Goal: Task Accomplishment & Management: Manage account settings

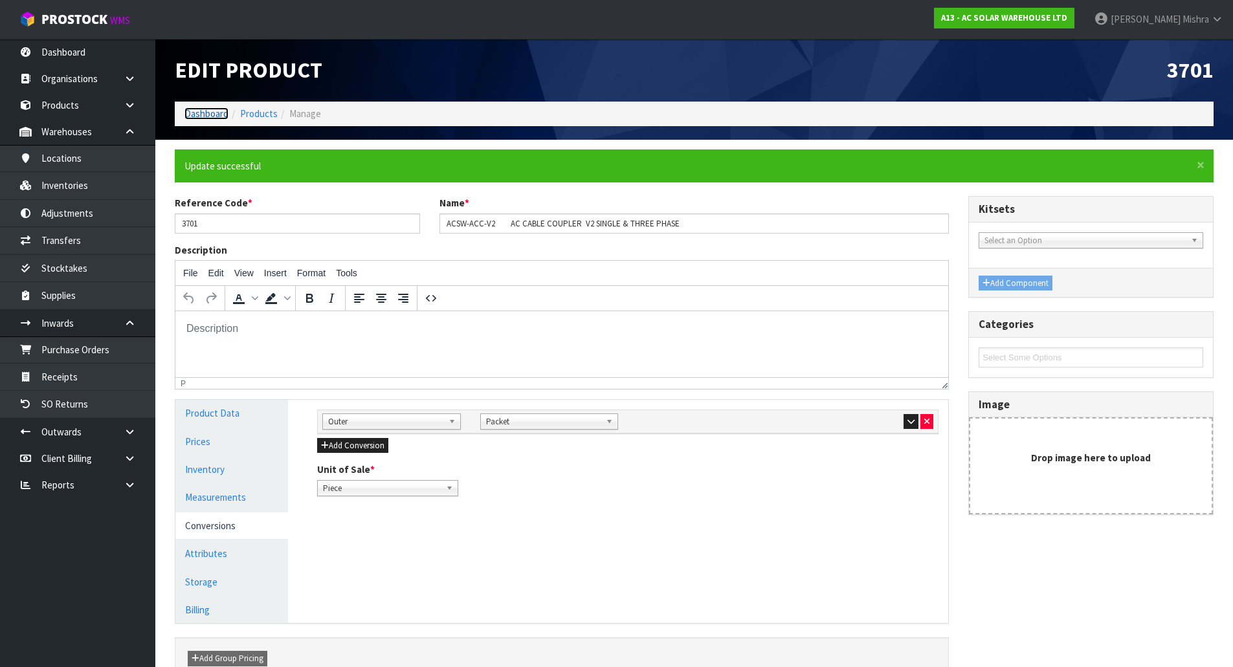
click at [212, 113] on link "Dashboard" at bounding box center [207, 113] width 44 height 12
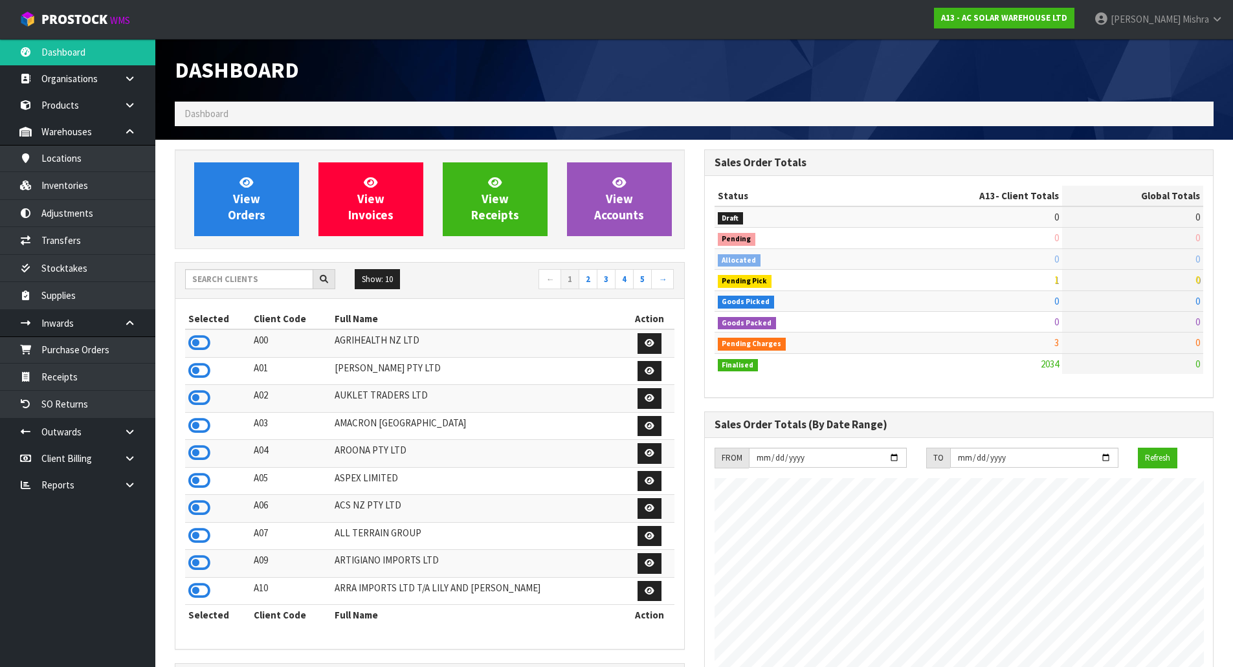
scroll to position [1036, 529]
click at [252, 271] on div "Show: 10 5 10 25 50 ← 1 2 3 4 5 →" at bounding box center [429, 281] width 509 height 36
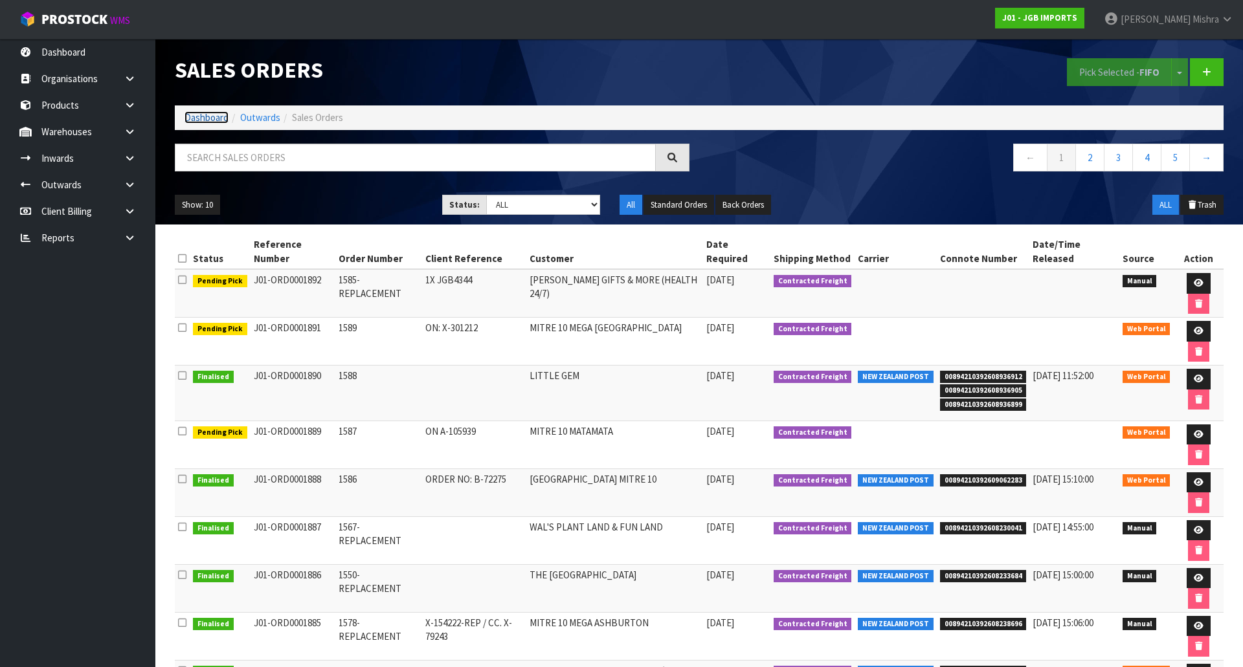
click at [203, 120] on link "Dashboard" at bounding box center [207, 117] width 44 height 12
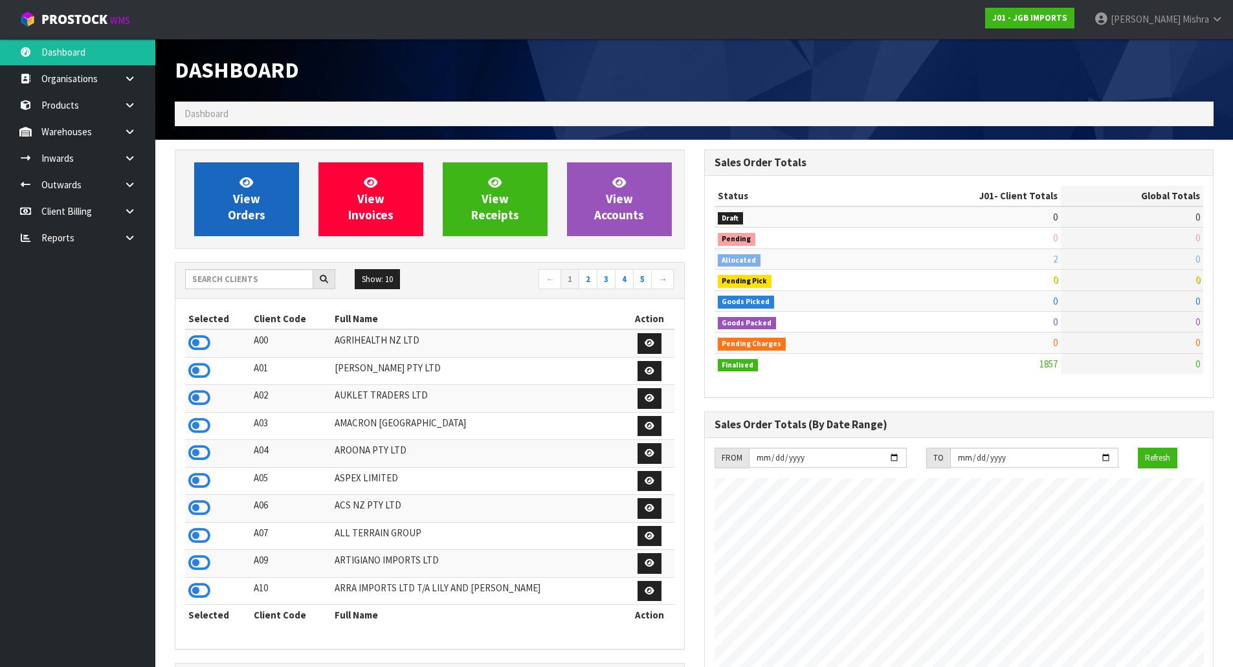
scroll to position [981, 529]
click at [240, 186] on icon at bounding box center [247, 182] width 14 height 12
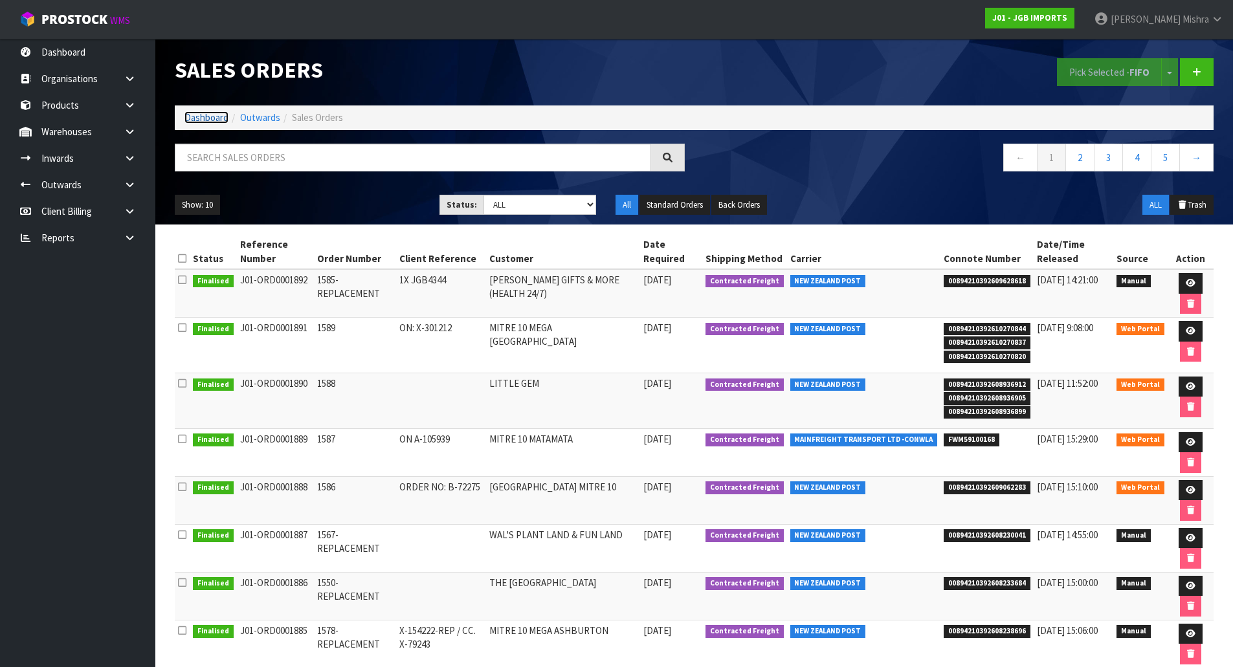
click at [212, 115] on link "Dashboard" at bounding box center [207, 117] width 44 height 12
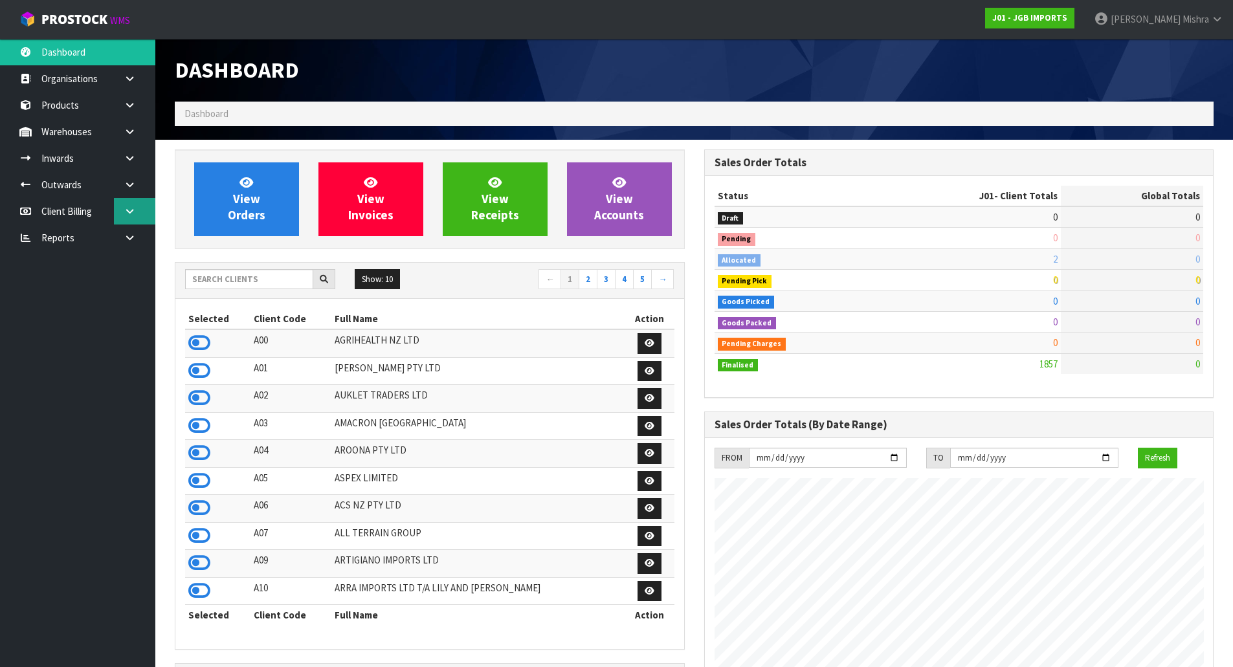
scroll to position [981, 529]
drag, startPoint x: 255, startPoint y: 291, endPoint x: 255, endPoint y: 283, distance: 7.8
click at [255, 290] on div "Show: 10 5 10 25 50 ← 1 2 3 4 5 →" at bounding box center [429, 280] width 509 height 23
drag, startPoint x: 255, startPoint y: 283, endPoint x: 258, endPoint y: 277, distance: 6.7
click at [256, 281] on input "text" at bounding box center [249, 279] width 128 height 20
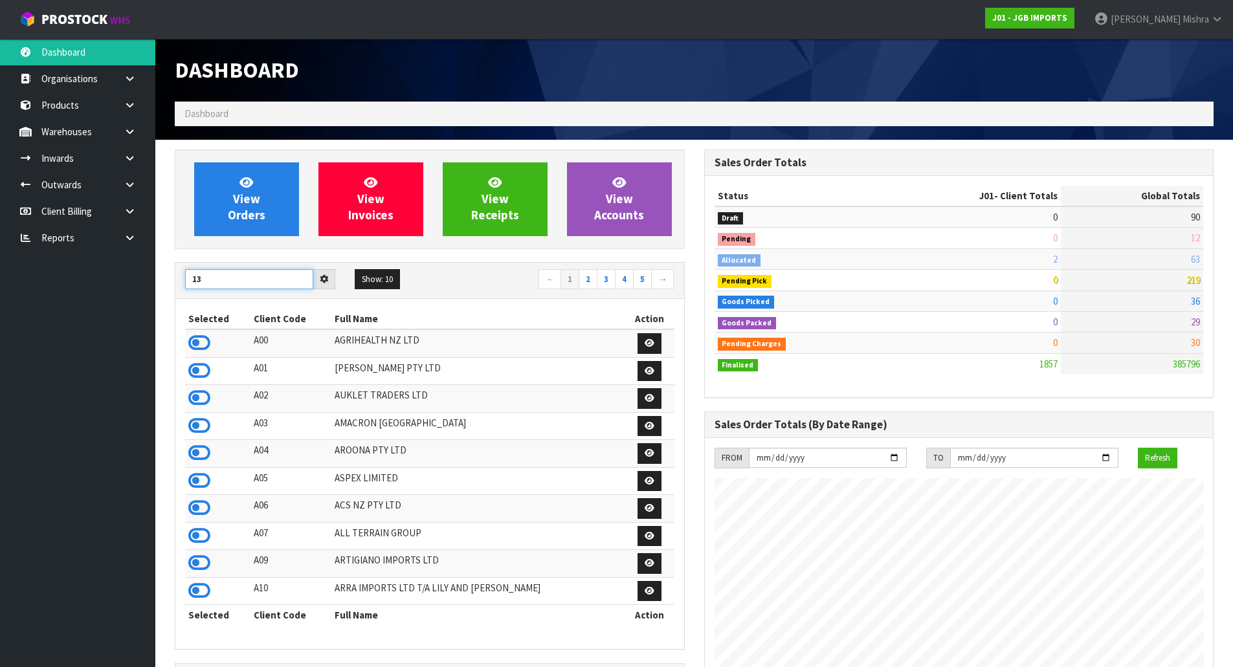
type input "13"
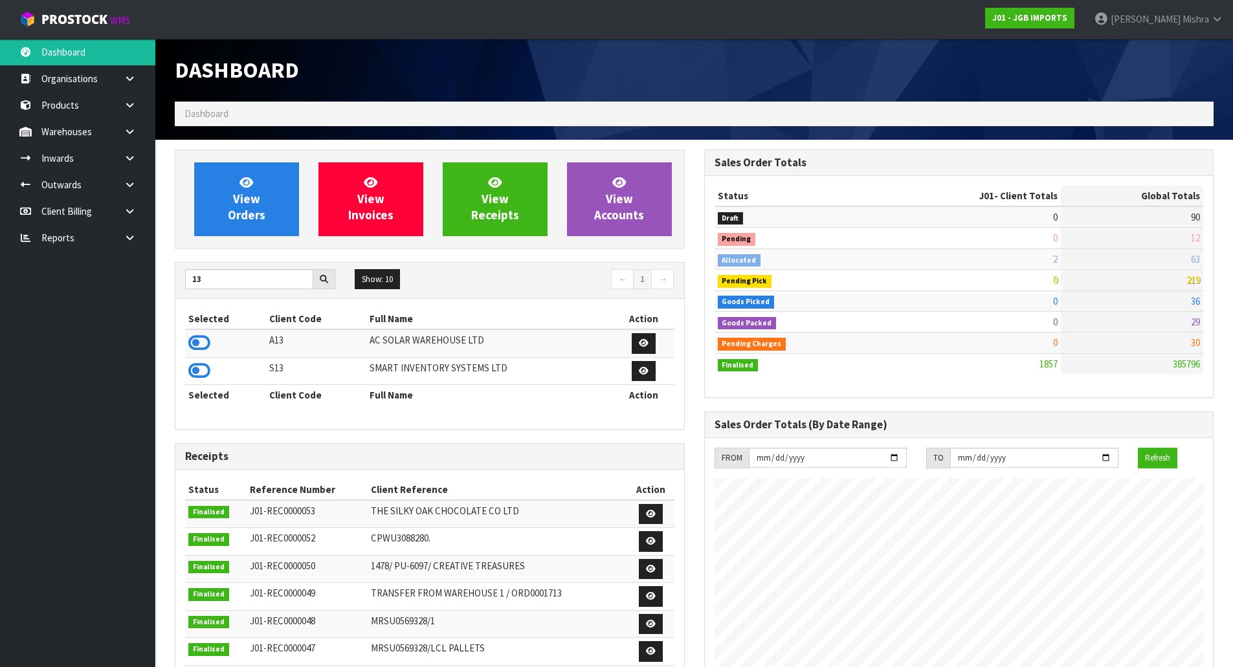
click at [210, 345] on td at bounding box center [225, 344] width 81 height 28
click at [204, 344] on icon at bounding box center [199, 342] width 22 height 19
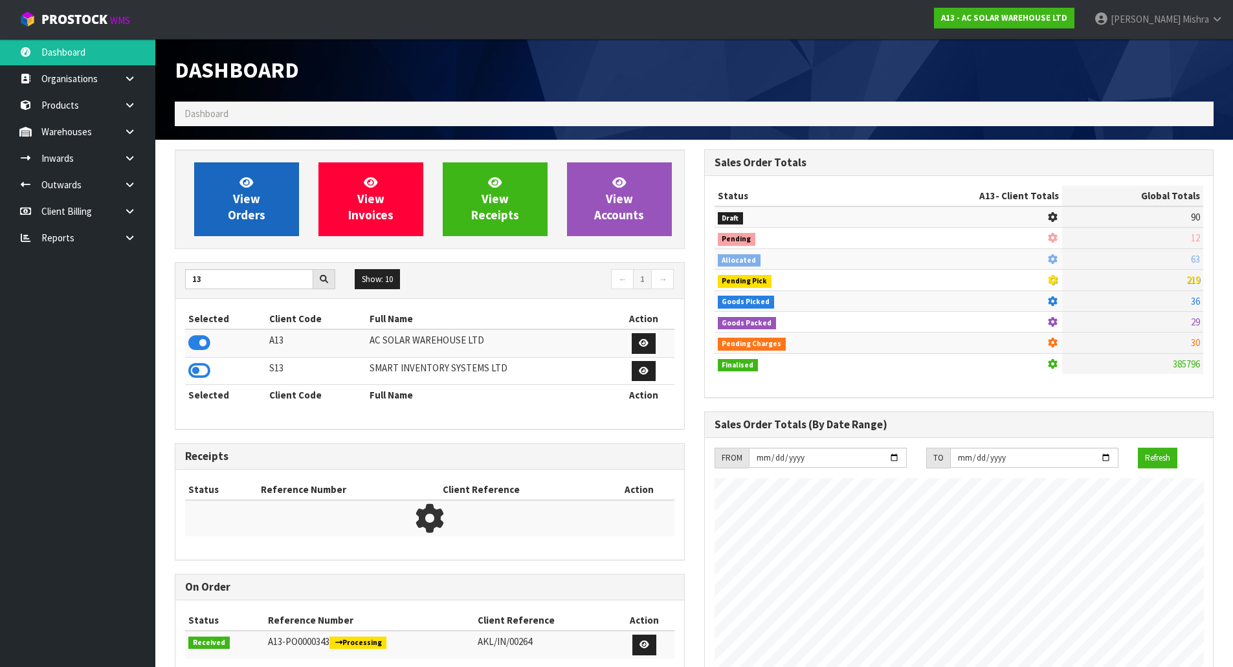
scroll to position [1050, 529]
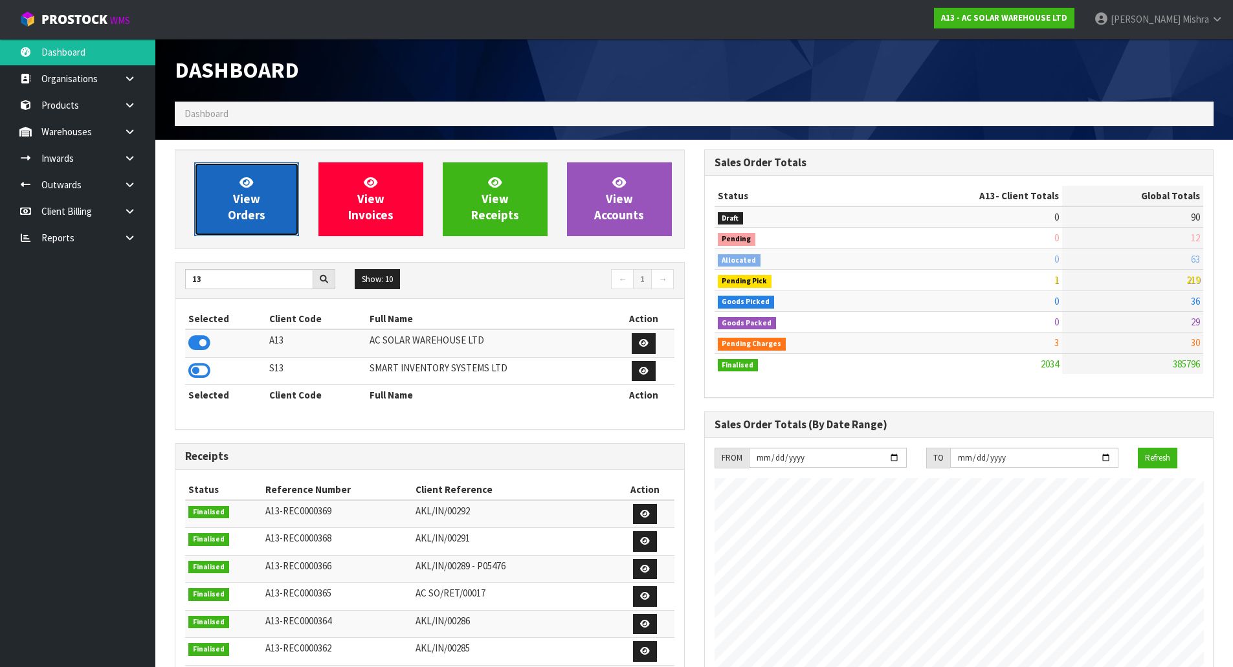
drag, startPoint x: 260, startPoint y: 201, endPoint x: 269, endPoint y: 185, distance: 19.1
click at [261, 199] on link "View Orders" at bounding box center [246, 199] width 105 height 74
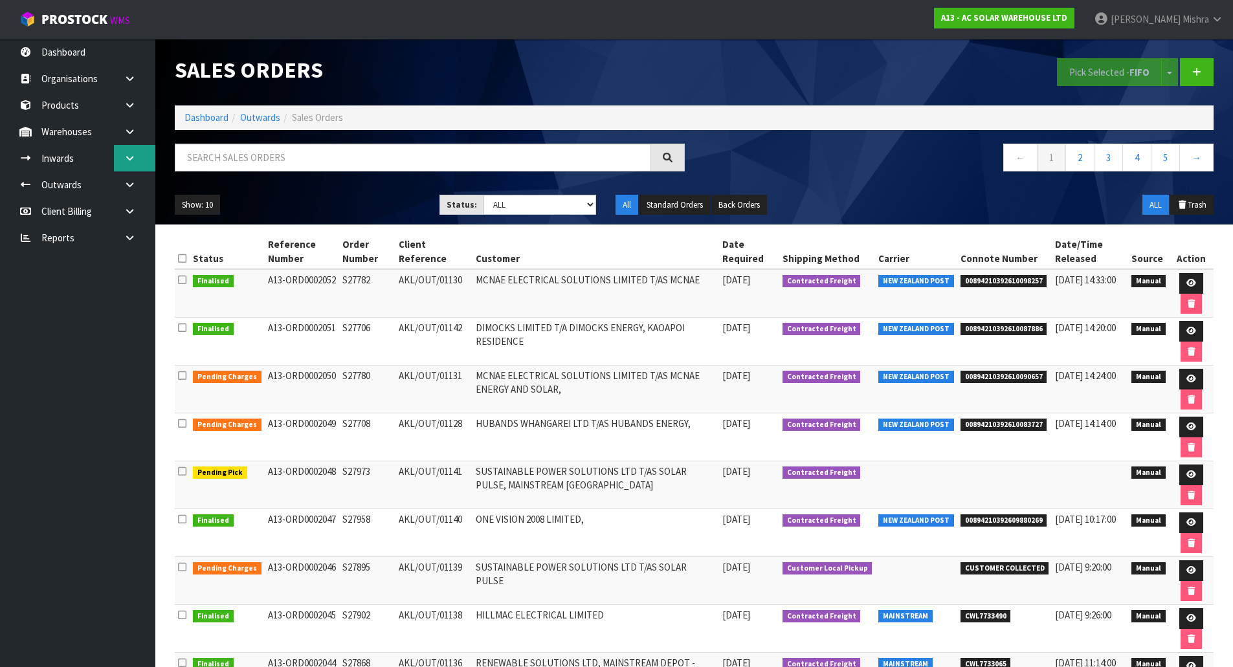
click at [126, 154] on icon at bounding box center [130, 158] width 12 height 10
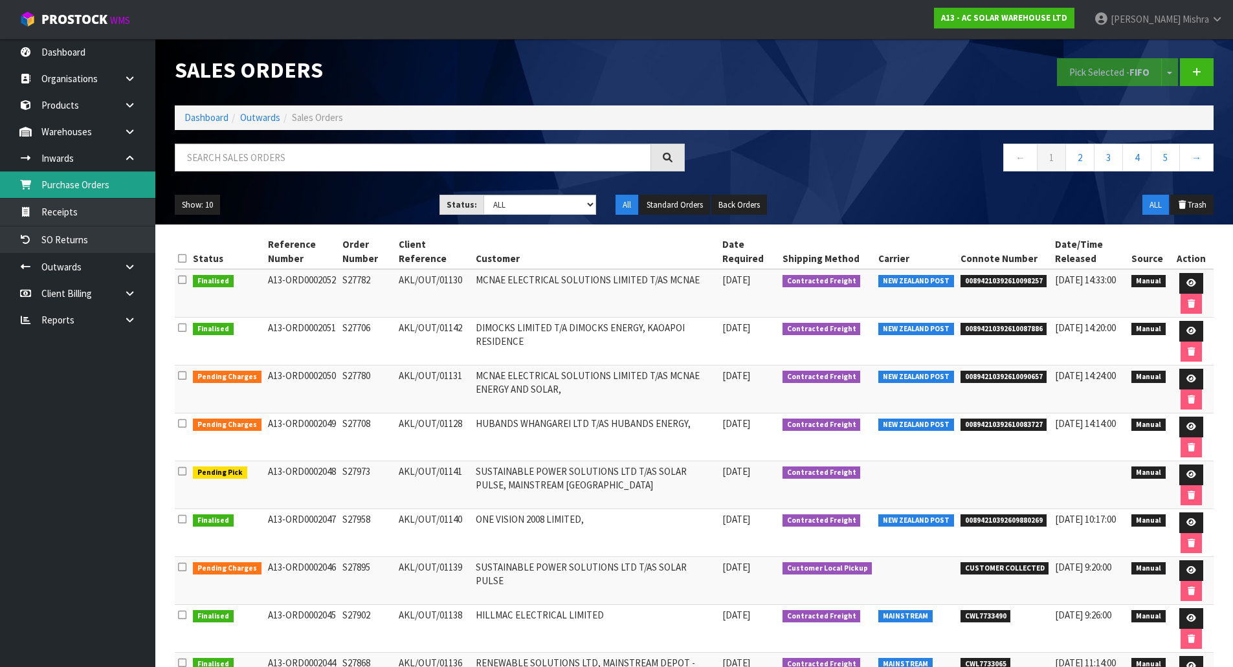
click at [63, 192] on link "Purchase Orders" at bounding box center [77, 185] width 155 height 27
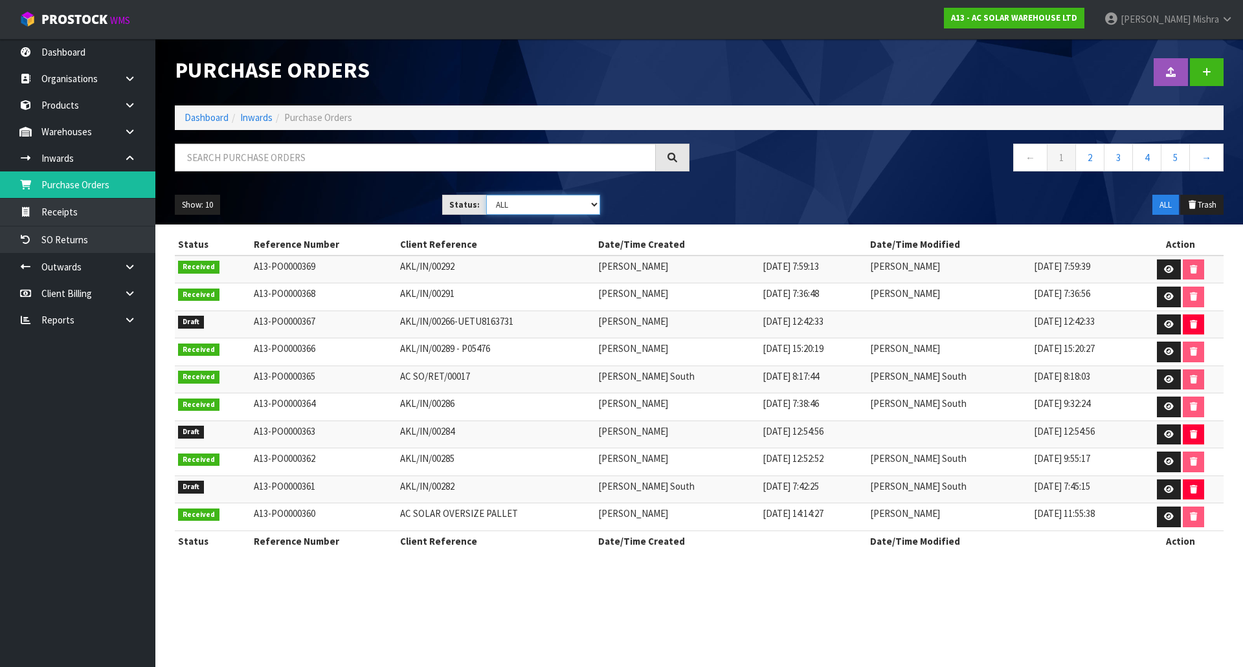
click at [596, 201] on select "Draft Pending Received Cancelled ALL" at bounding box center [543, 205] width 115 height 20
select select "string:0"
click at [486, 195] on select "Draft Pending Received Cancelled ALL" at bounding box center [543, 205] width 115 height 20
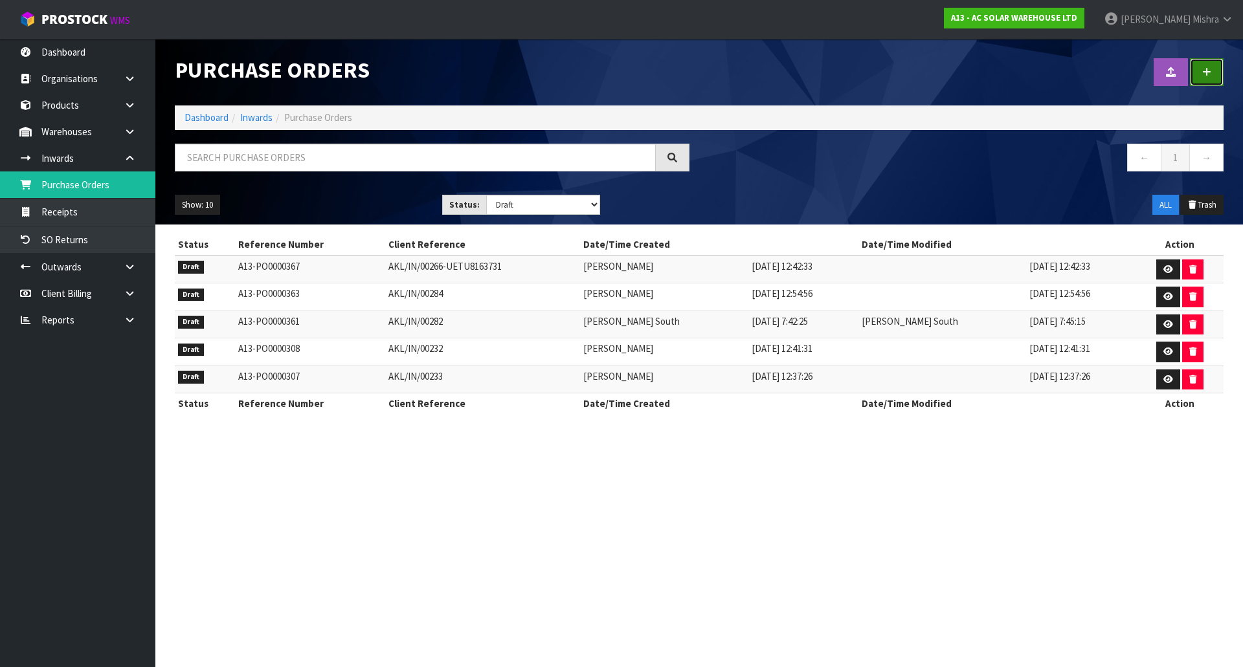
click at [1209, 67] on link at bounding box center [1207, 72] width 34 height 28
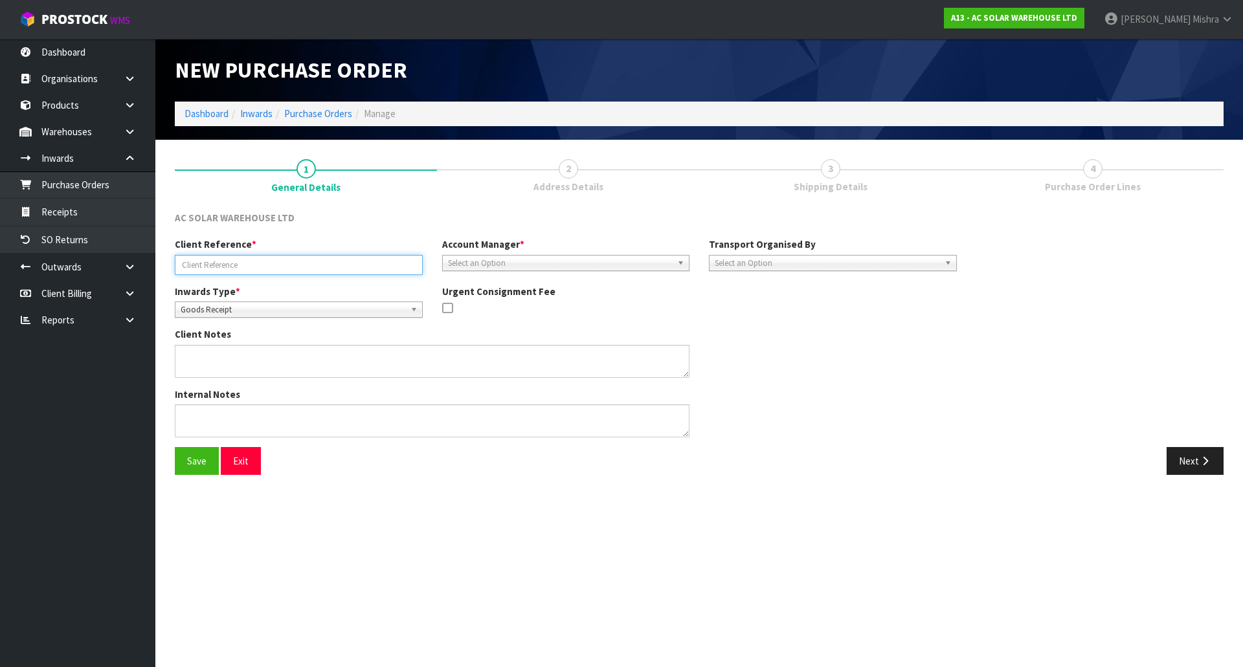
click at [256, 260] on input "text" at bounding box center [299, 265] width 248 height 20
paste input "AKL/IN/00294"
type input "AKL/IN/00294"
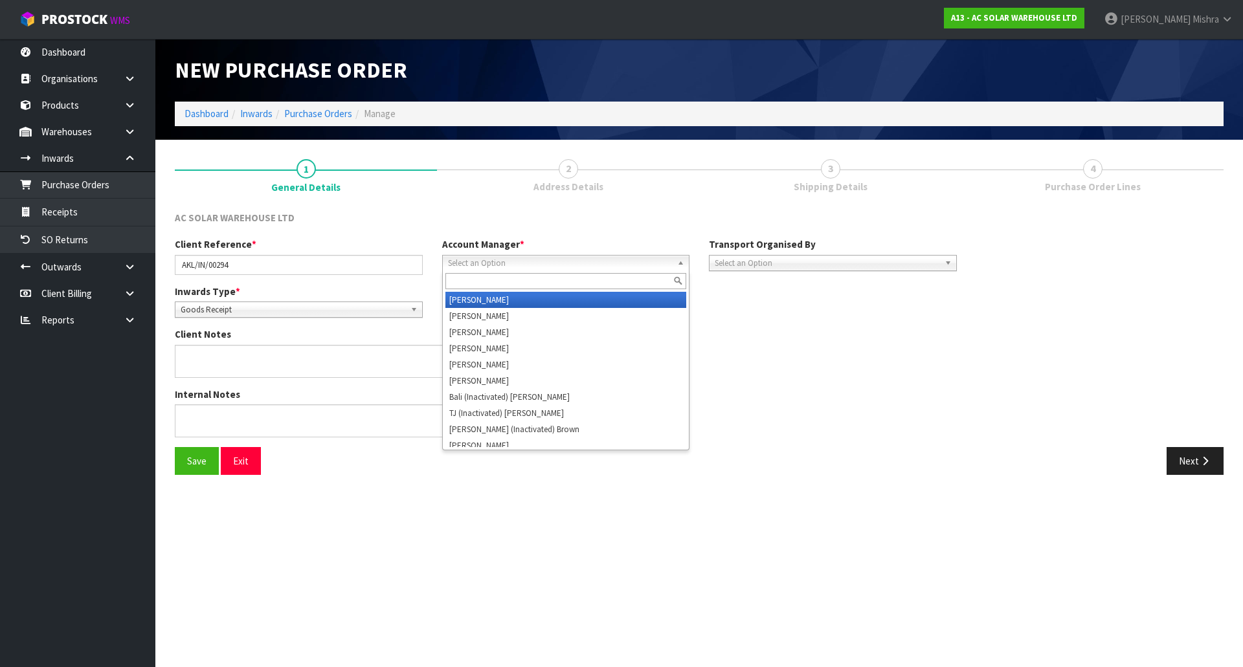
drag, startPoint x: 542, startPoint y: 257, endPoint x: 533, endPoint y: 282, distance: 26.2
click at [543, 256] on span "Select an Option" at bounding box center [560, 264] width 225 height 16
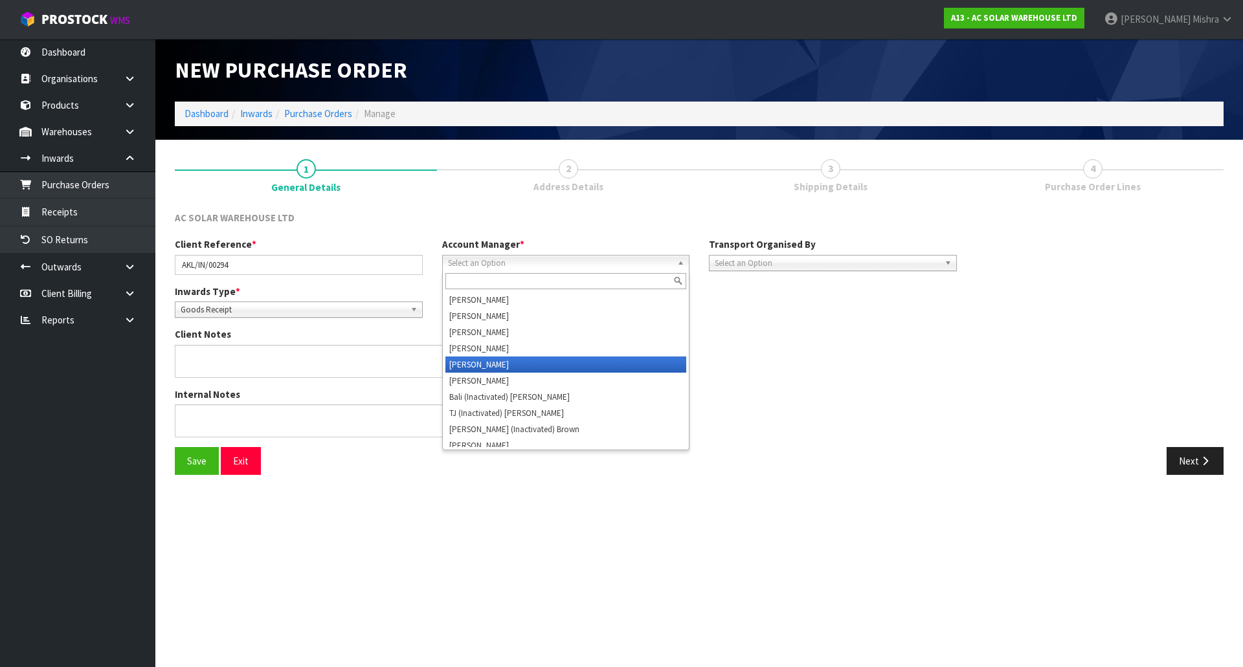
click at [539, 372] on li "[PERSON_NAME]" at bounding box center [565, 365] width 241 height 16
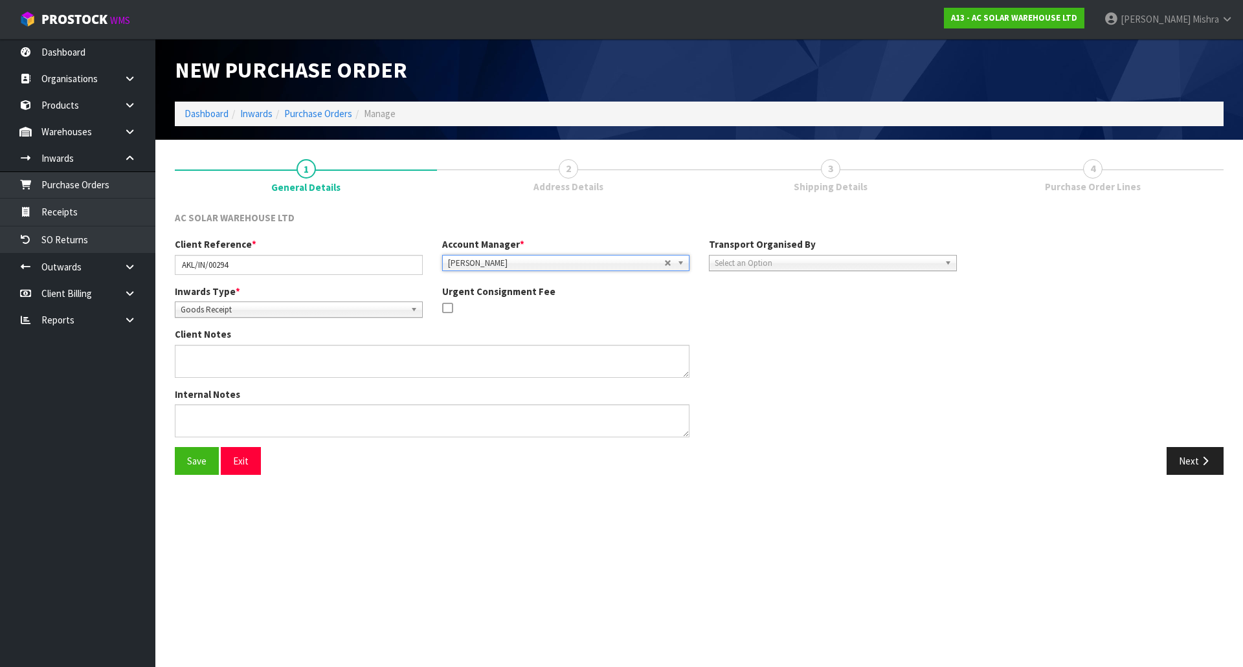
click at [812, 263] on span "Select an Option" at bounding box center [827, 264] width 225 height 16
click at [822, 330] on li "Client" at bounding box center [832, 332] width 241 height 16
click at [1213, 461] on button "Next" at bounding box center [1195, 461] width 57 height 28
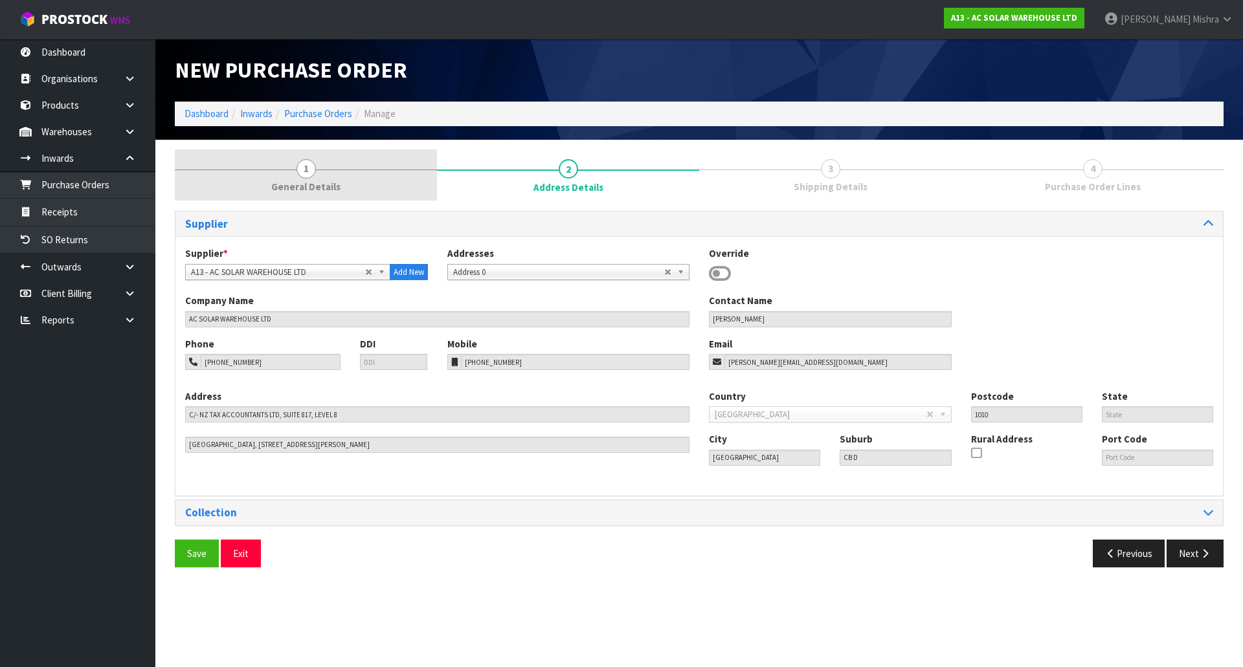
click at [367, 188] on link "1 General Details" at bounding box center [306, 175] width 262 height 51
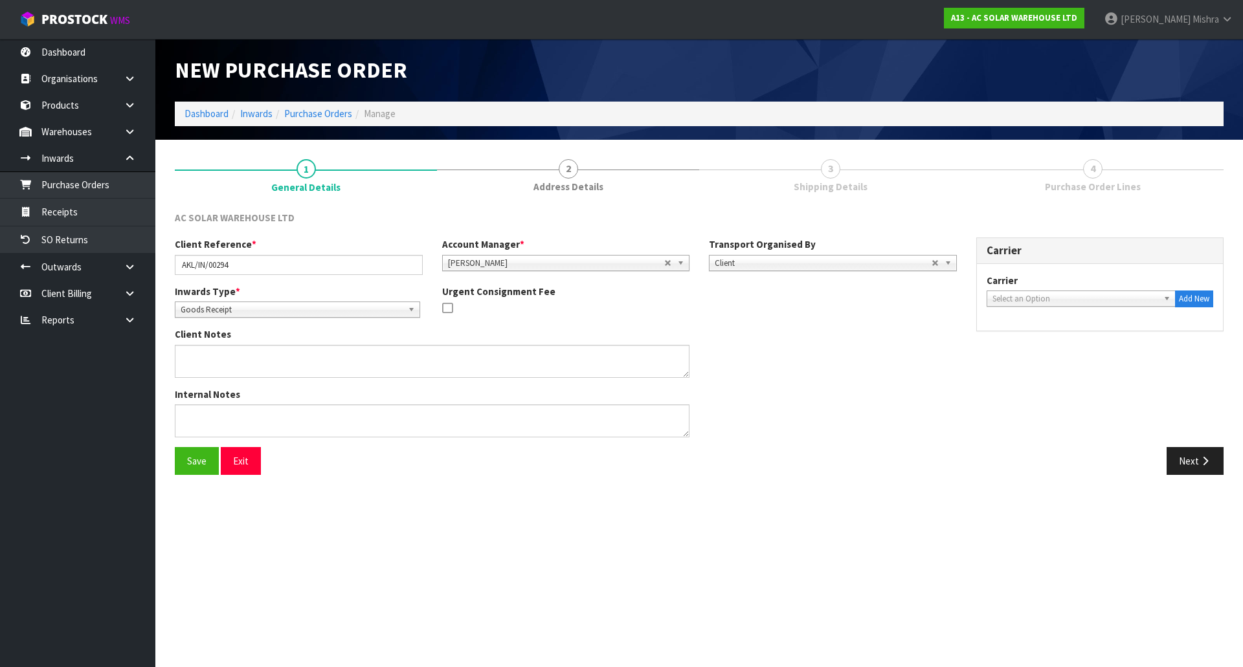
click at [1047, 300] on span "Select an Option" at bounding box center [1075, 299] width 166 height 16
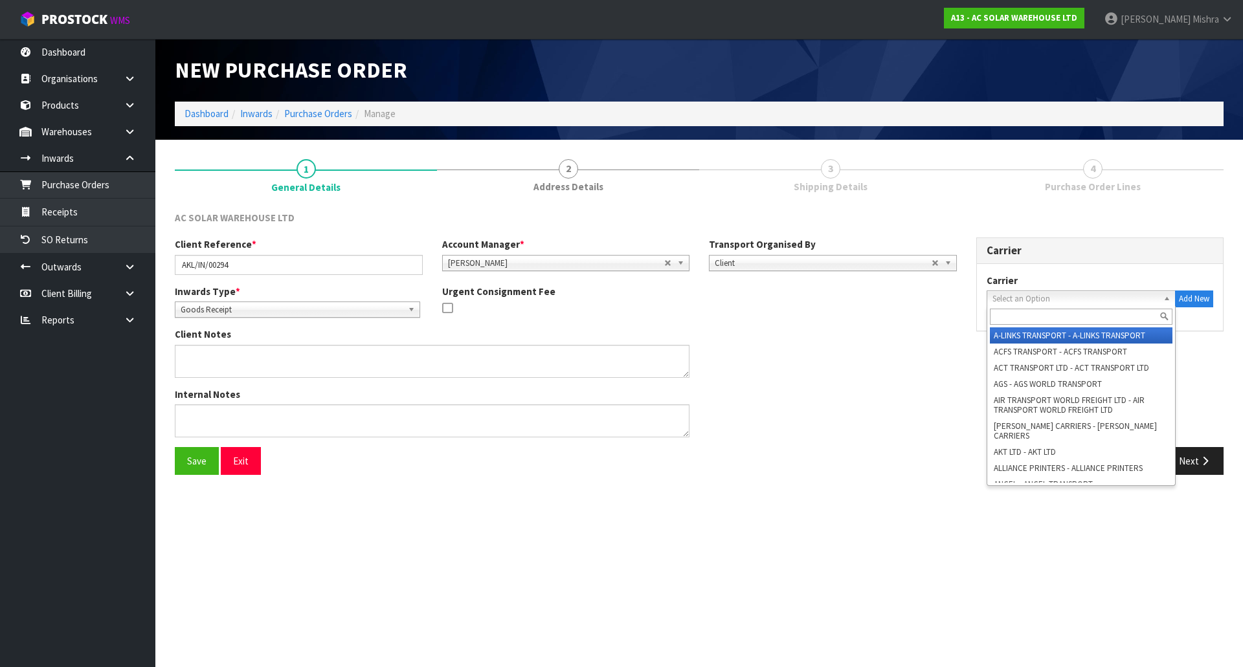
click at [1044, 313] on input "text" at bounding box center [1081, 317] width 183 height 16
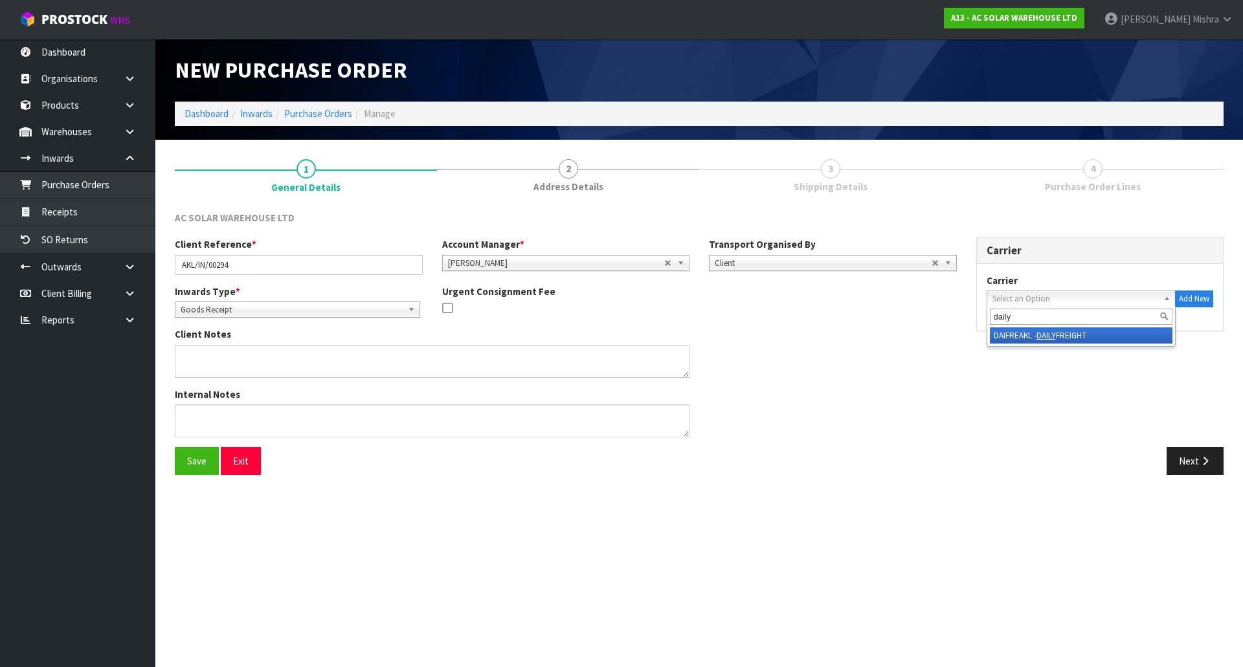
type input "daily"
click at [1031, 332] on li "DAIFREAKL - DAILY FREIGHT" at bounding box center [1081, 336] width 183 height 16
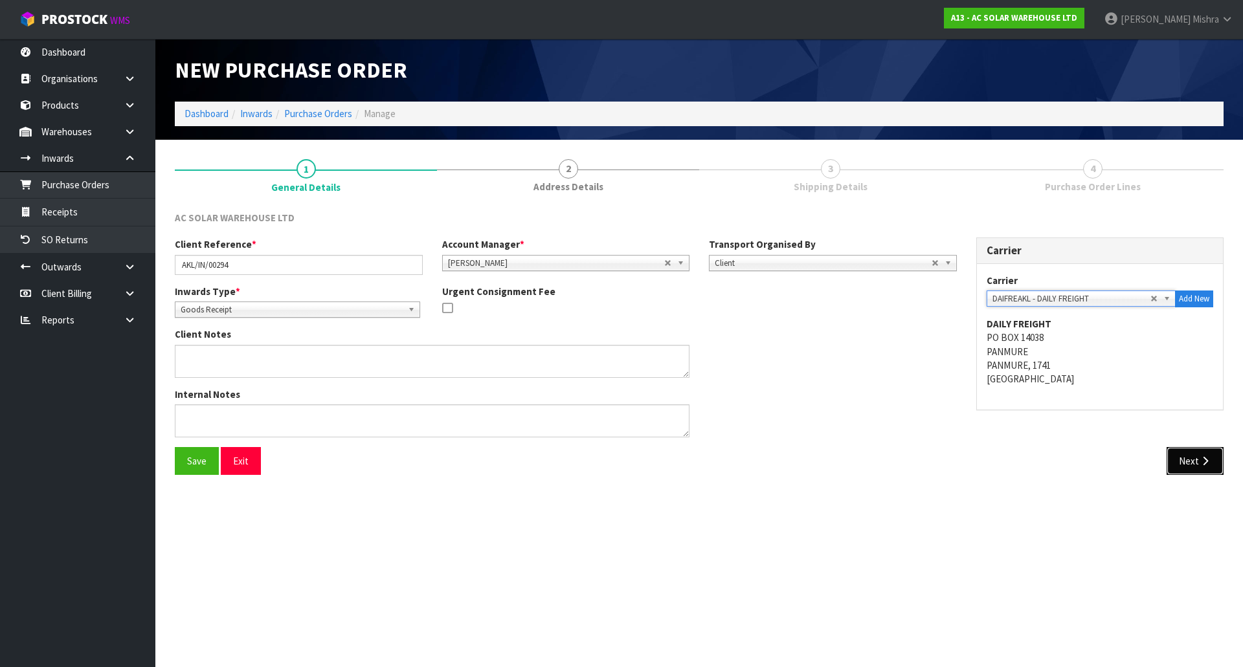
click at [1200, 462] on icon "button" at bounding box center [1205, 461] width 12 height 10
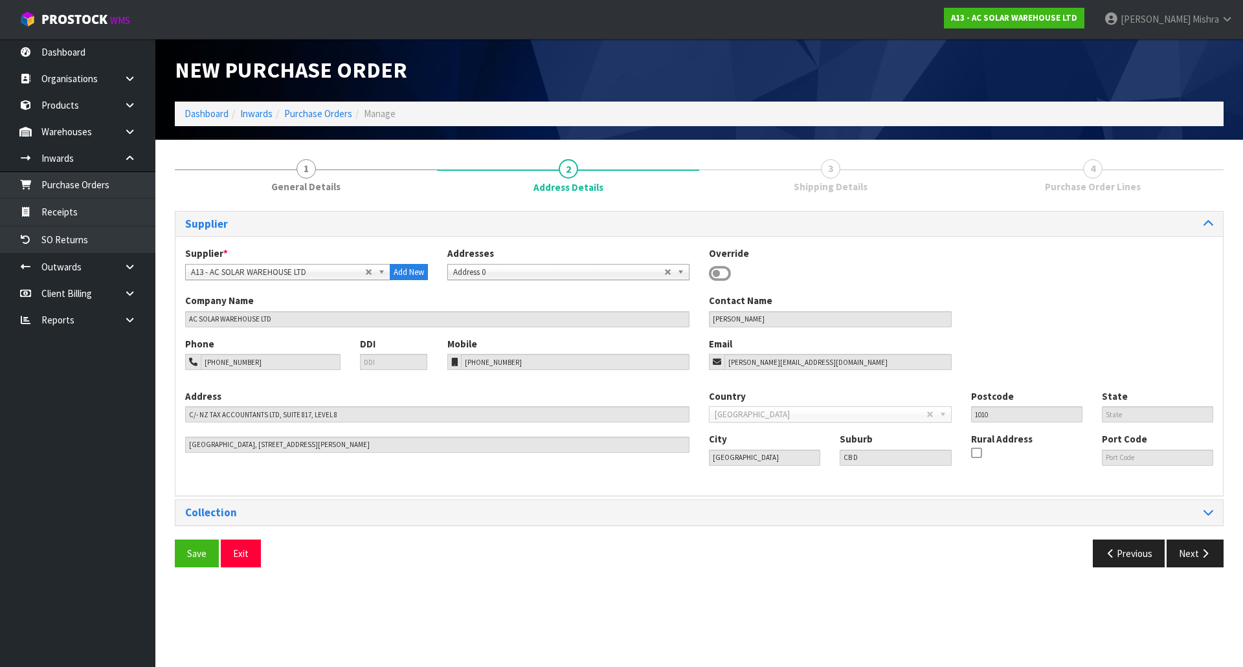
click at [218, 121] on ol "Dashboard Inwards Purchase Orders Manage" at bounding box center [699, 114] width 1049 height 24
click at [223, 117] on link "Dashboard" at bounding box center [207, 113] width 44 height 12
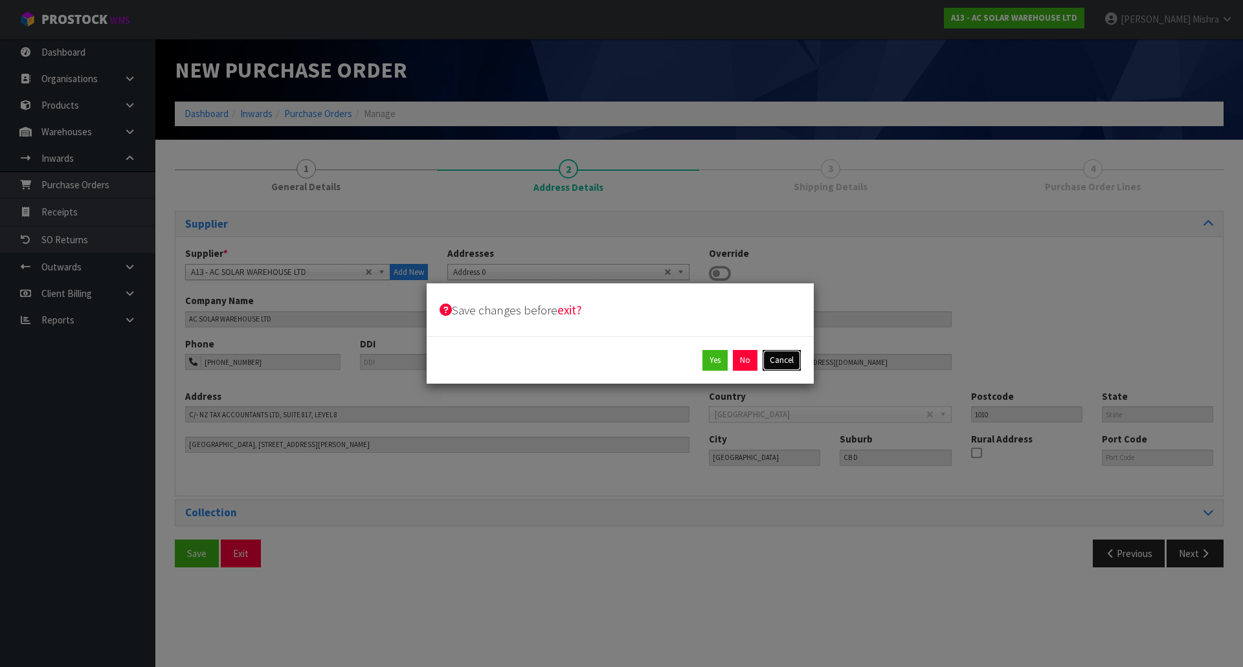
click at [784, 362] on button "Cancel" at bounding box center [782, 360] width 38 height 21
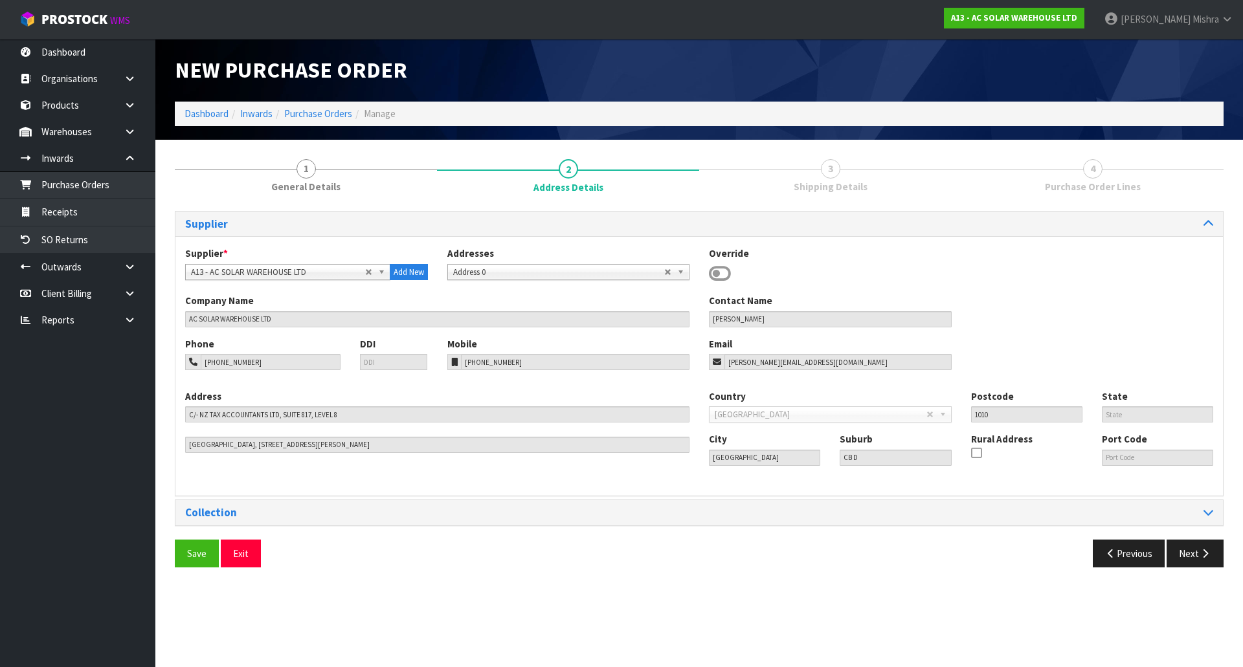
click at [205, 125] on ol "Dashboard Inwards Purchase Orders Manage" at bounding box center [699, 114] width 1049 height 24
click at [206, 122] on ol "Dashboard Inwards Purchase Orders Manage" at bounding box center [699, 114] width 1049 height 24
click at [210, 115] on link "Dashboard" at bounding box center [207, 113] width 44 height 12
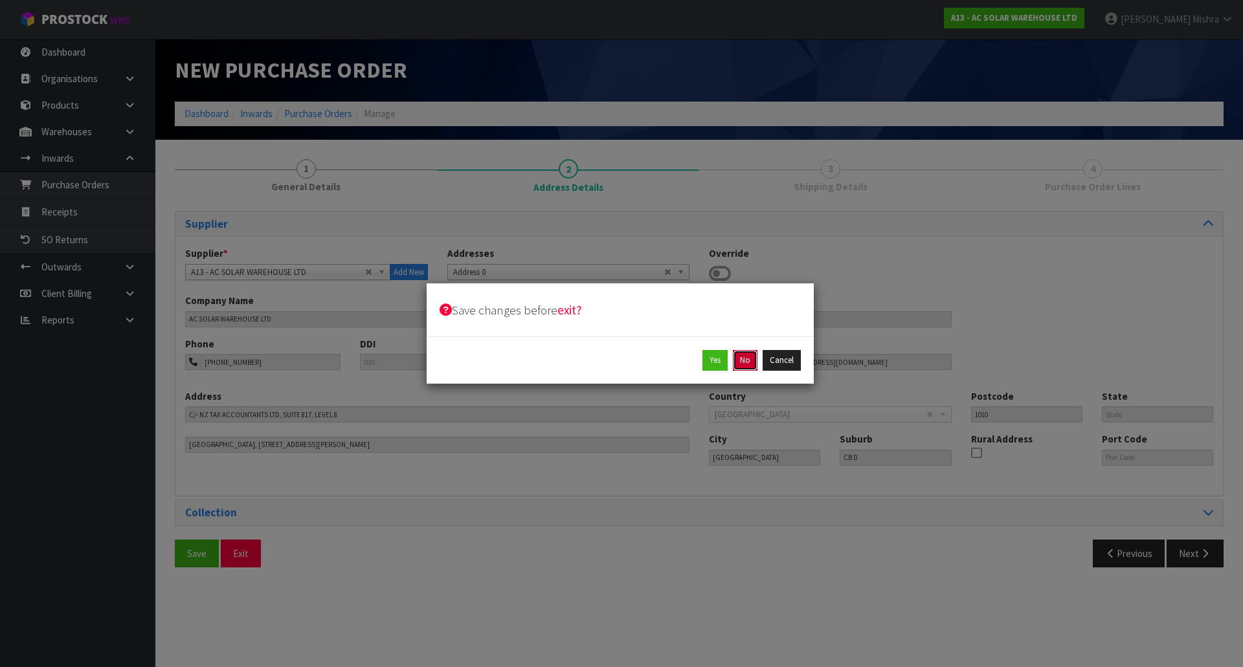
click at [754, 361] on button "No" at bounding box center [745, 360] width 25 height 21
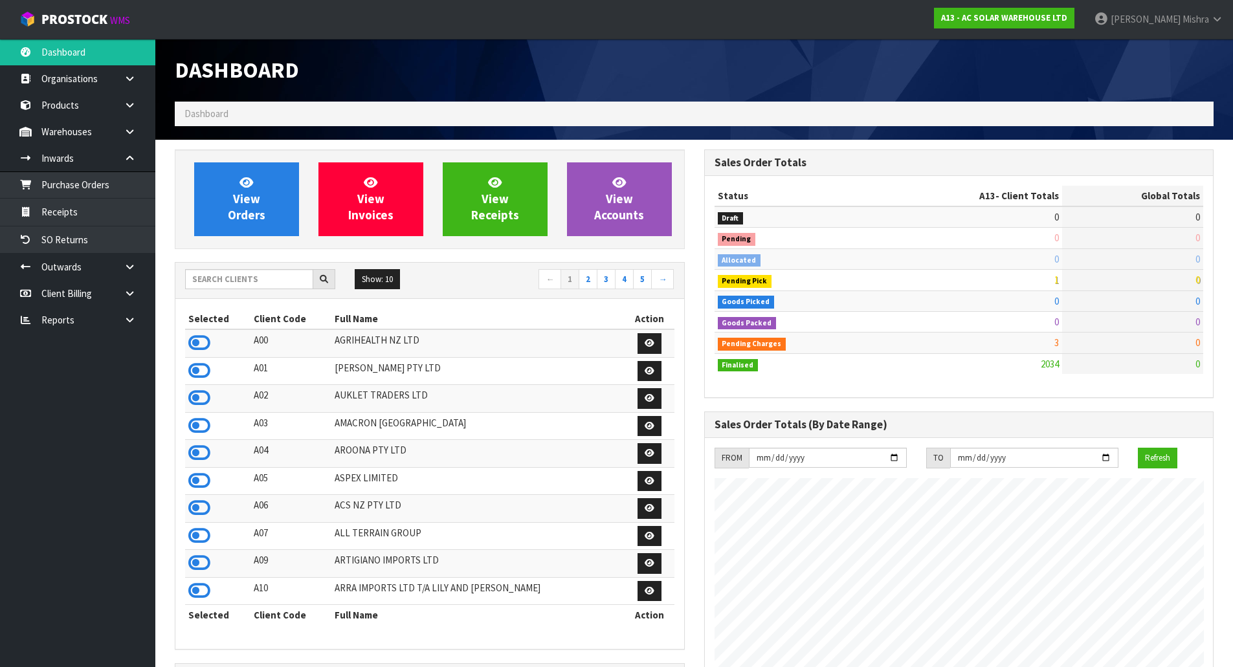
scroll to position [1050, 529]
click at [215, 279] on input "text" at bounding box center [249, 279] width 128 height 20
type input "V04"
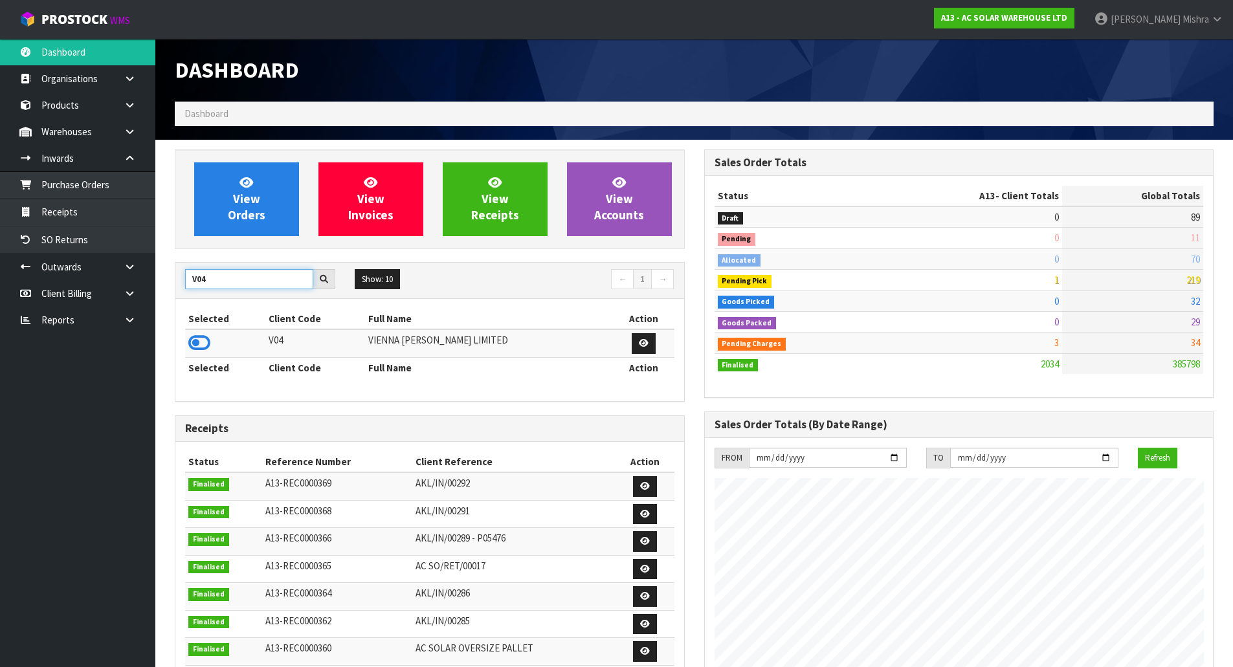
click at [240, 280] on input "V04" at bounding box center [249, 279] width 128 height 20
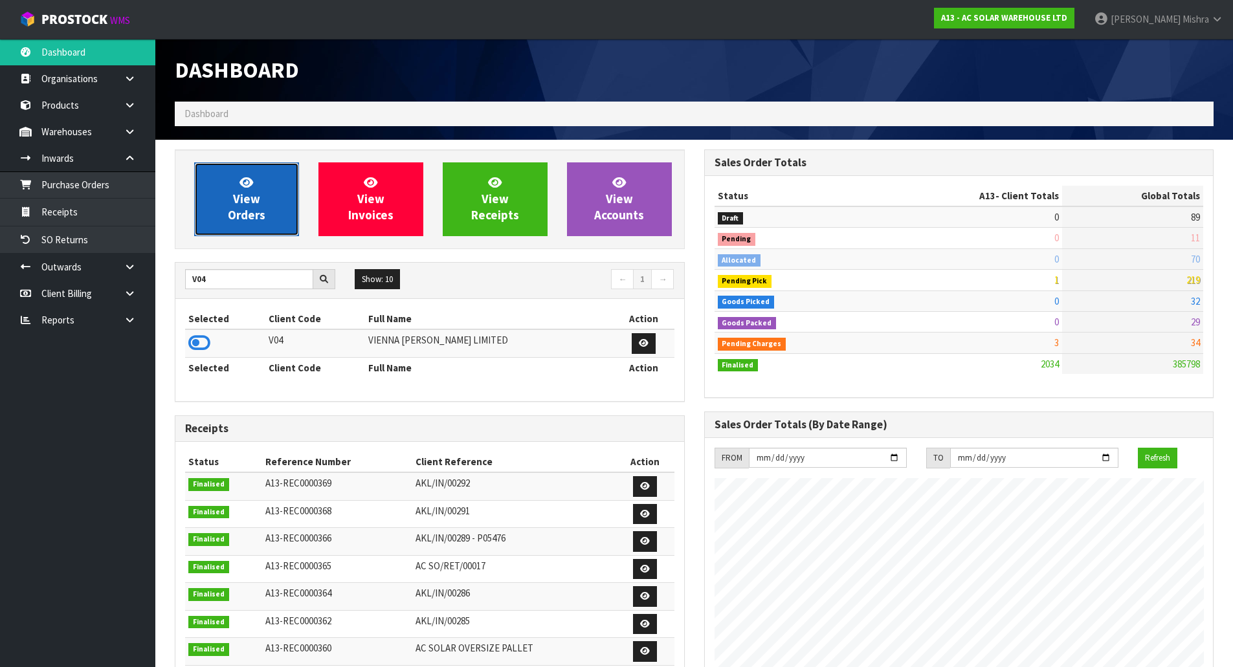
click at [240, 215] on span "View Orders" at bounding box center [247, 199] width 38 height 49
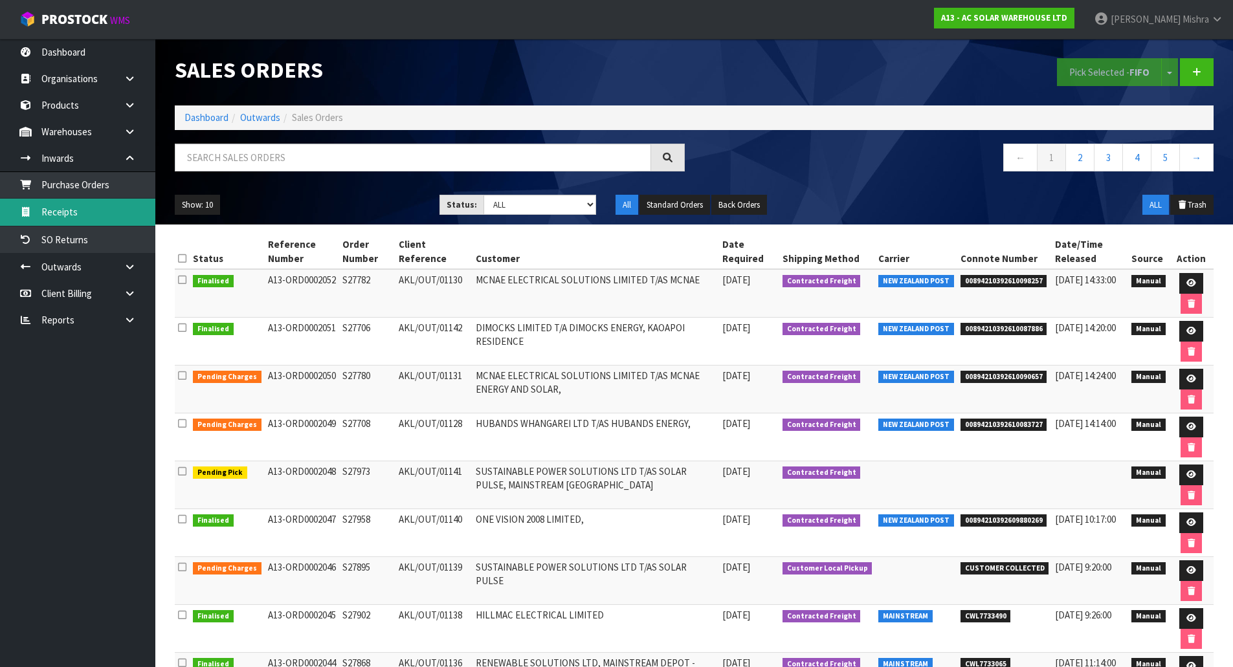
click at [141, 218] on link "Receipts" at bounding box center [77, 212] width 155 height 27
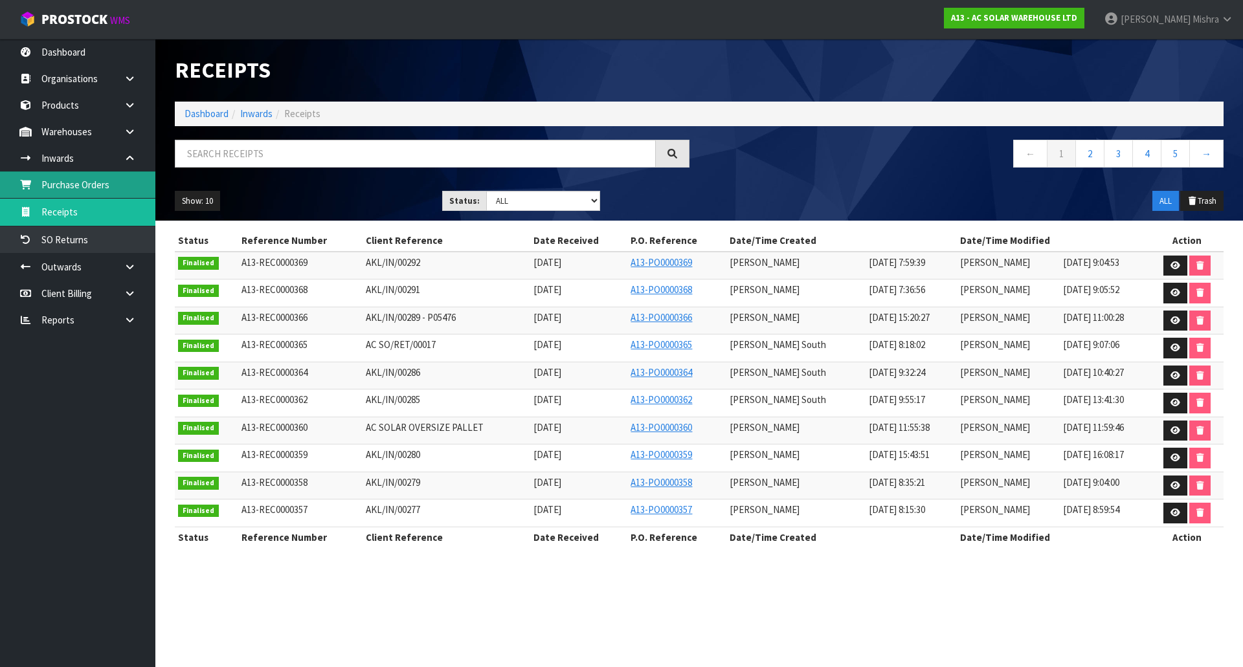
click at [111, 175] on link "Purchase Orders" at bounding box center [77, 185] width 155 height 27
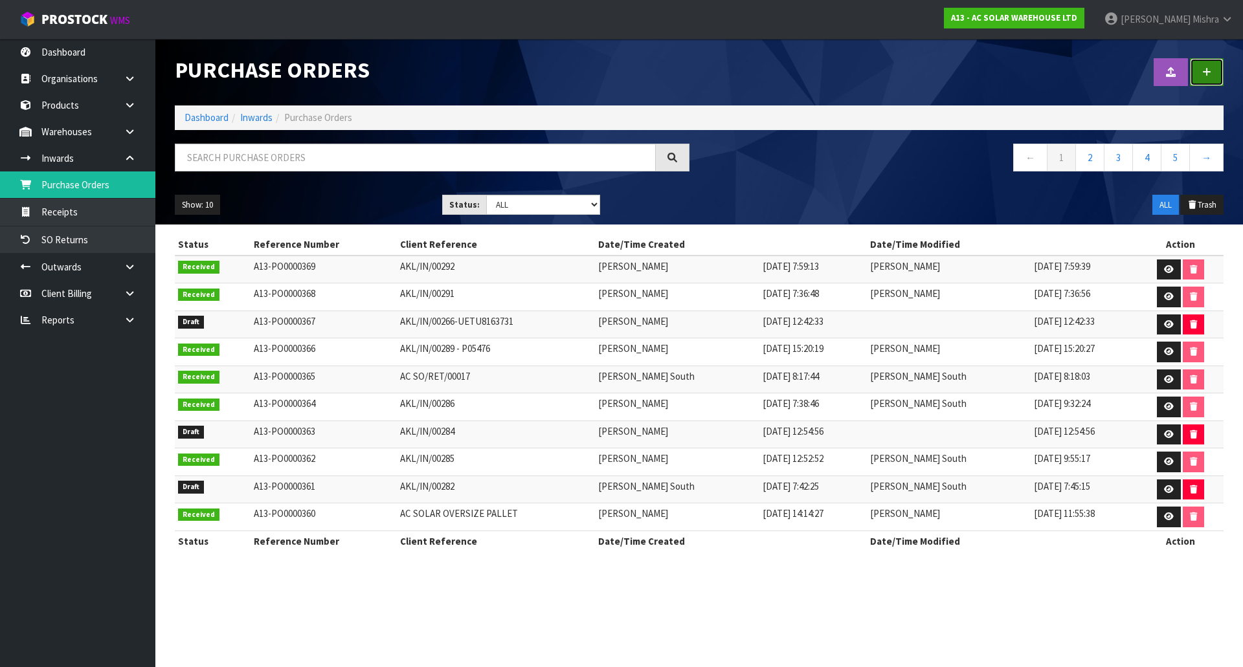
click at [1211, 69] on icon at bounding box center [1206, 72] width 9 height 10
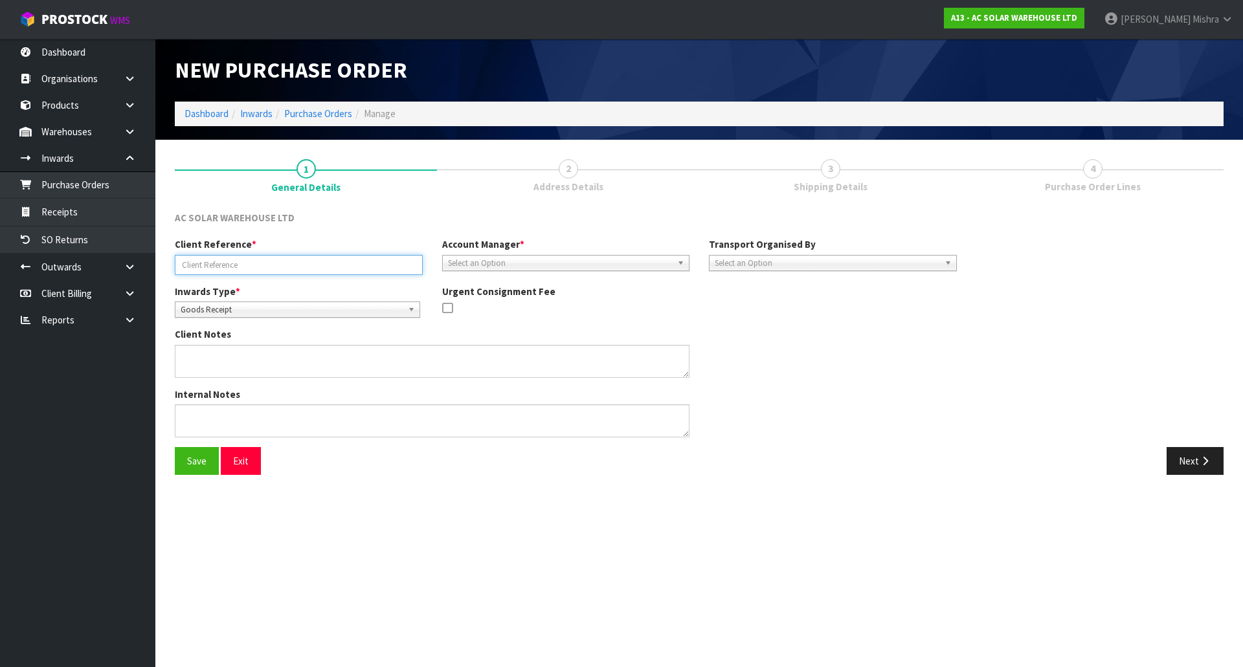
click at [304, 258] on input "text" at bounding box center [299, 265] width 248 height 20
paste input "AKL/IN/00294"
type input "AKL/IN/00294"
click at [491, 269] on span "Select an Option" at bounding box center [560, 264] width 225 height 16
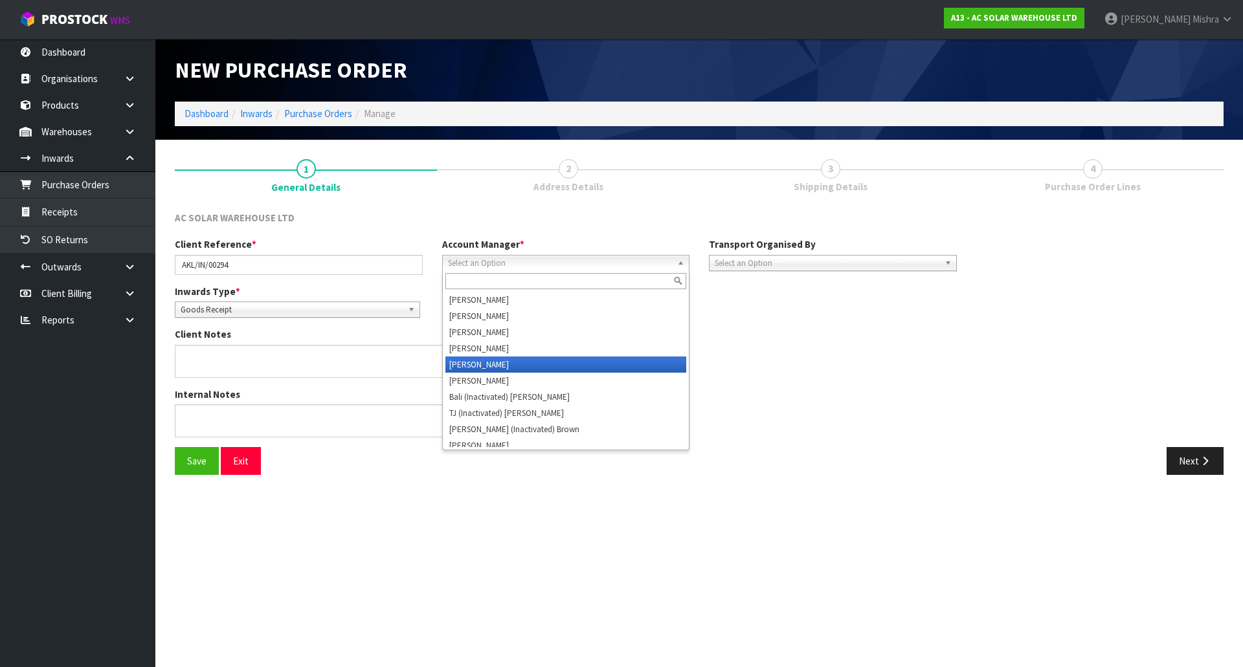
click at [507, 370] on li "[PERSON_NAME]" at bounding box center [565, 365] width 241 height 16
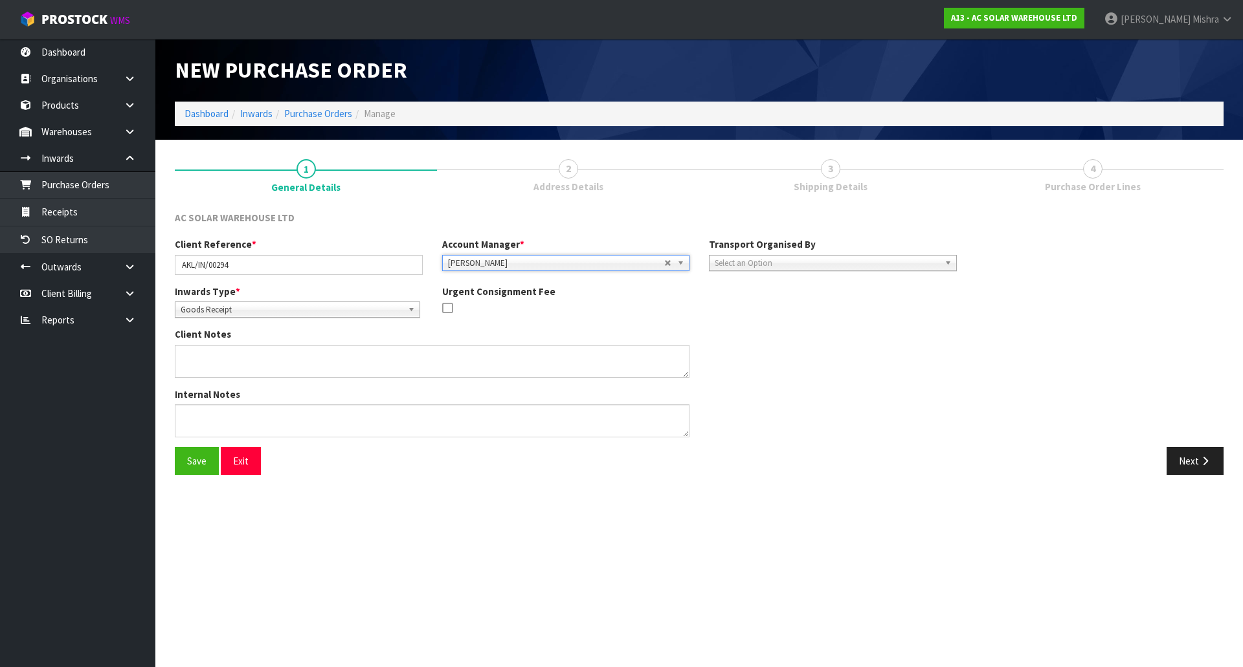
click at [824, 263] on span "Select an Option" at bounding box center [827, 264] width 225 height 16
click at [812, 326] on li "Client" at bounding box center [832, 332] width 241 height 16
click at [1171, 462] on button "Next" at bounding box center [1195, 461] width 57 height 28
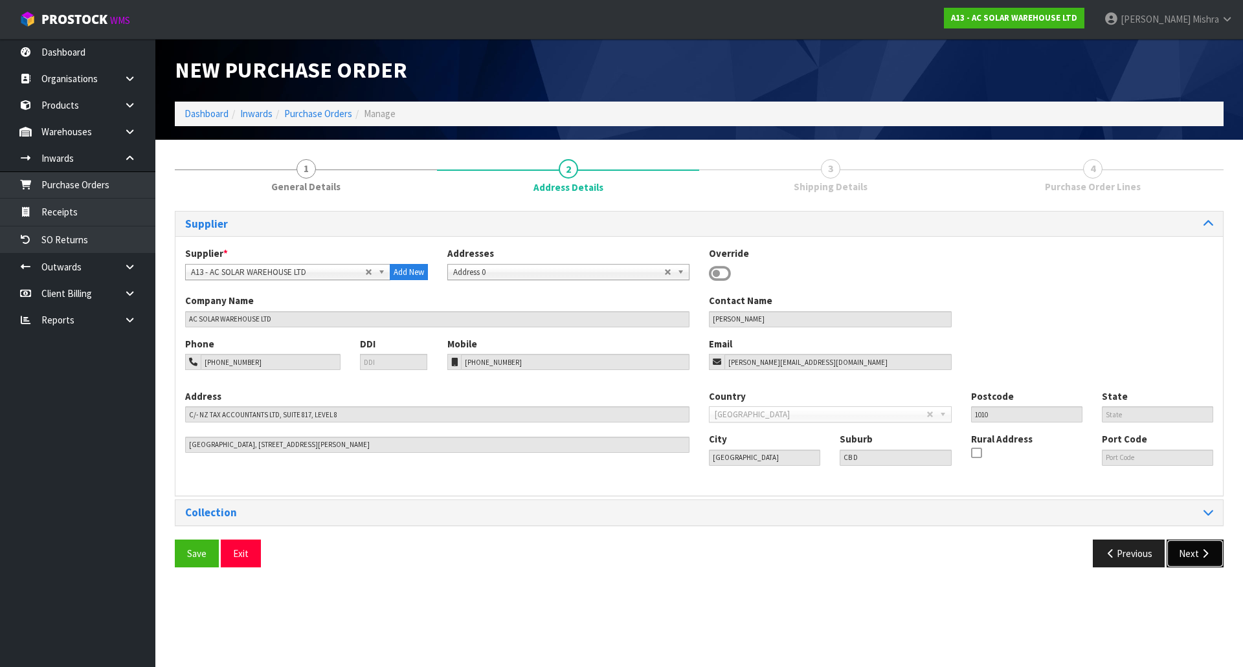
click at [1205, 550] on button "Next" at bounding box center [1195, 554] width 57 height 28
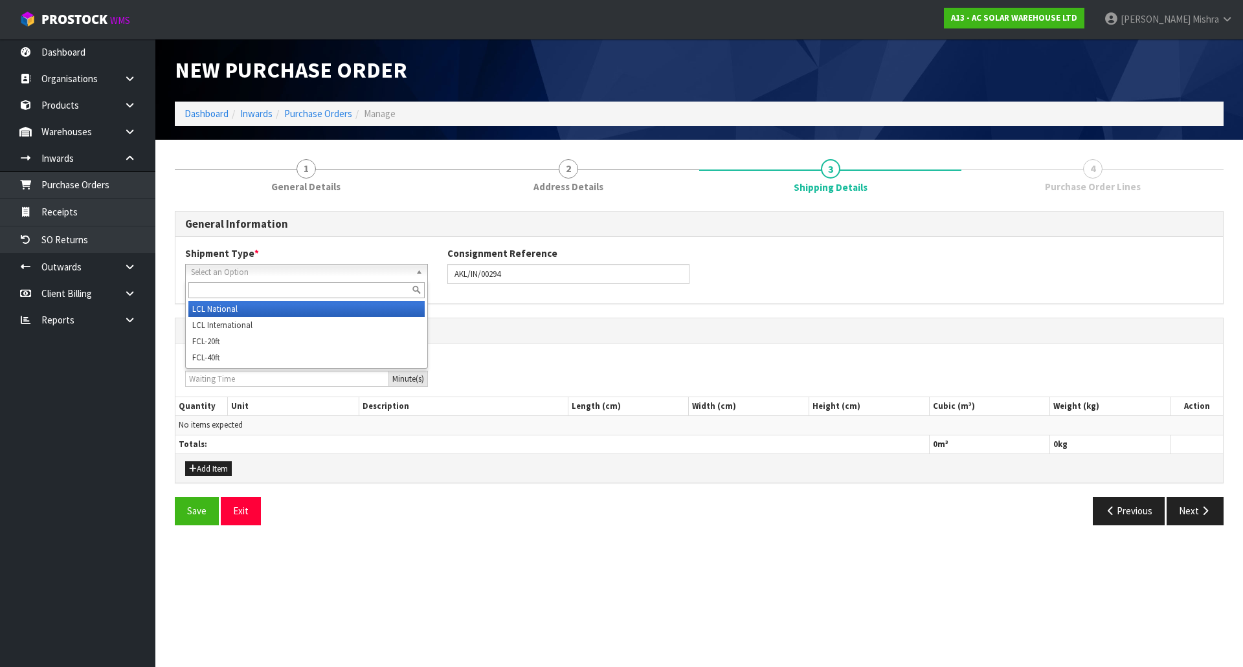
click at [394, 273] on span "Select an Option" at bounding box center [300, 273] width 219 height 16
click at [368, 311] on li "LCL National" at bounding box center [306, 309] width 236 height 16
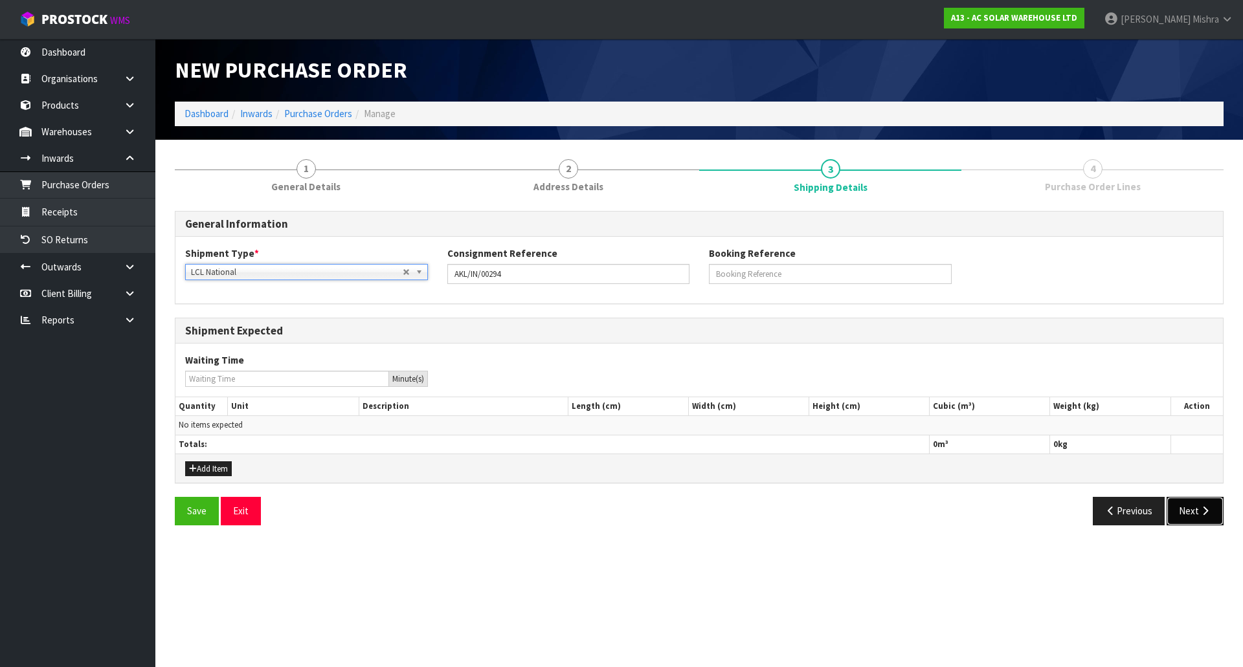
click at [1184, 515] on button "Next" at bounding box center [1195, 511] width 57 height 28
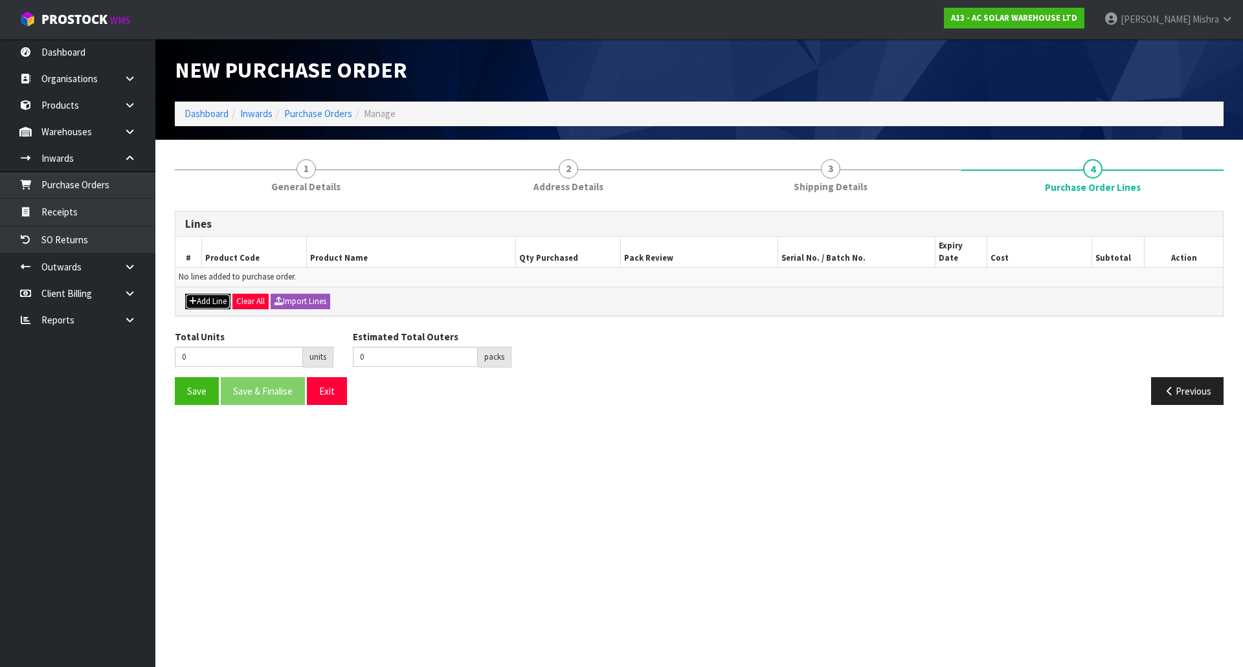
click at [186, 294] on button "Add Line" at bounding box center [207, 302] width 45 height 16
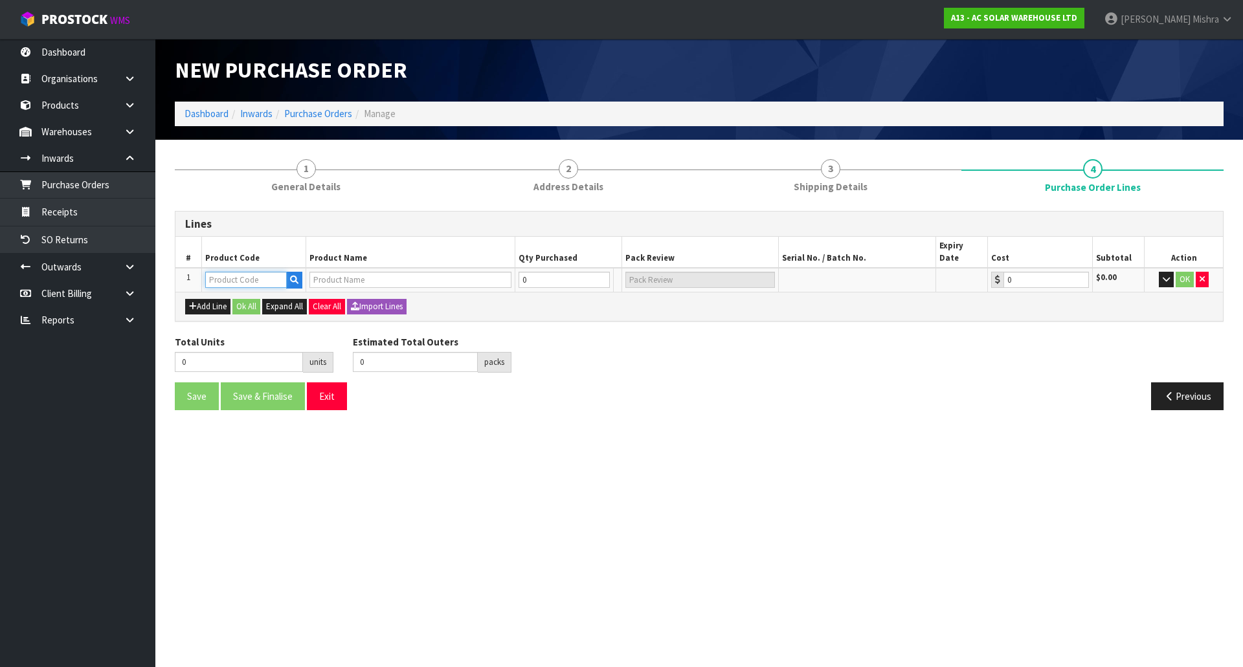
click at [226, 273] on input "text" at bounding box center [246, 280] width 82 height 16
type input "3431"
type input "SUNGROW 15KW THREE PHASE HYBRID STORAGE INVERTER - SUITS SUNGROW BATTERY MODULE…"
type input "0.00"
type input "3431"
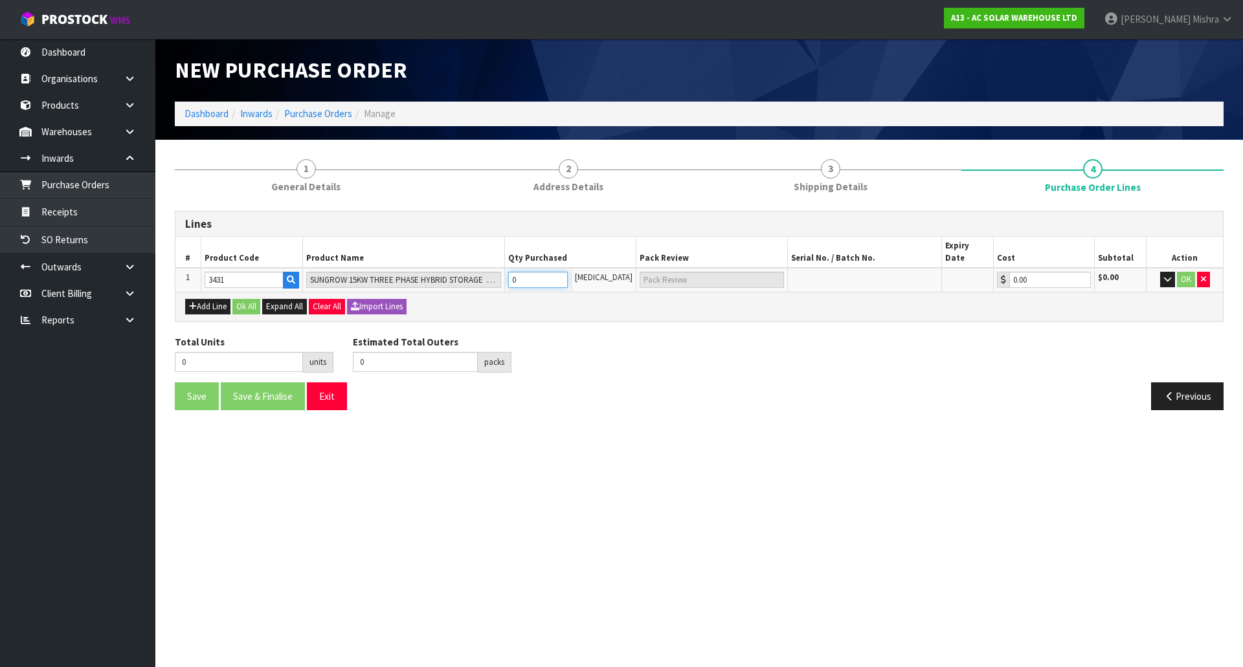
click at [561, 272] on input "0" at bounding box center [537, 280] width 59 height 16
click at [485, 268] on tr "1 3431 SUNGROW 15KW THREE PHASE HYBRID STORAGE INVERTER - SUITS SUNGROW BATTERY…" at bounding box center [698, 280] width 1047 height 24
type input "1"
type input "1 [MEDICAL_DATA]"
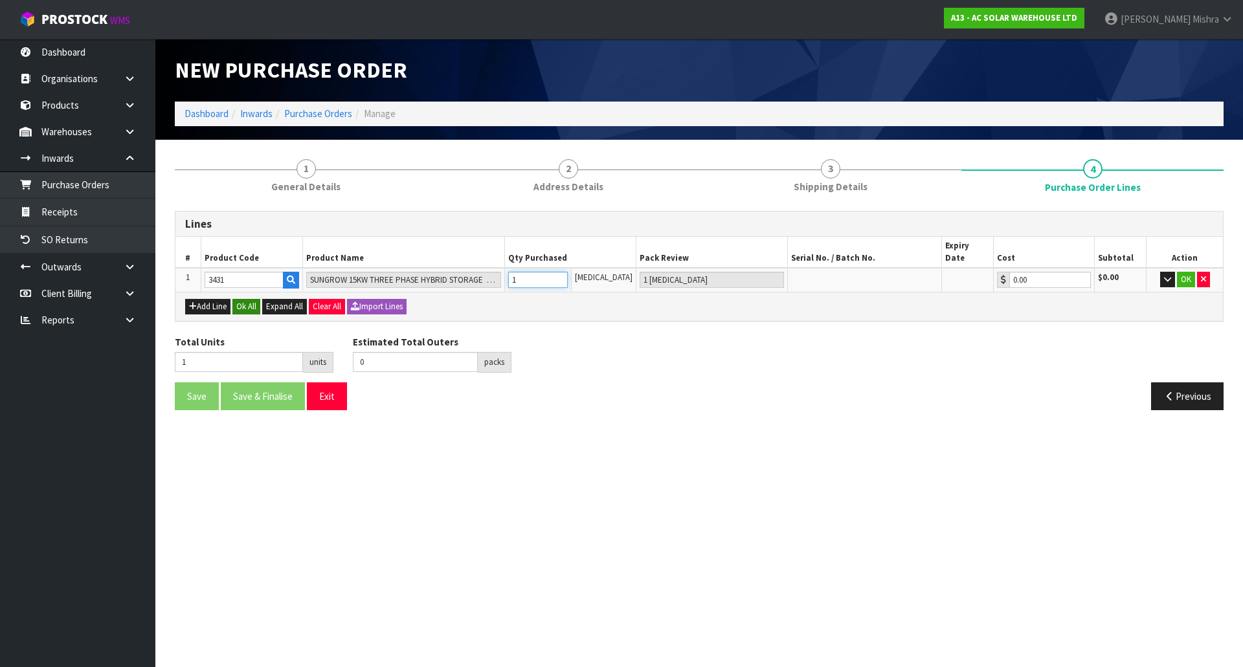
type input "1"
click at [247, 299] on button "Ok All" at bounding box center [246, 307] width 28 height 16
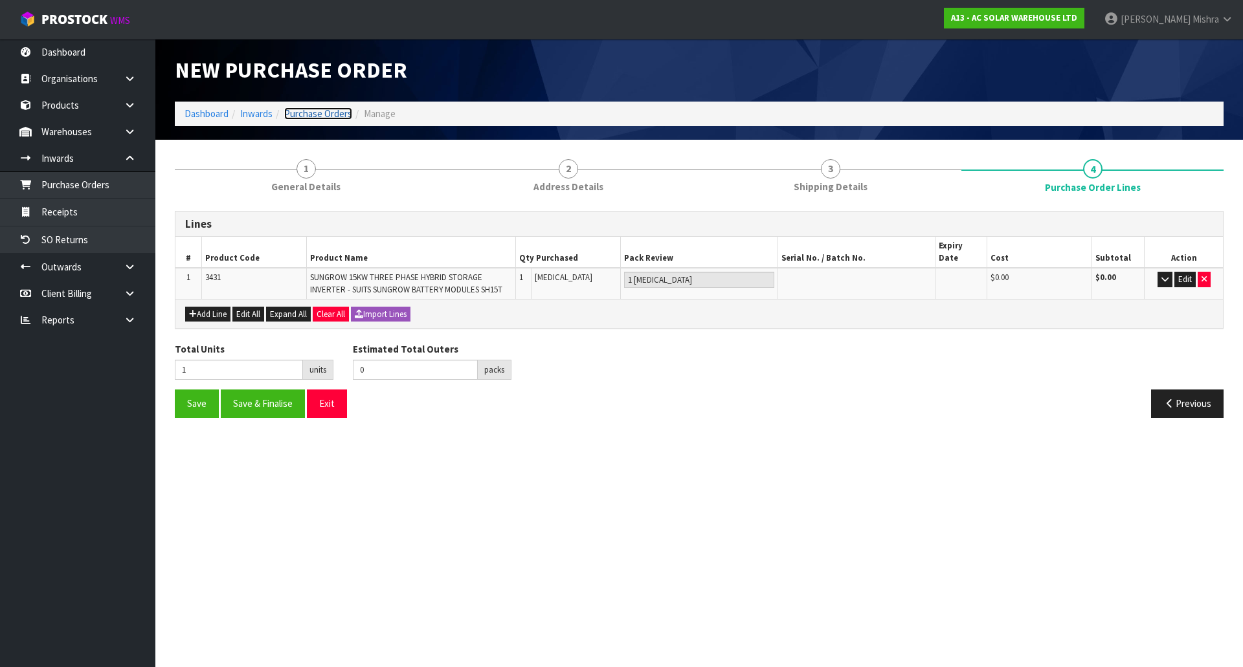
click at [330, 109] on link "Purchase Orders" at bounding box center [318, 113] width 68 height 12
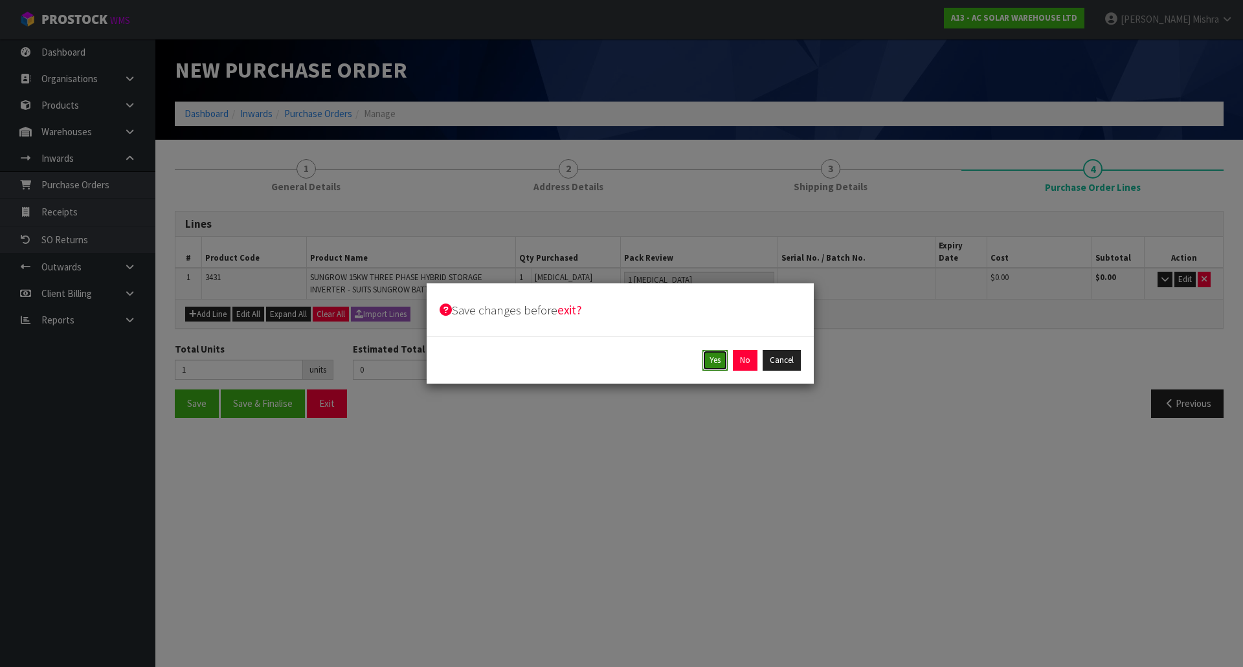
click at [711, 361] on button "Yes" at bounding box center [714, 360] width 25 height 21
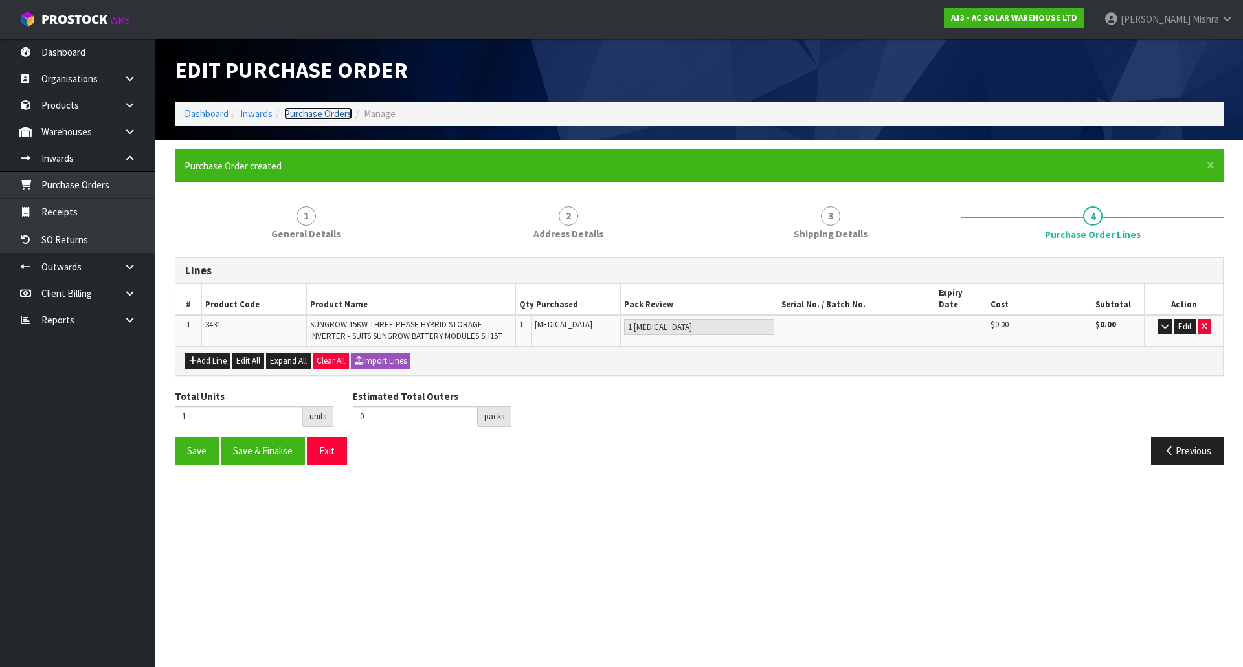
type input "0"
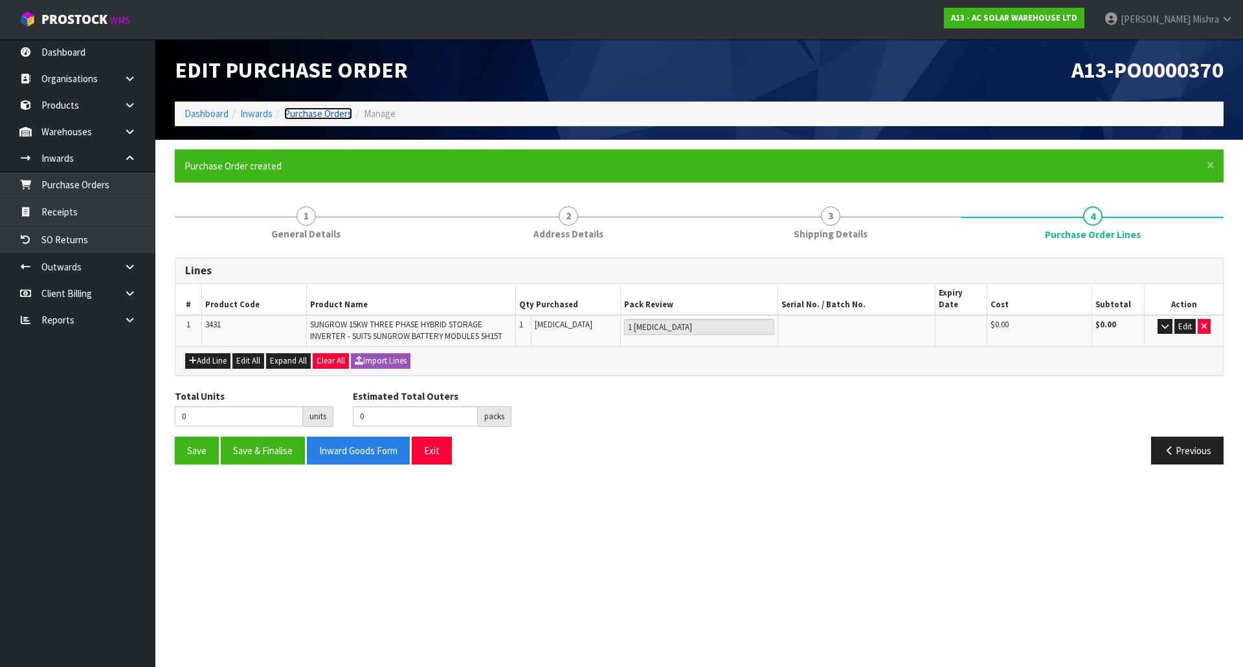
click at [299, 117] on link "Purchase Orders" at bounding box center [318, 113] width 68 height 12
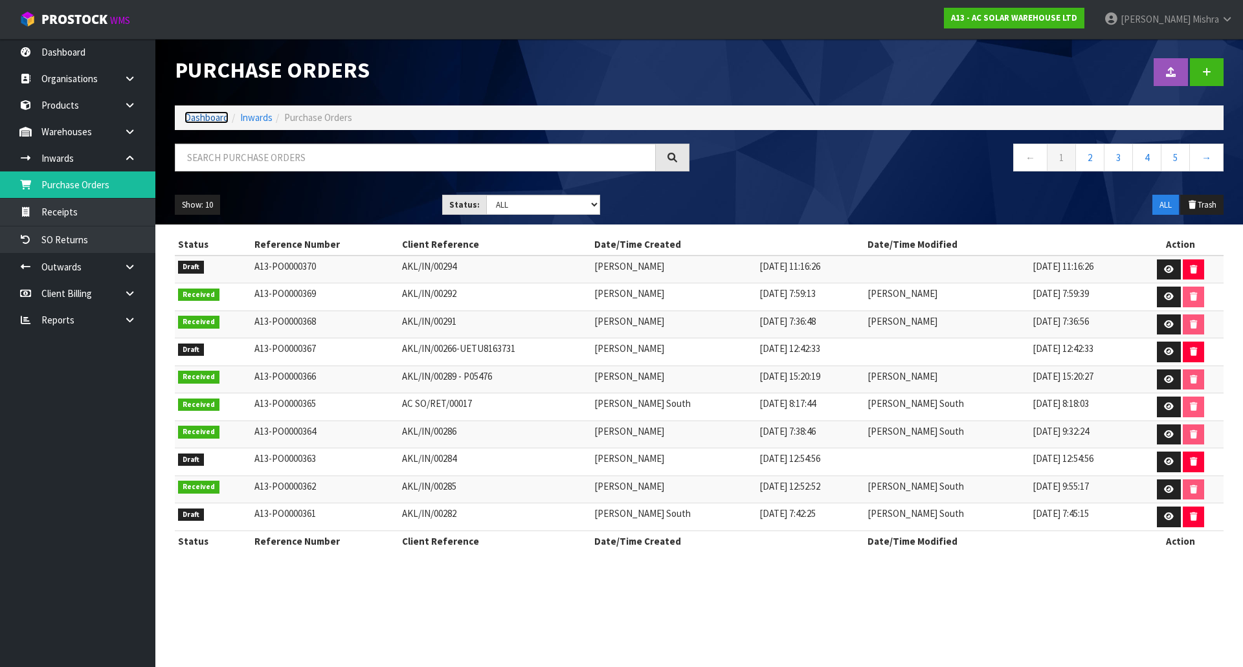
click at [196, 111] on link "Dashboard" at bounding box center [207, 117] width 44 height 12
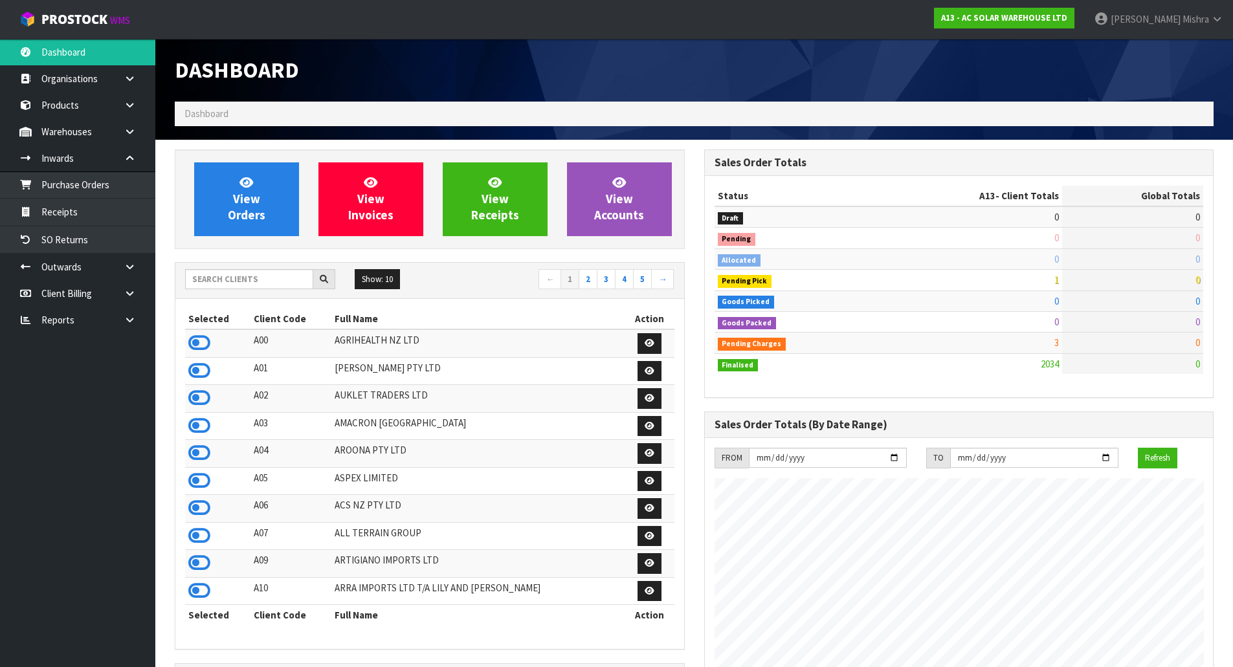
scroll to position [1036, 529]
click at [224, 283] on input "text" at bounding box center [249, 279] width 128 height 20
type input "C09"
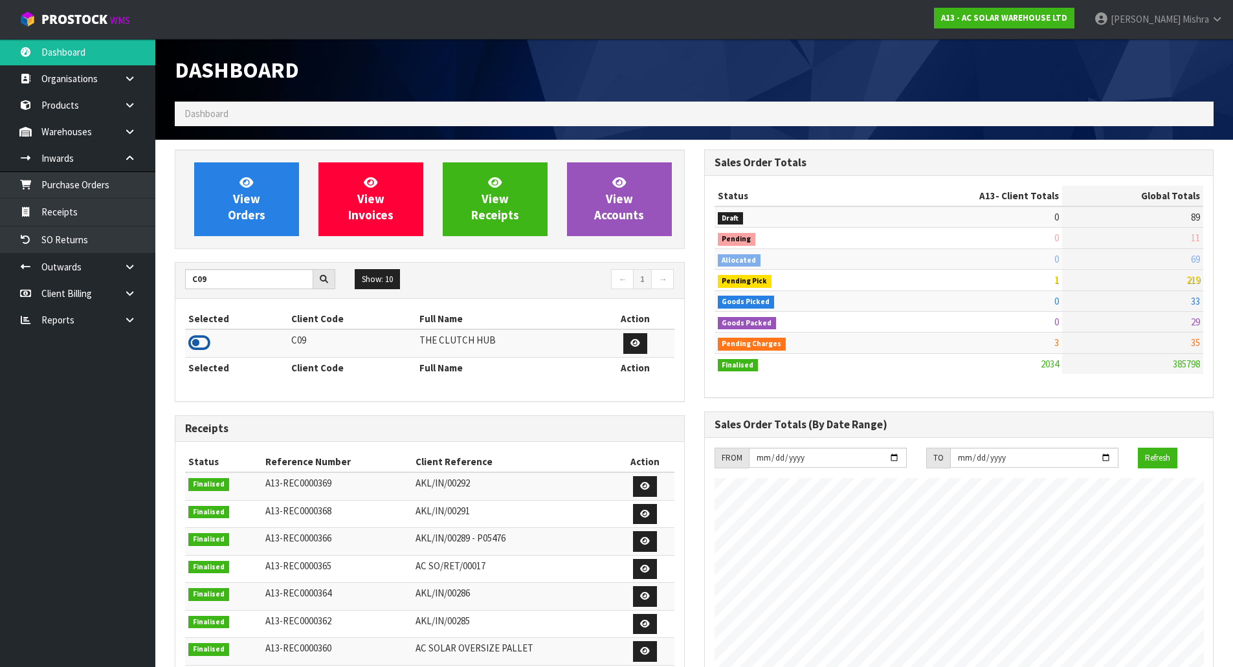
click at [205, 349] on icon at bounding box center [199, 342] width 22 height 19
click at [238, 219] on span "View Orders" at bounding box center [247, 199] width 38 height 49
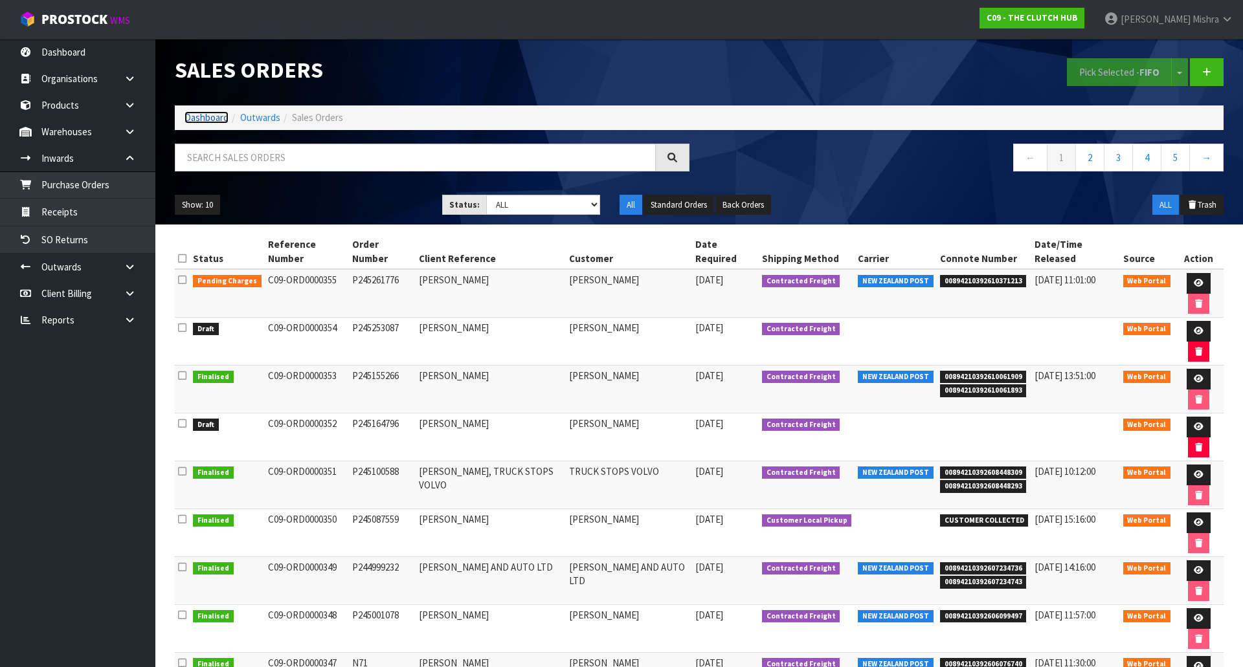
click at [210, 116] on link "Dashboard" at bounding box center [207, 117] width 44 height 12
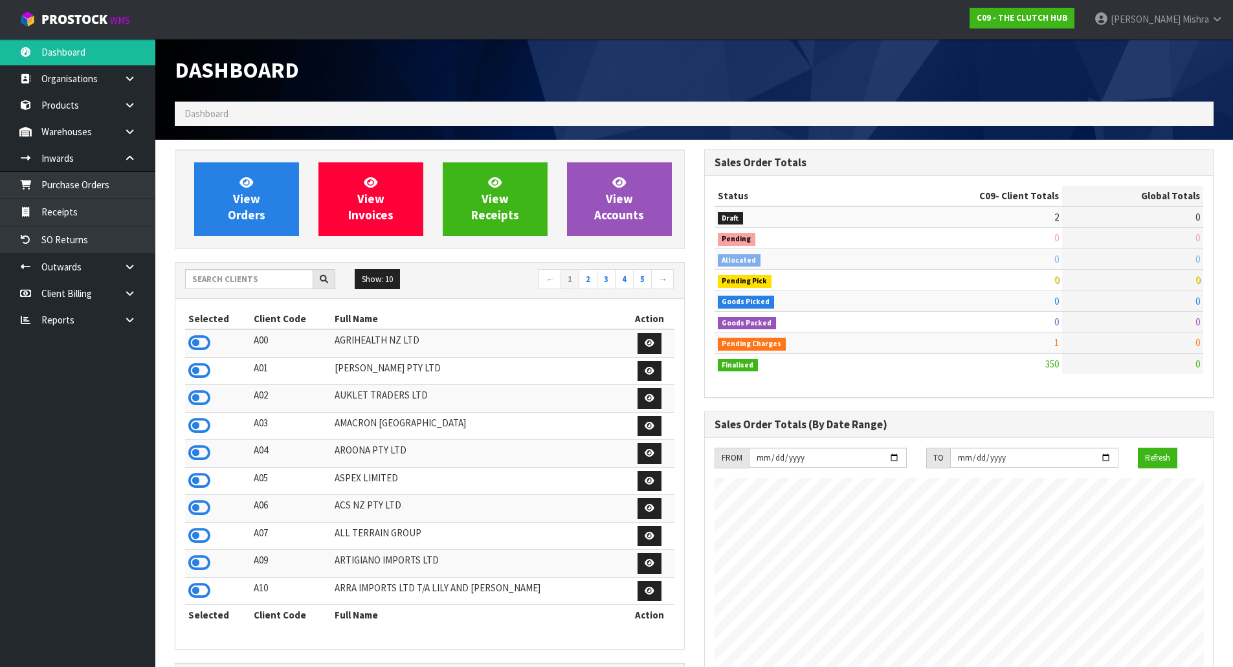
scroll to position [917, 529]
click at [273, 276] on input "text" at bounding box center [249, 279] width 128 height 20
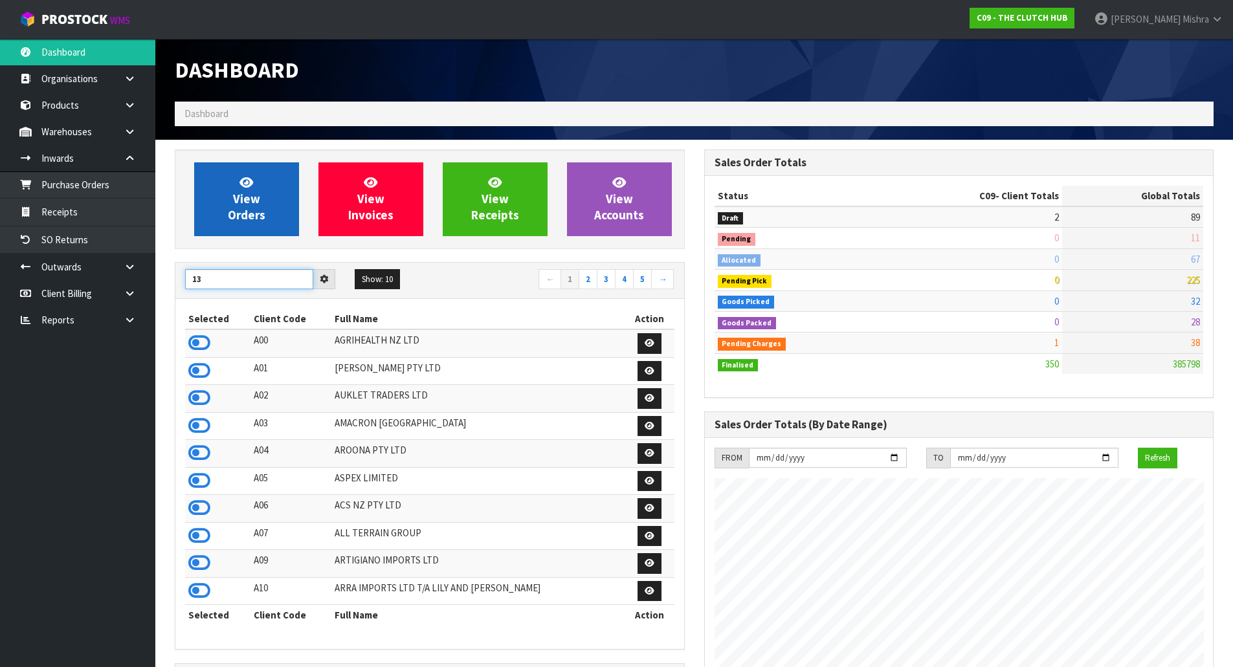
type input "13"
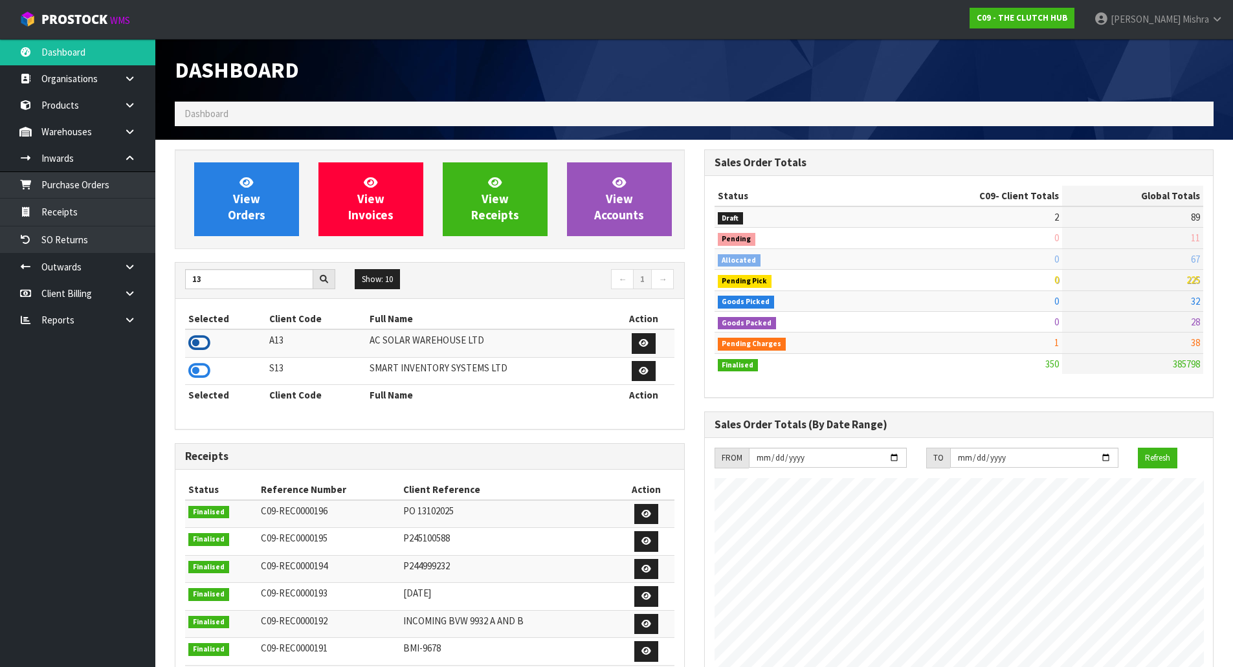
drag, startPoint x: 201, startPoint y: 345, endPoint x: 203, endPoint y: 333, distance: 11.8
click at [201, 344] on icon at bounding box center [199, 342] width 22 height 19
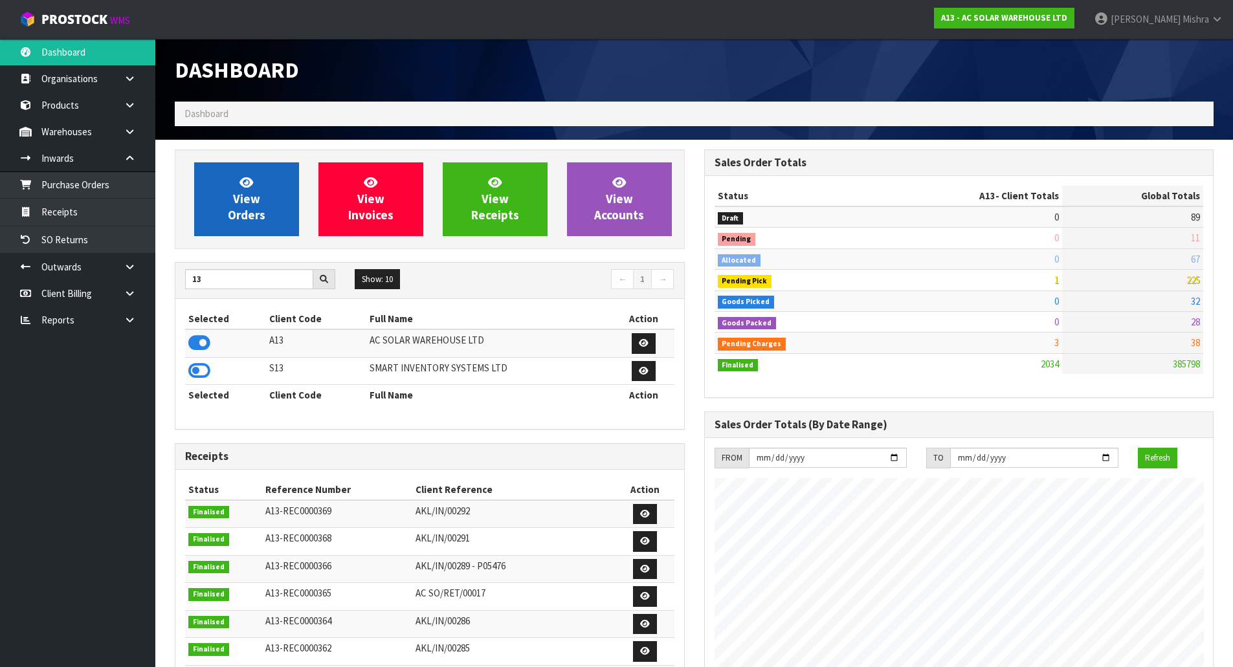
scroll to position [1036, 529]
click at [273, 210] on link "View Orders" at bounding box center [246, 199] width 105 height 74
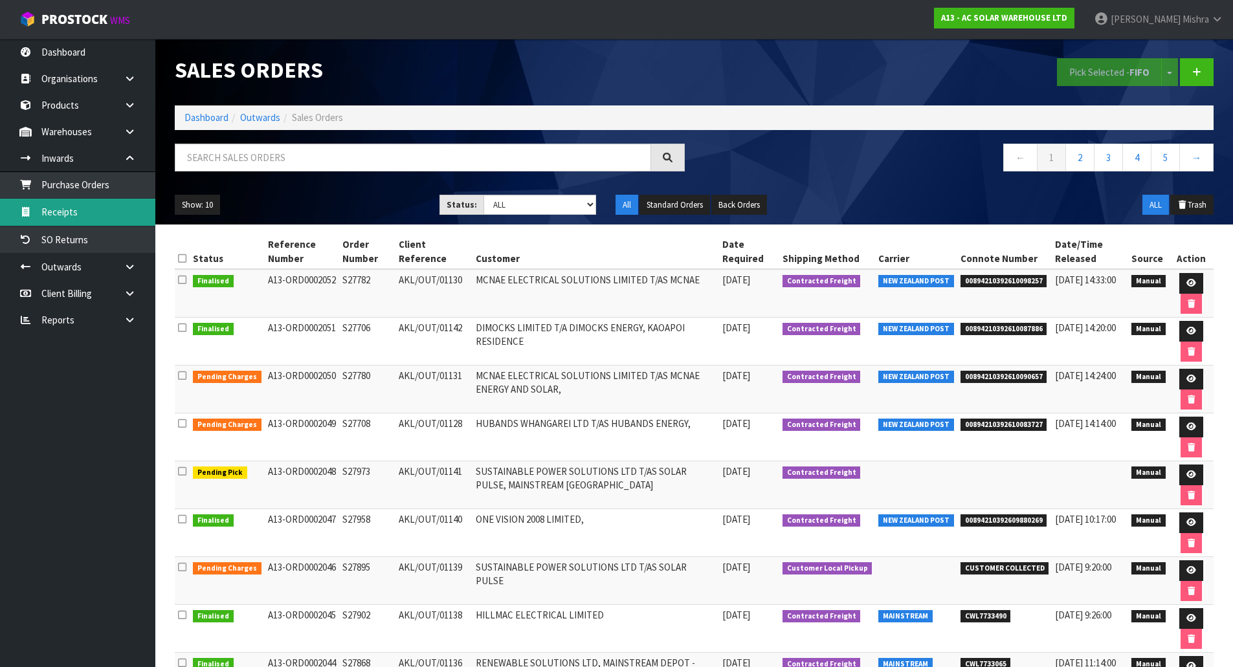
click at [85, 208] on link "Receipts" at bounding box center [77, 212] width 155 height 27
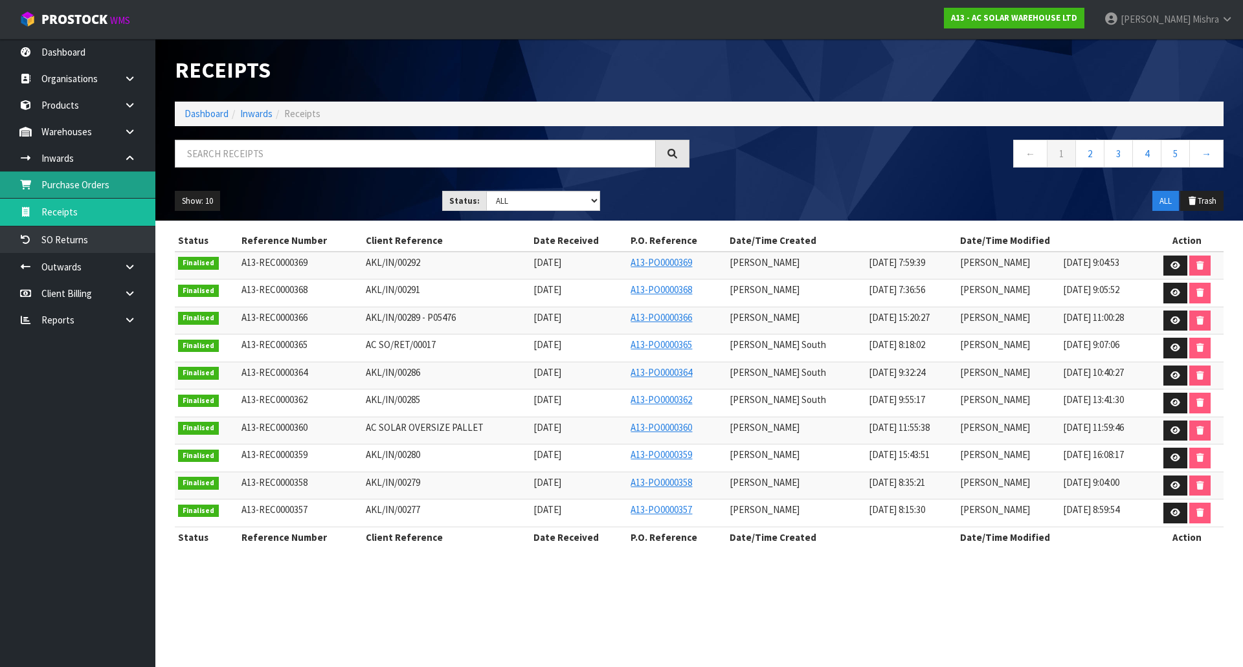
click at [96, 186] on link "Purchase Orders" at bounding box center [77, 185] width 155 height 27
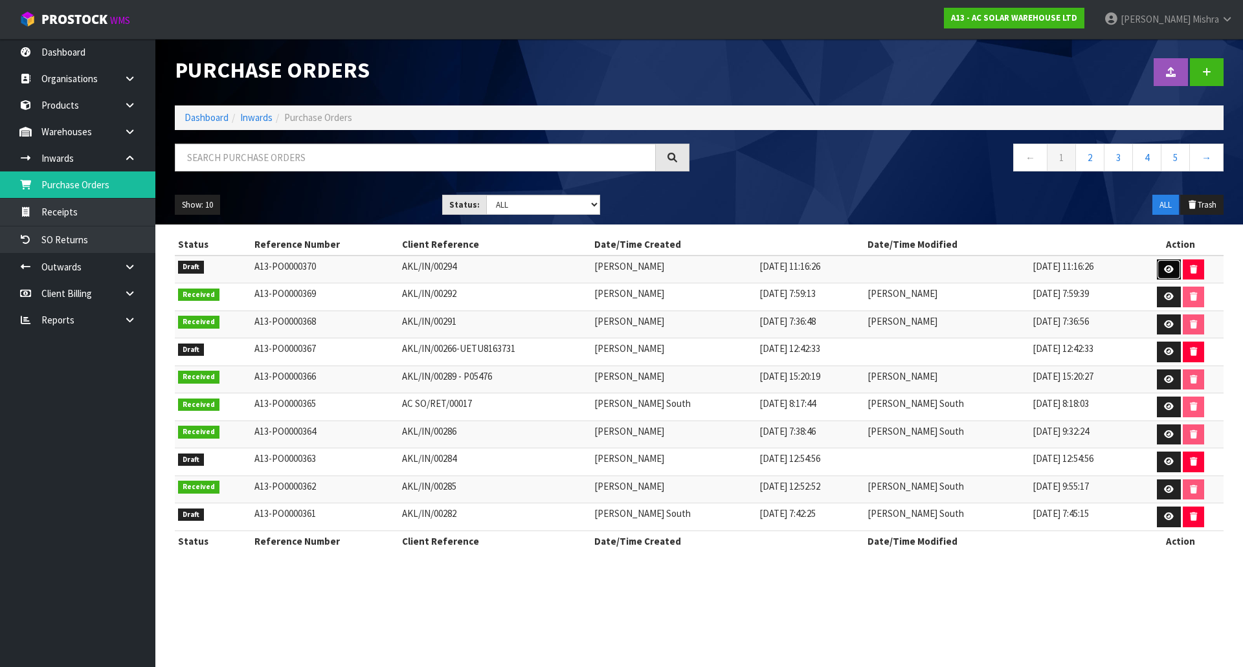
click at [1165, 269] on icon at bounding box center [1169, 269] width 10 height 8
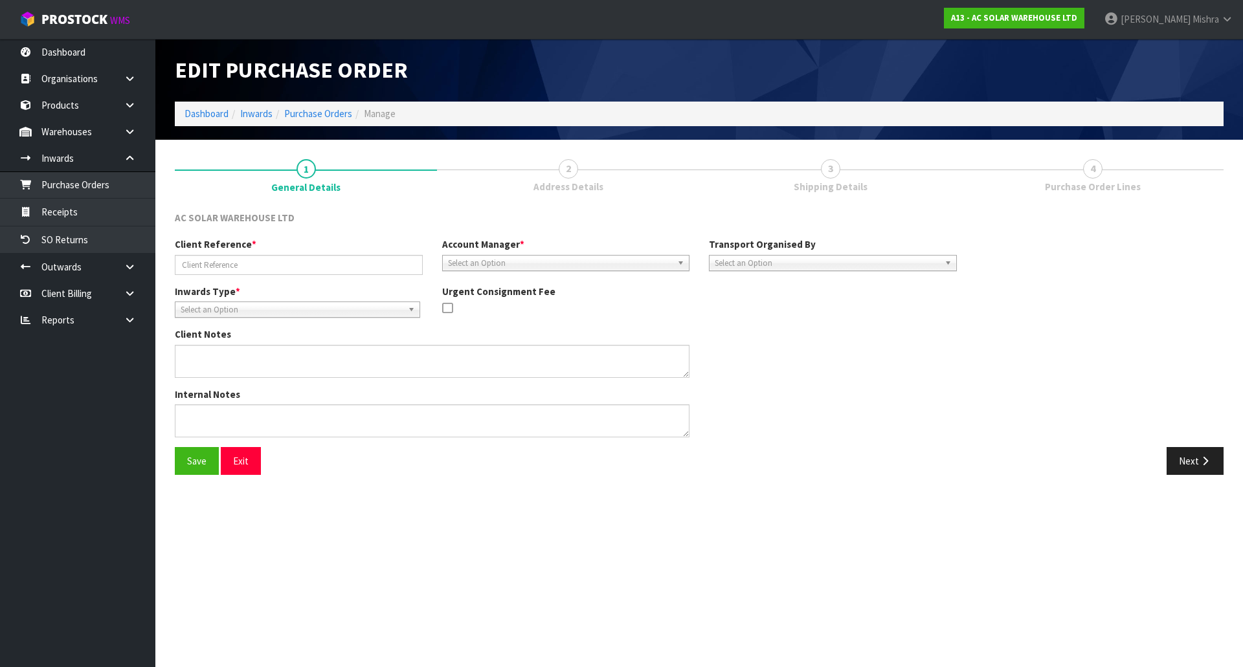
type input "AKL/IN/00294"
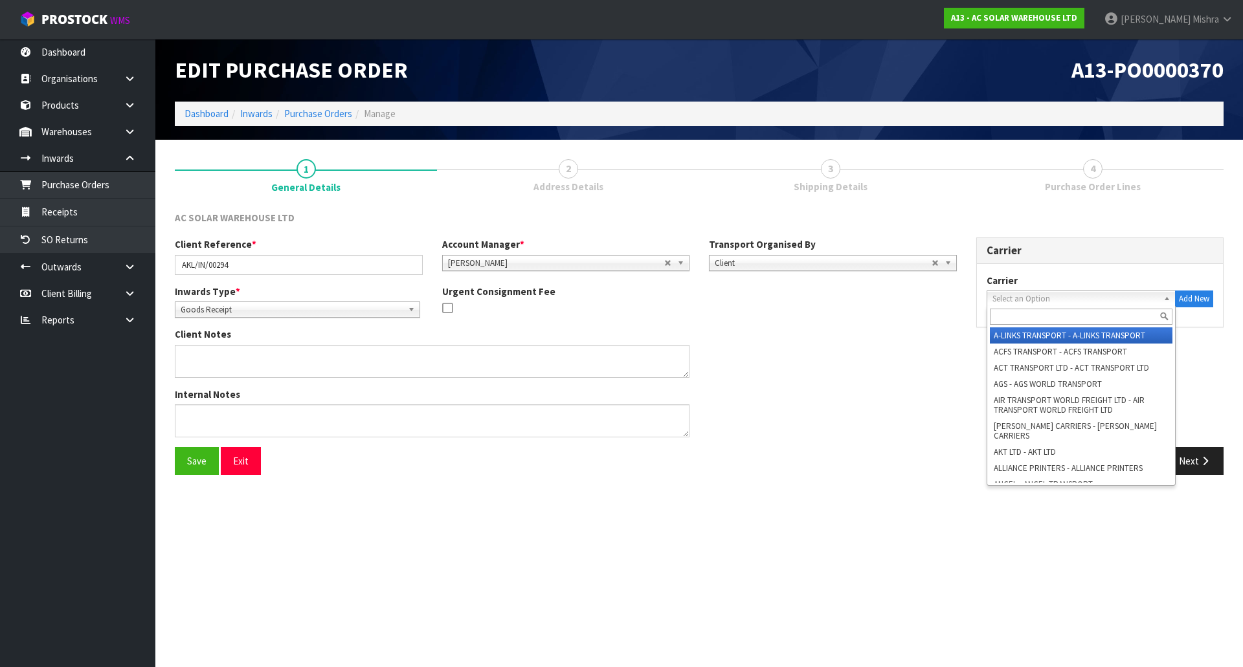
click at [1001, 295] on span "Select an Option" at bounding box center [1075, 299] width 166 height 16
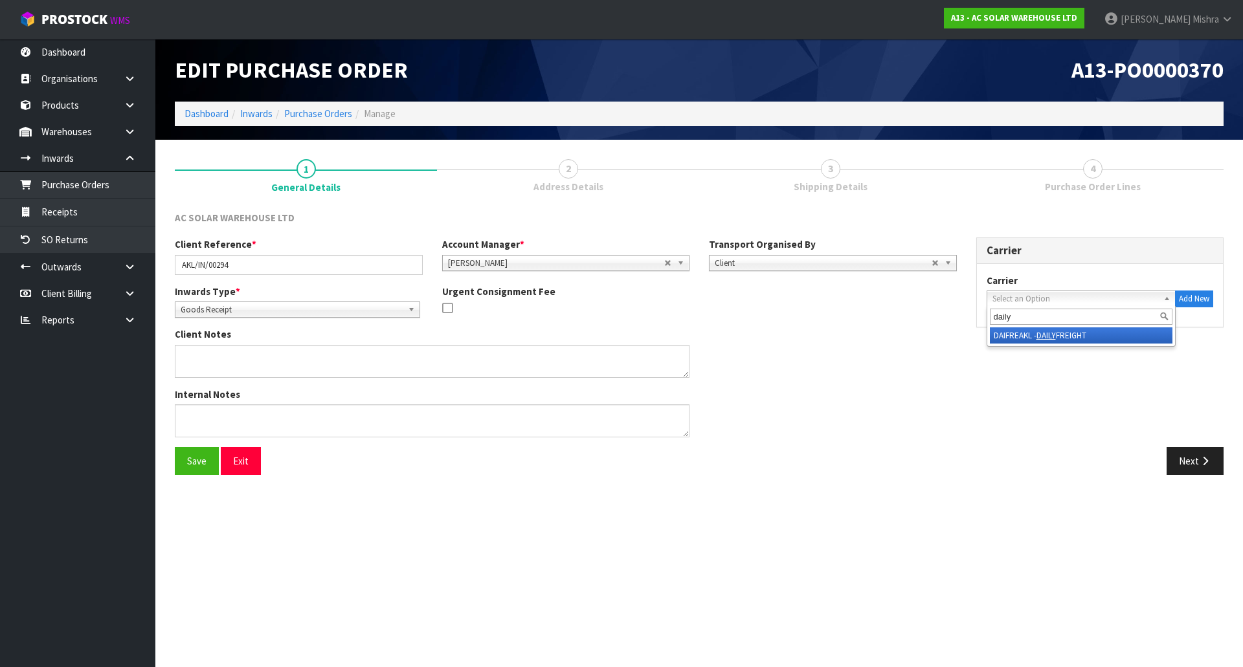
type input "daily"
click at [1022, 339] on li "DAIFREAKL - DAILY FREIGHT" at bounding box center [1081, 336] width 183 height 16
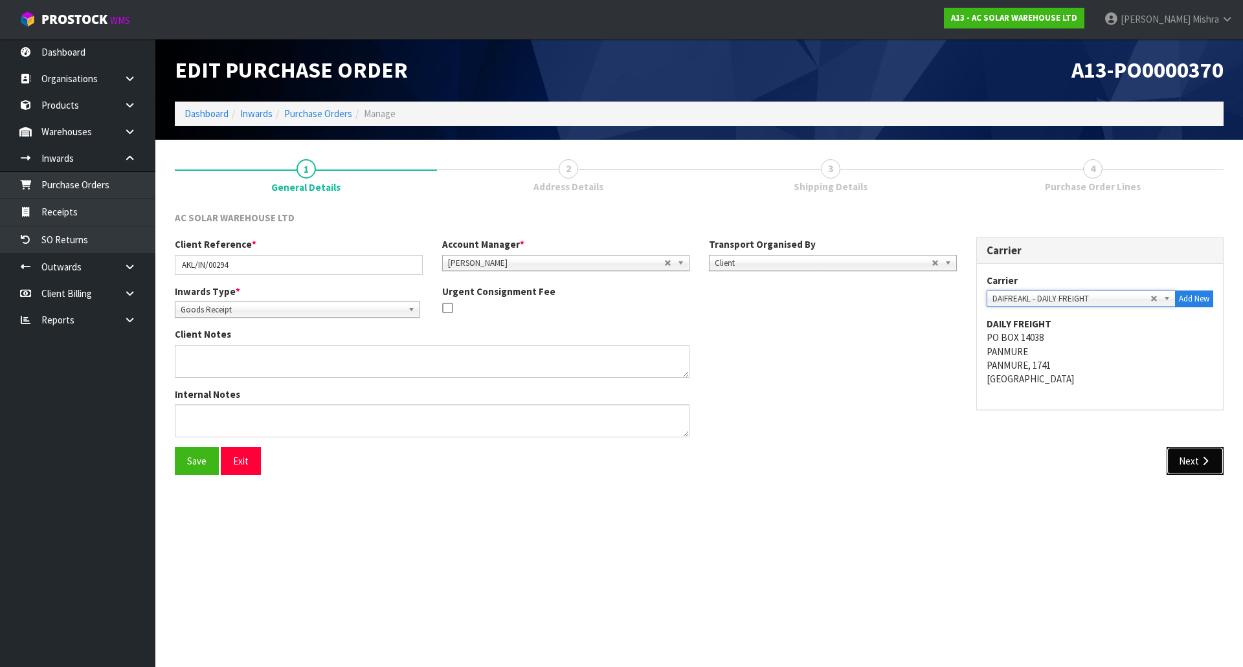
drag, startPoint x: 1193, startPoint y: 464, endPoint x: 1219, endPoint y: 458, distance: 26.7
click at [1195, 463] on button "Next" at bounding box center [1195, 461] width 57 height 28
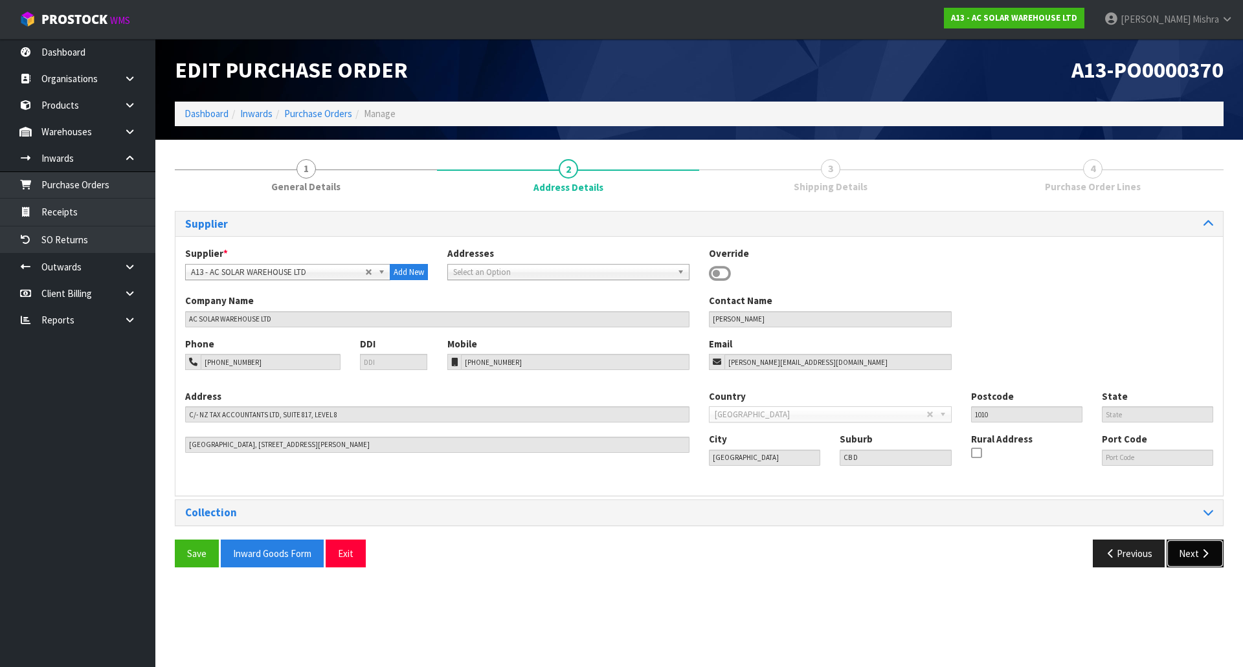
click at [1188, 554] on button "Next" at bounding box center [1195, 554] width 57 height 28
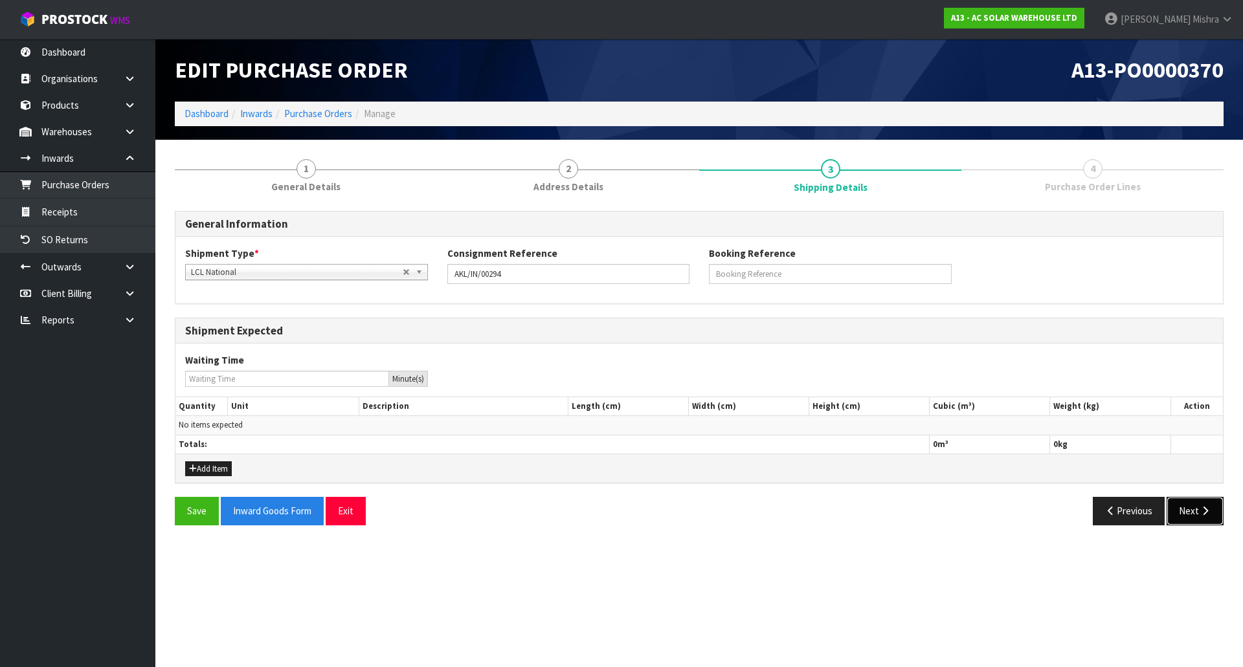
click at [1198, 513] on button "Next" at bounding box center [1195, 511] width 57 height 28
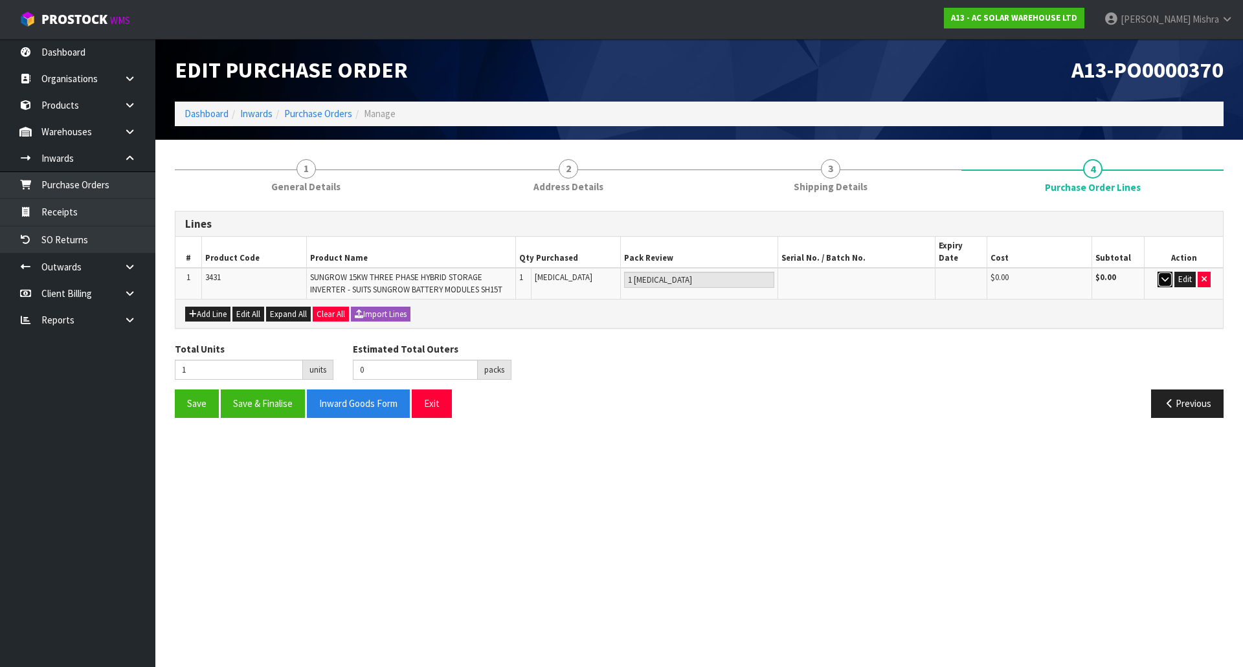
click at [1165, 275] on icon "button" at bounding box center [1164, 279] width 7 height 8
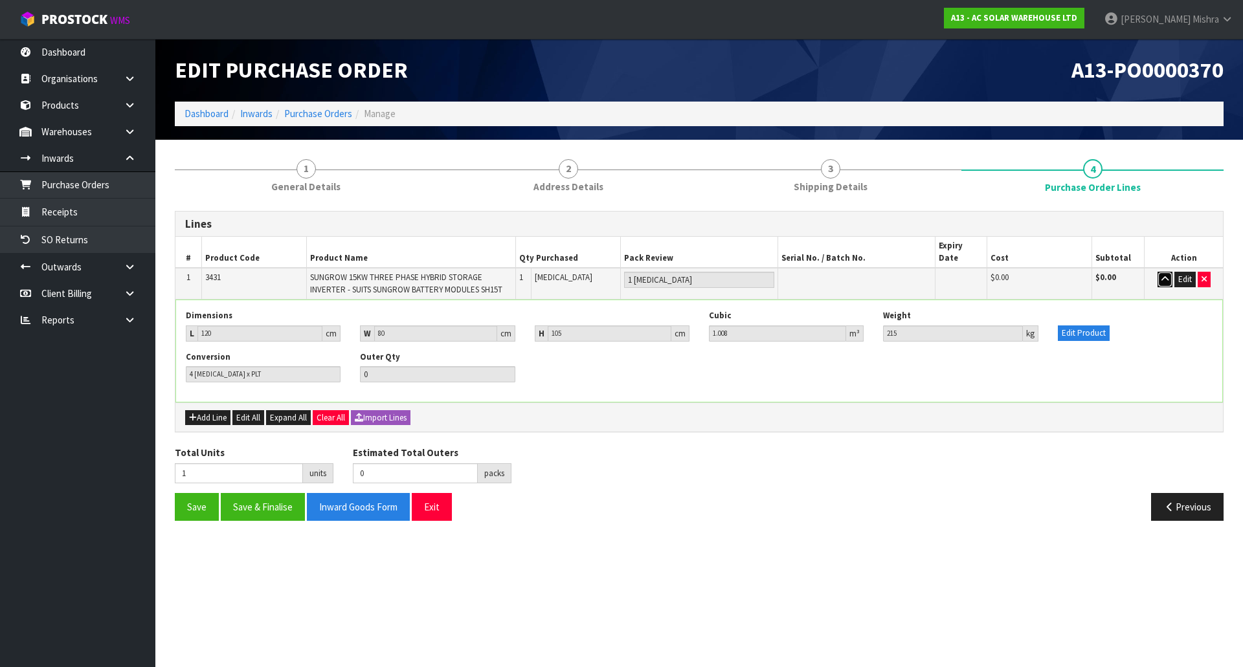
click at [1165, 275] on icon "button" at bounding box center [1164, 279] width 7 height 8
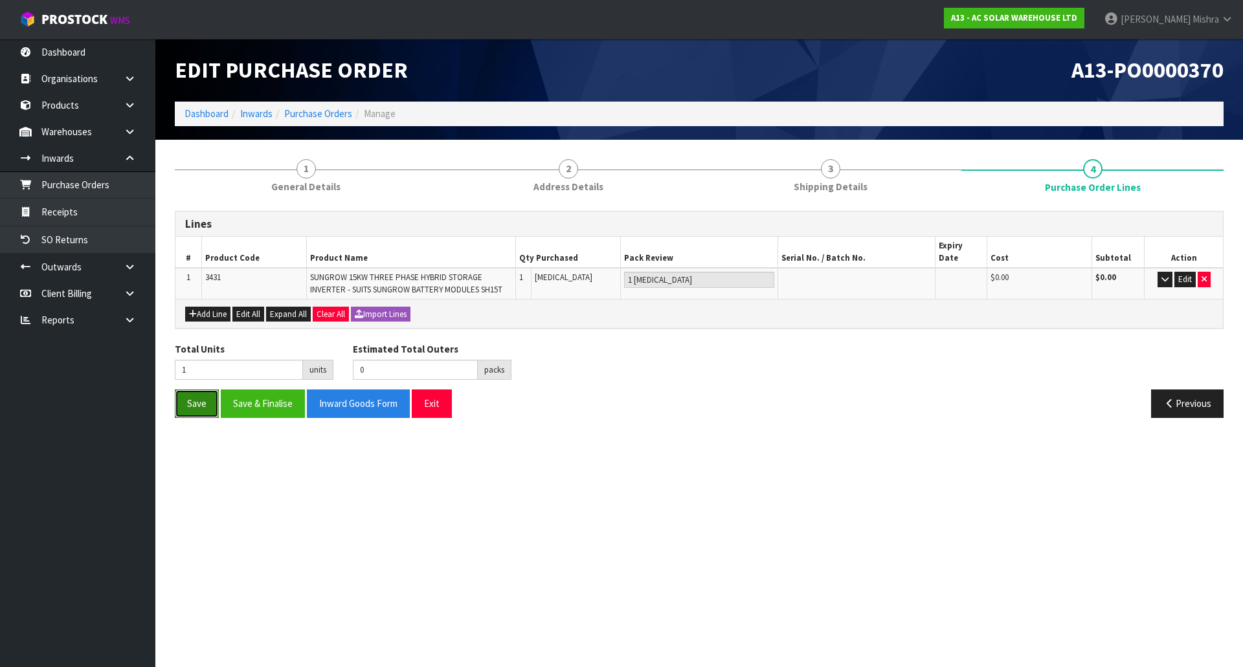
click at [185, 390] on button "Save" at bounding box center [197, 404] width 44 height 28
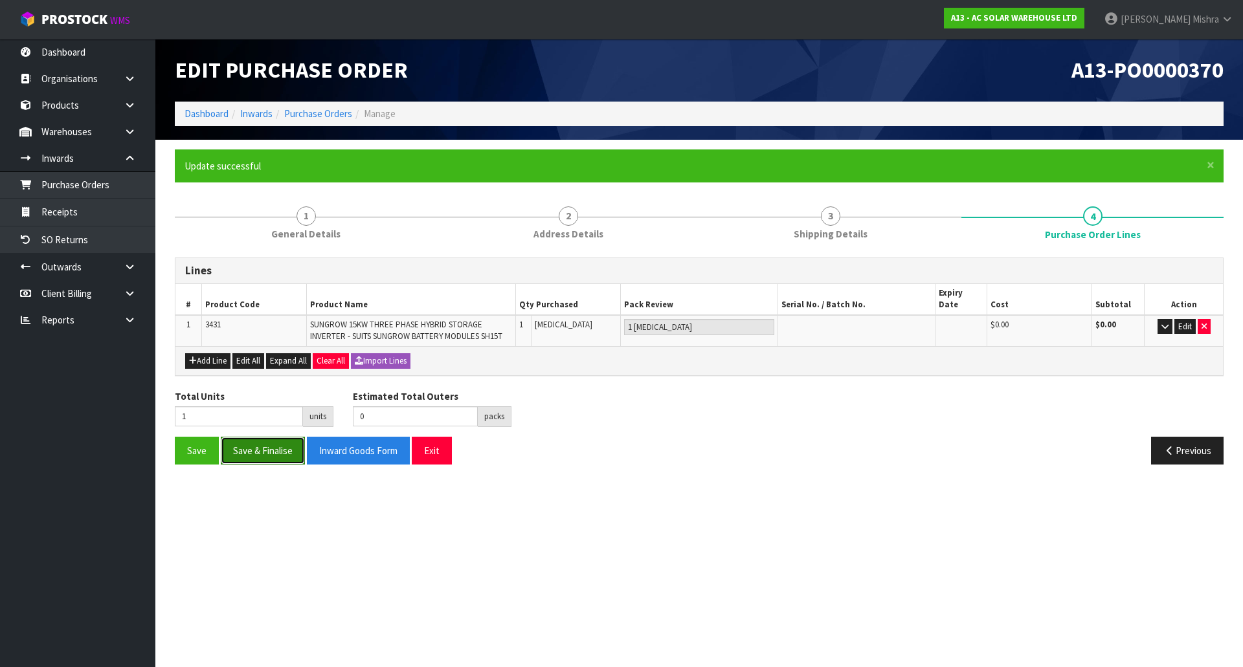
click at [269, 437] on button "Save & Finalise" at bounding box center [263, 451] width 84 height 28
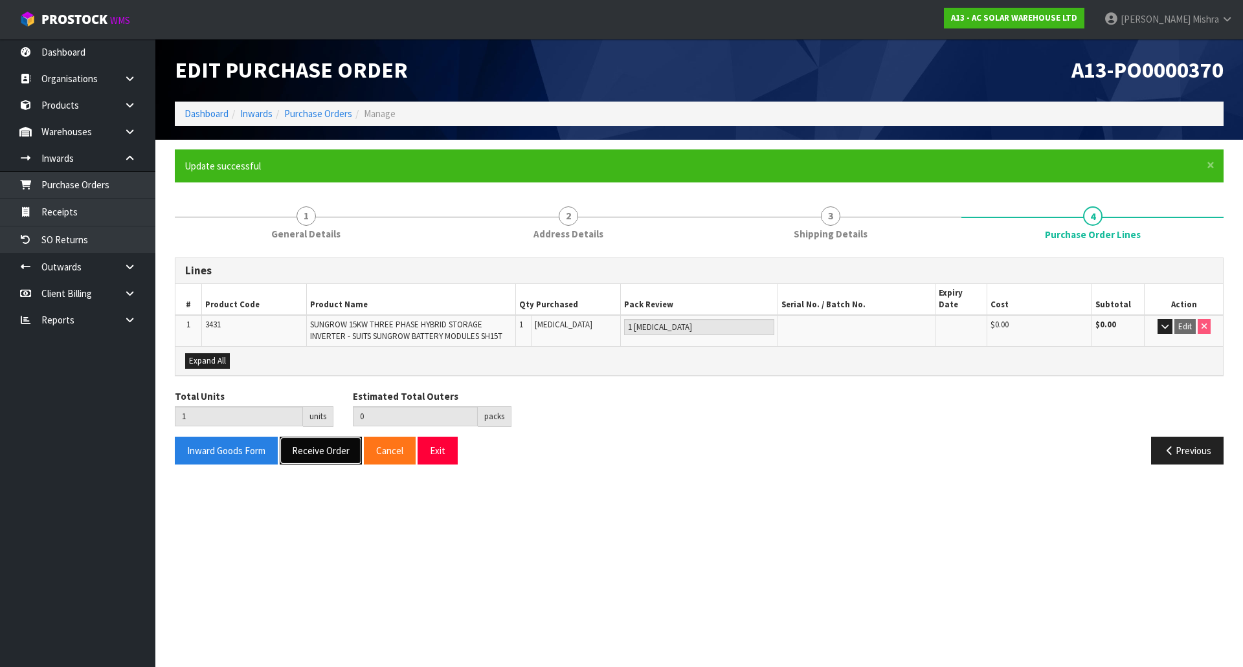
click at [293, 442] on button "Receive Order" at bounding box center [321, 451] width 82 height 28
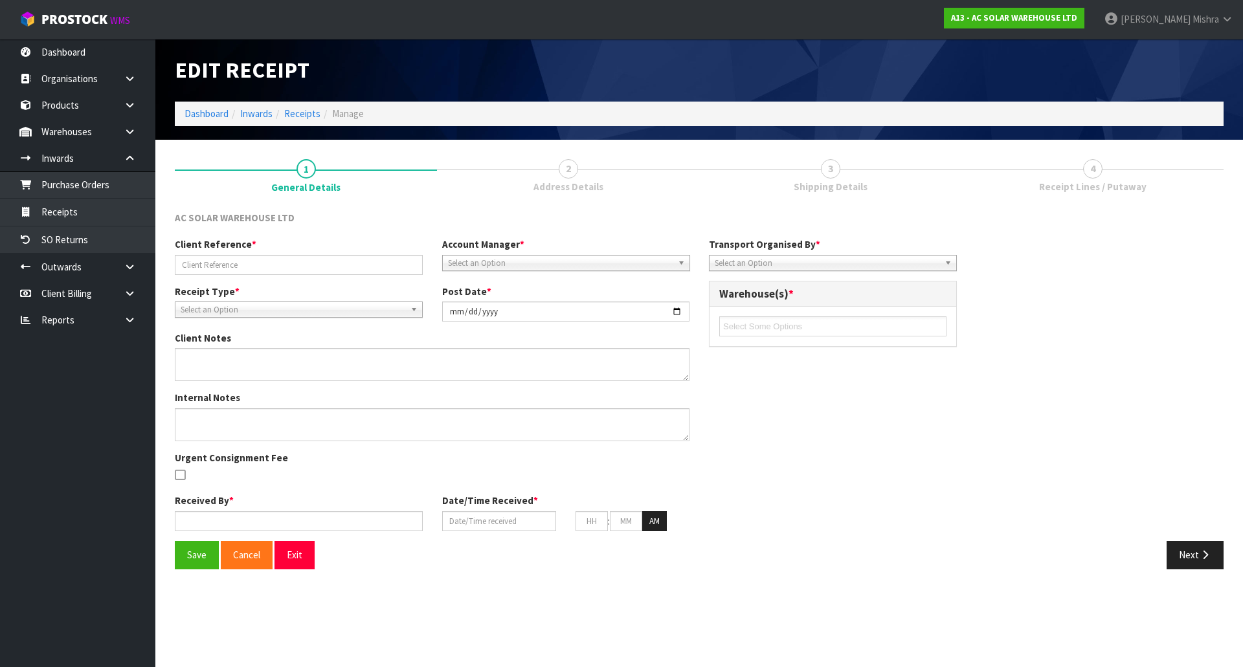
type input "AKL/IN/00294"
type input "[DATE]"
type input "[PERSON_NAME]"
type input "[DATE]"
type input "11"
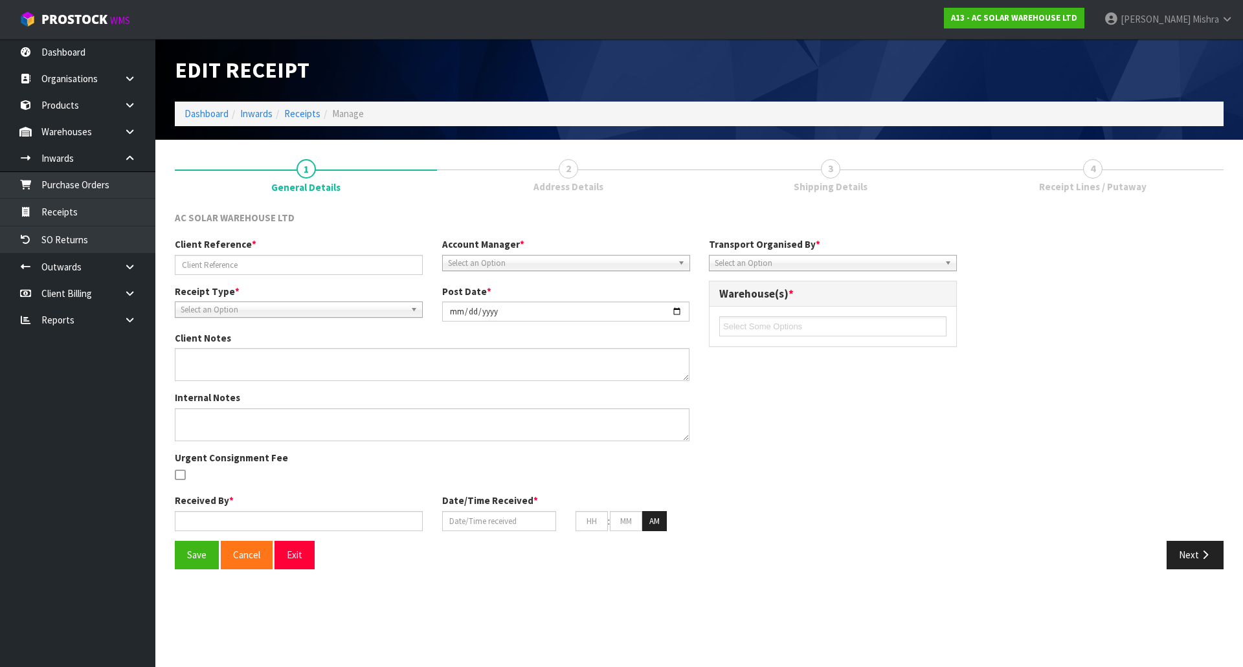
type input "27"
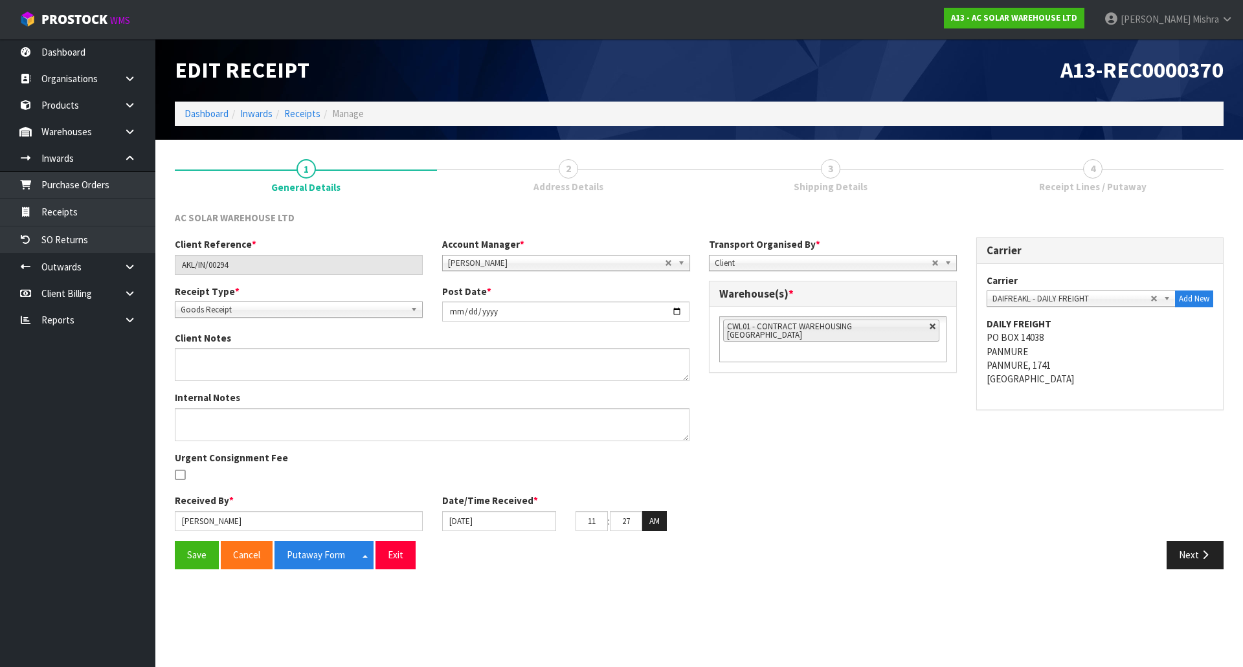
click at [929, 328] on link at bounding box center [933, 327] width 8 height 8
type input "Select Some Options"
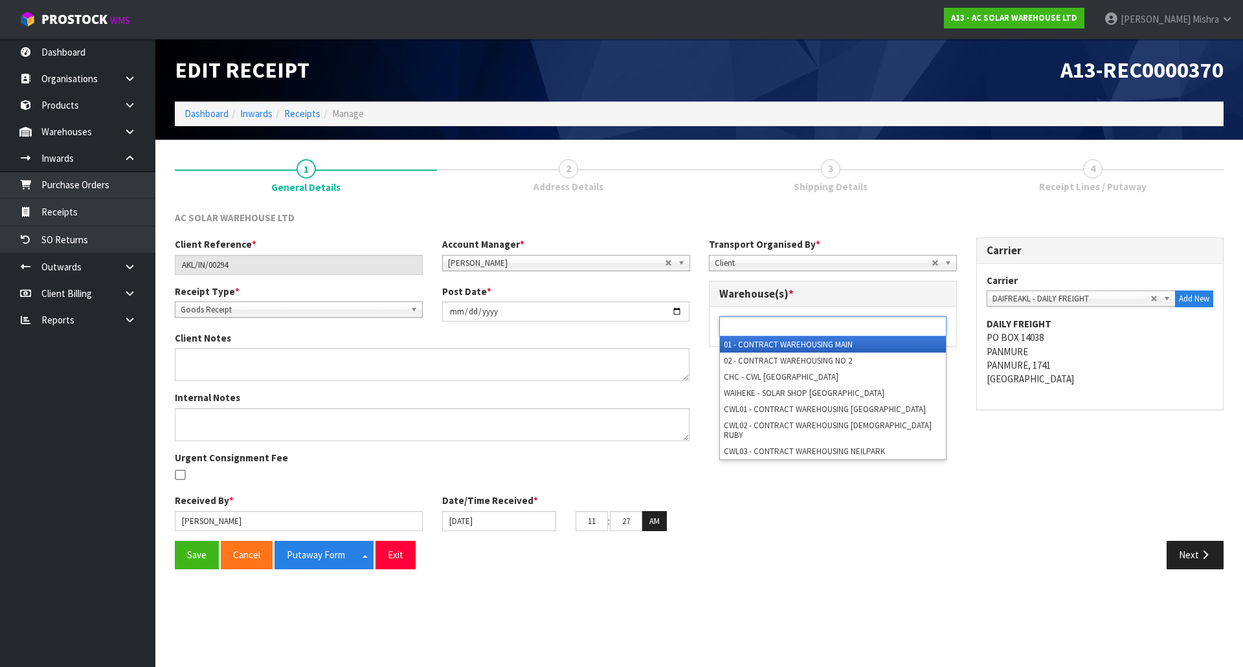
click at [900, 332] on ul at bounding box center [832, 327] width 227 height 20
type input "d"
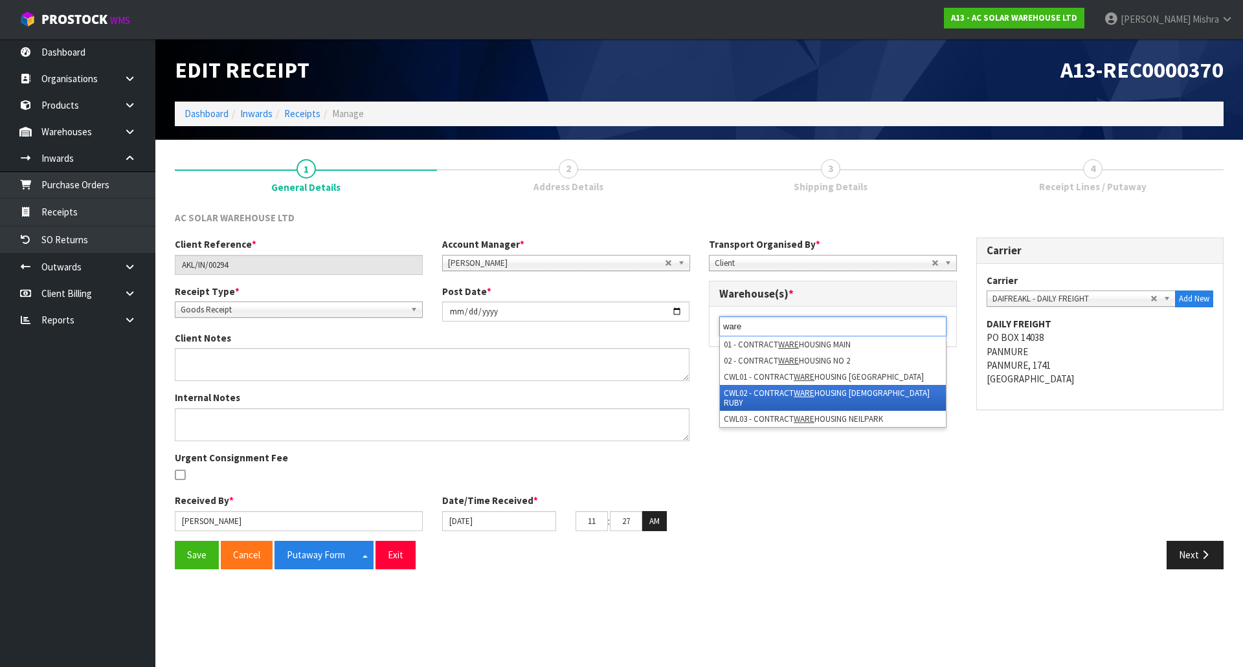
type input "ware"
click at [921, 392] on li "CWL02 - CONTRACT WARE HOUSING [DEMOGRAPHIC_DATA] [PERSON_NAME]" at bounding box center [833, 398] width 226 height 26
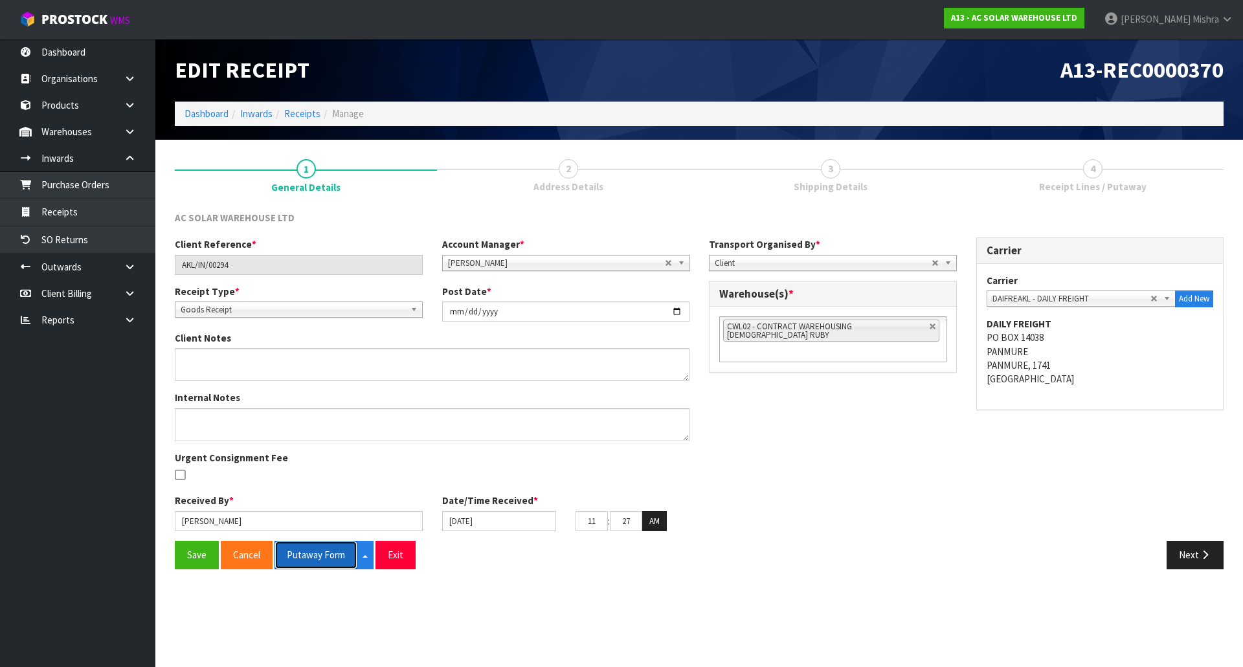
click at [319, 561] on button "Putaway Form" at bounding box center [315, 555] width 83 height 28
click at [1202, 560] on icon "button" at bounding box center [1205, 555] width 12 height 10
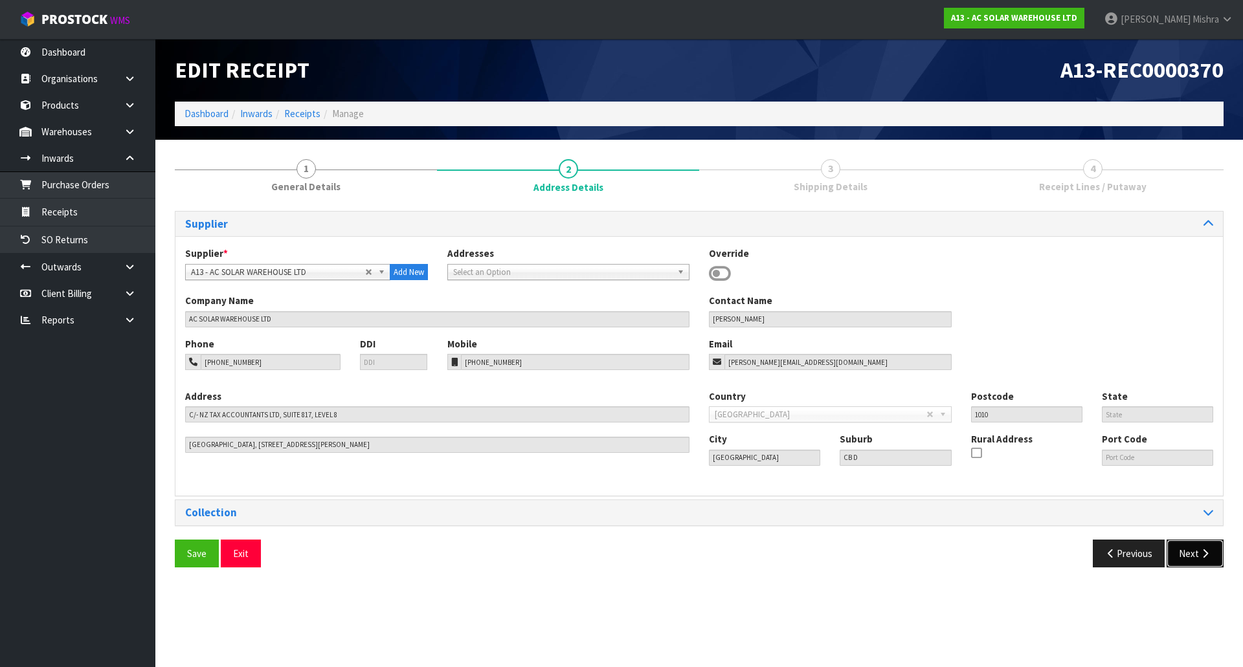
click at [1181, 561] on button "Next" at bounding box center [1195, 554] width 57 height 28
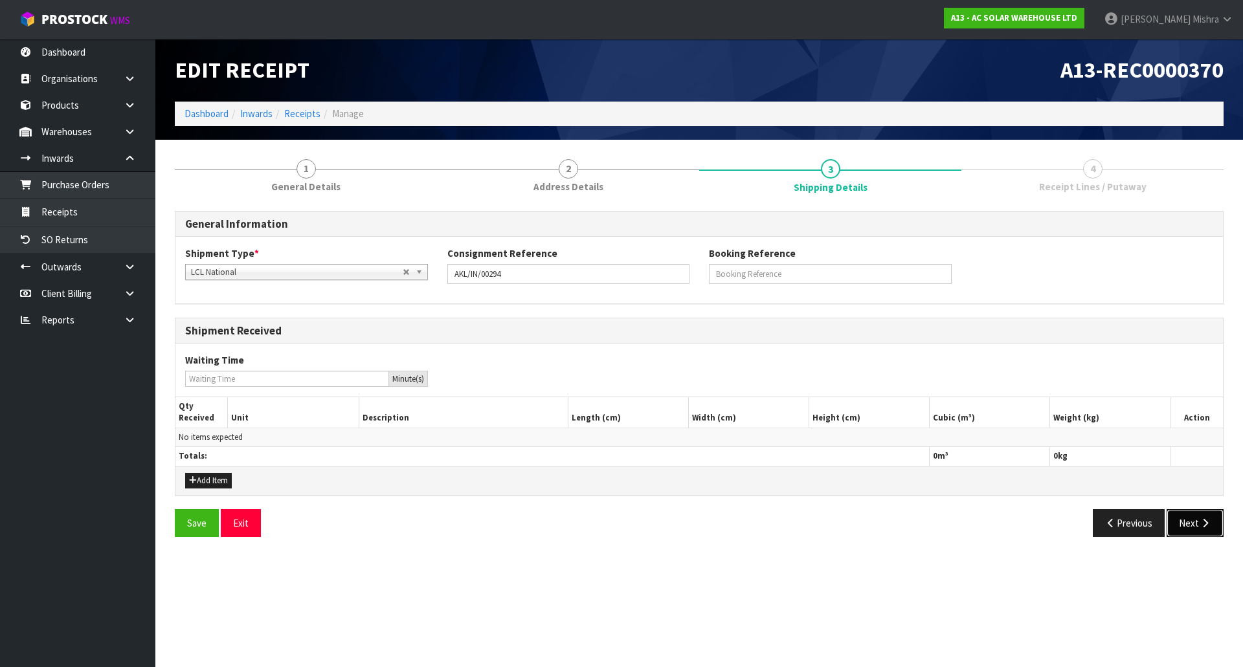
click at [1196, 533] on button "Next" at bounding box center [1195, 523] width 57 height 28
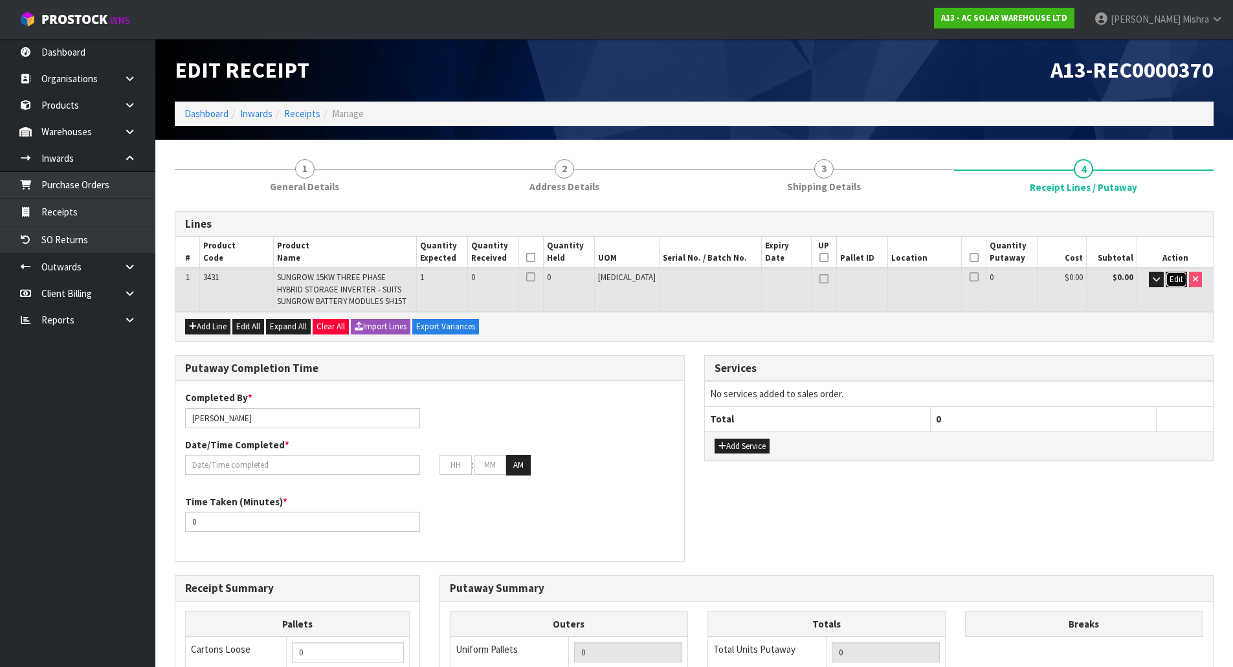
click at [1172, 280] on span "Edit" at bounding box center [1177, 279] width 14 height 11
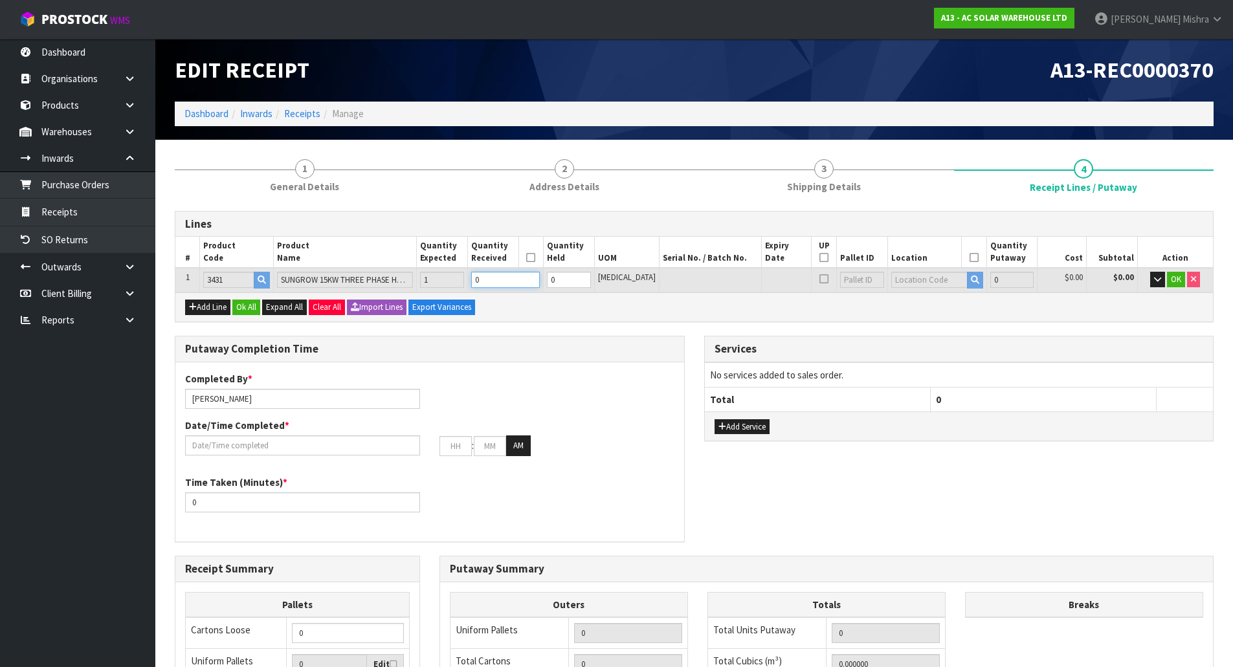
click at [469, 282] on tr "1 3431 SUNGROW 15KW THREE PHASE HYBRID STORAGE INVERTER - SUITS SUNGROW BATTERY…" at bounding box center [694, 280] width 1038 height 24
type input "0.216294"
type input "52"
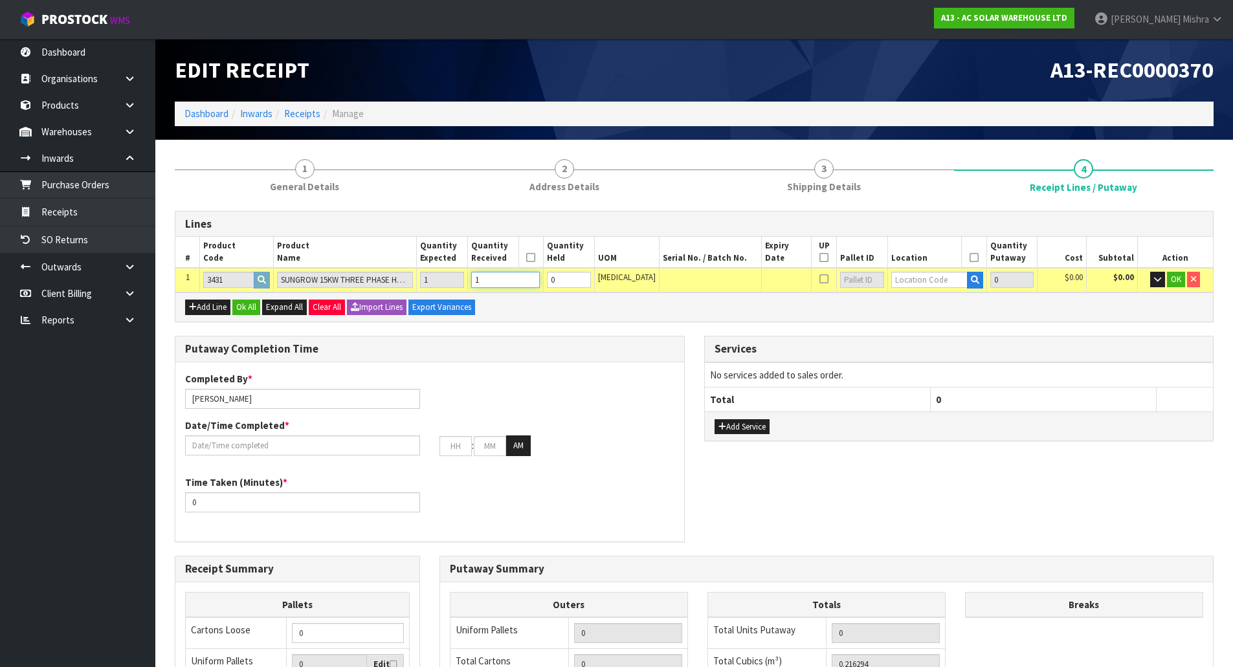
type input "1"
click at [906, 278] on input "text" at bounding box center [929, 280] width 76 height 16
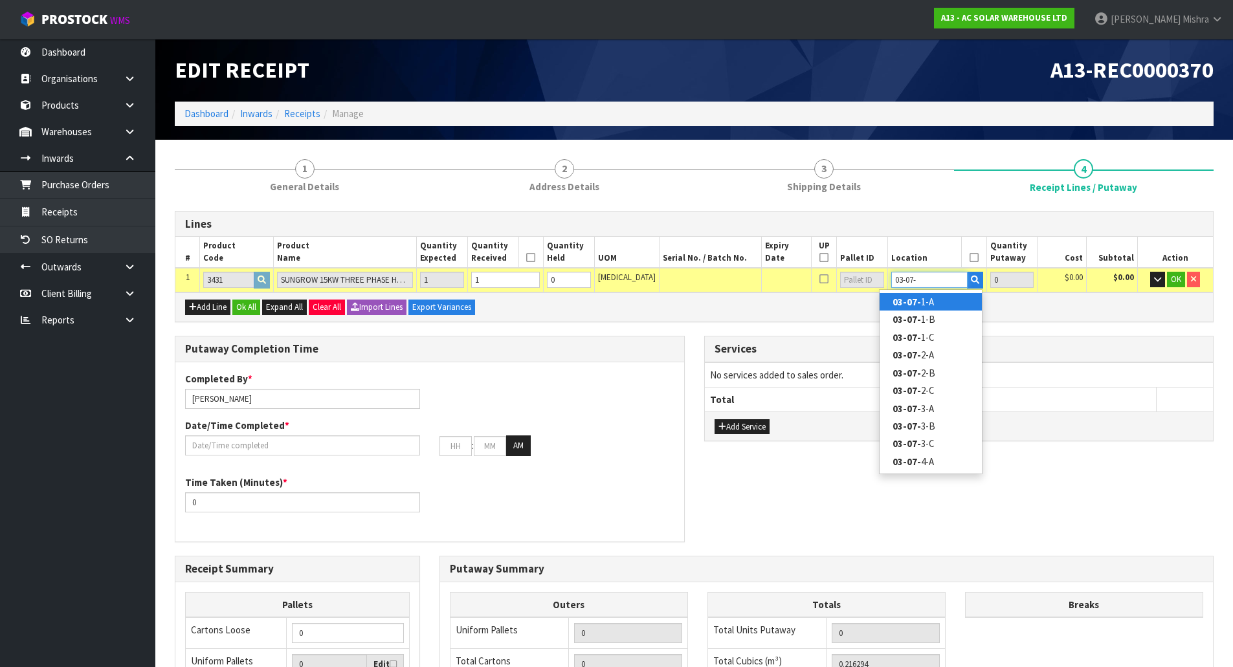
type input "03-07-"
click at [942, 305] on link "03-07- 1-A" at bounding box center [931, 301] width 102 height 17
type input "1"
type input "03-07-1-A"
type input "1"
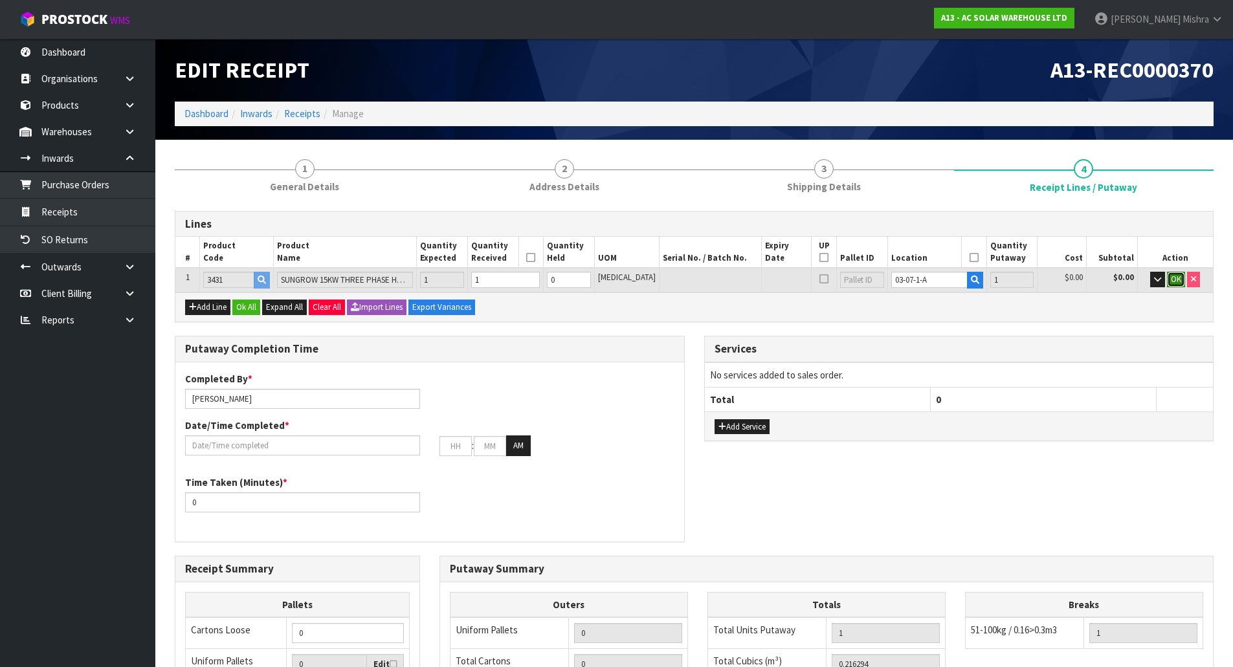
click at [1171, 281] on span "OK" at bounding box center [1176, 279] width 10 height 11
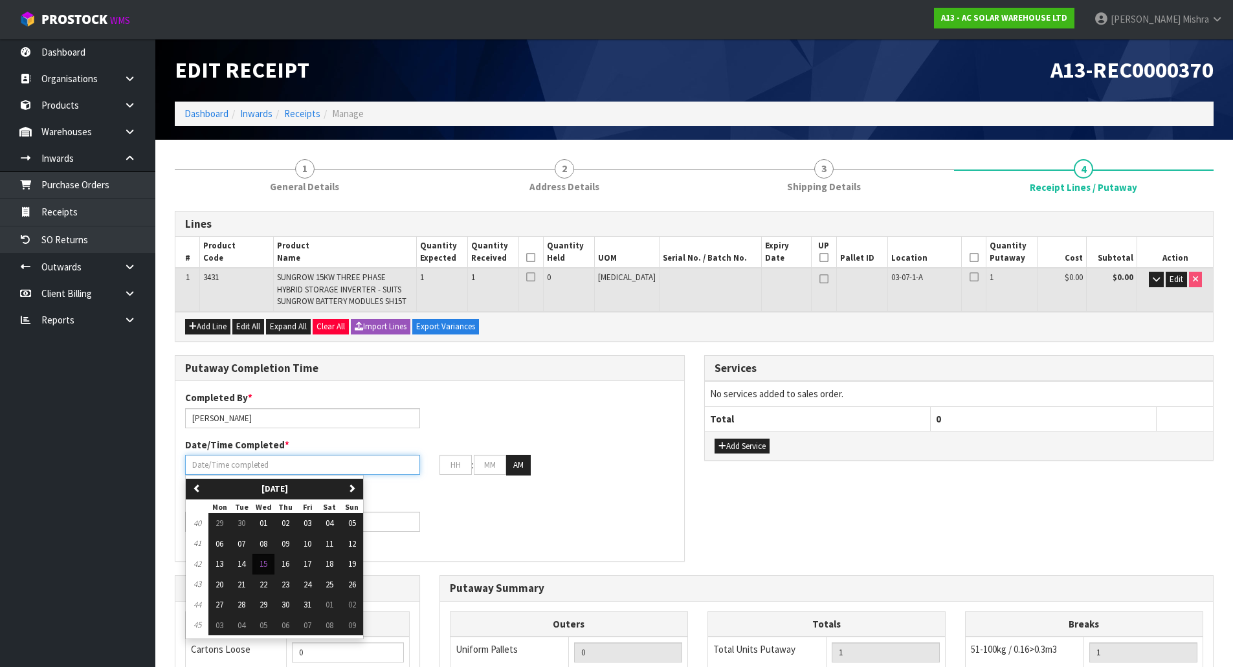
click at [341, 469] on input "text" at bounding box center [302, 465] width 235 height 20
click at [262, 563] on span "15" at bounding box center [264, 564] width 8 height 11
type input "[DATE]"
type input "12"
type input "00"
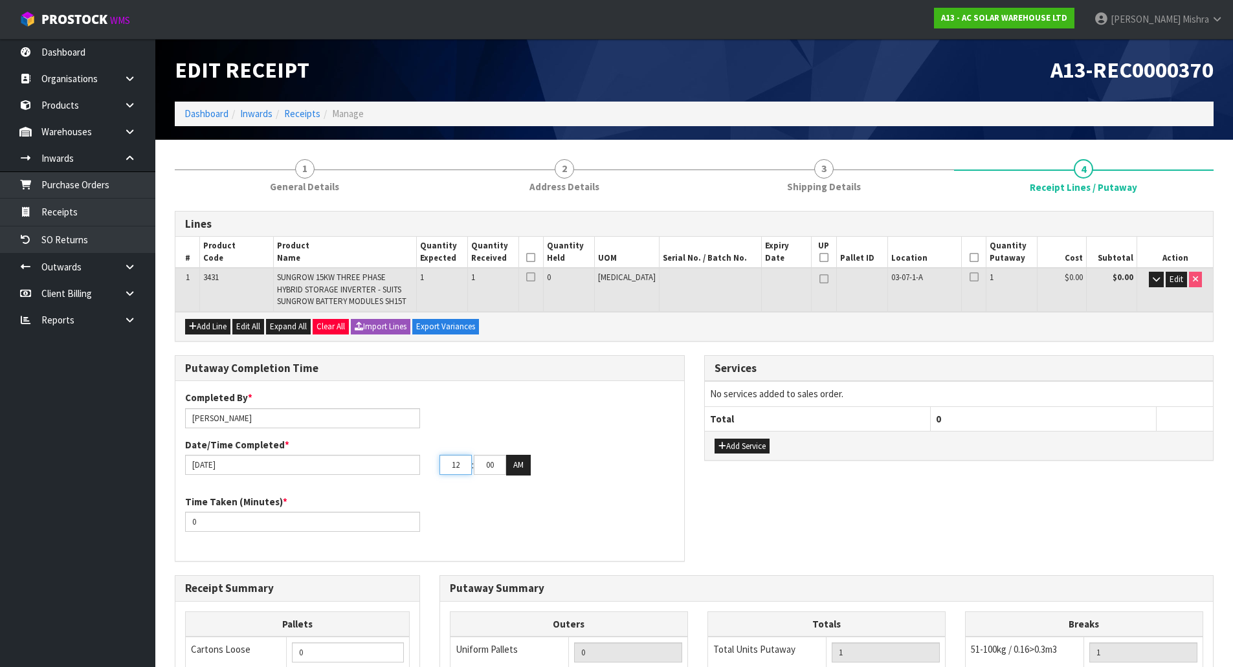
drag, startPoint x: 462, startPoint y: 463, endPoint x: 431, endPoint y: 465, distance: 31.2
click at [431, 465] on div "12 : 00 : 00 AM" at bounding box center [557, 465] width 254 height 21
type input "11"
click at [491, 462] on input "00" at bounding box center [490, 465] width 32 height 20
type input "30"
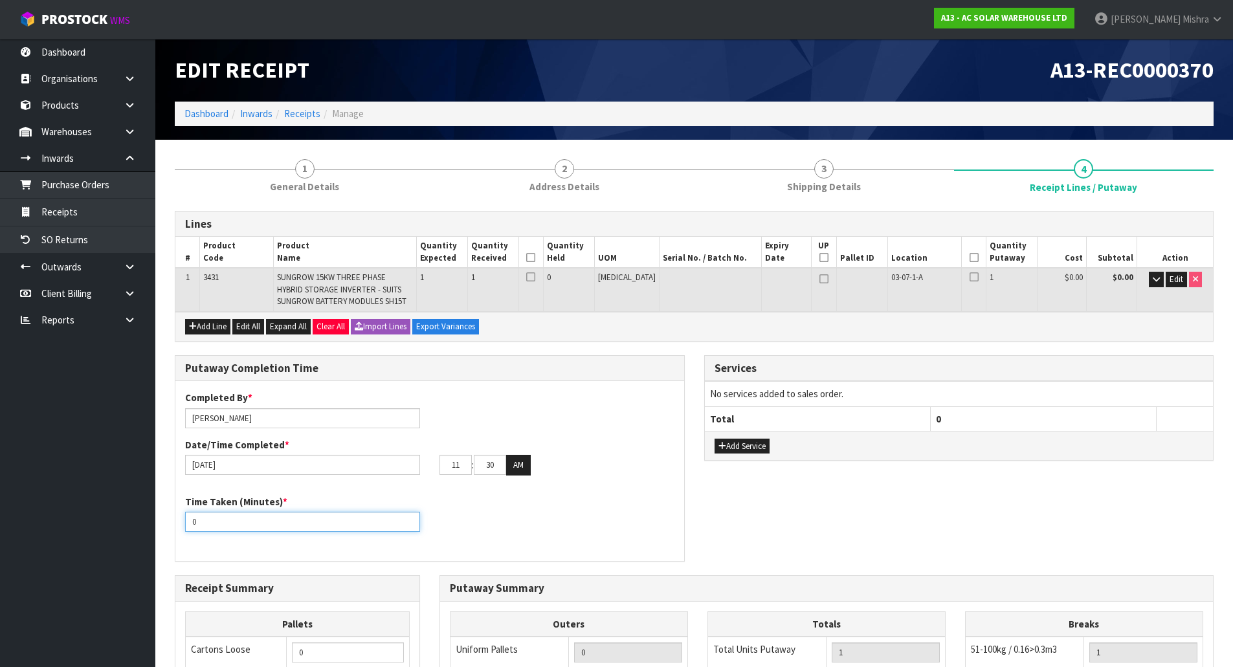
drag, startPoint x: 245, startPoint y: 520, endPoint x: 75, endPoint y: 435, distance: 190.2
click at [90, 522] on body "Toggle navigation ProStock WMS A13 - AC SOLAR WAREHOUSE LTD [PERSON_NAME] Logou…" at bounding box center [616, 333] width 1233 height 667
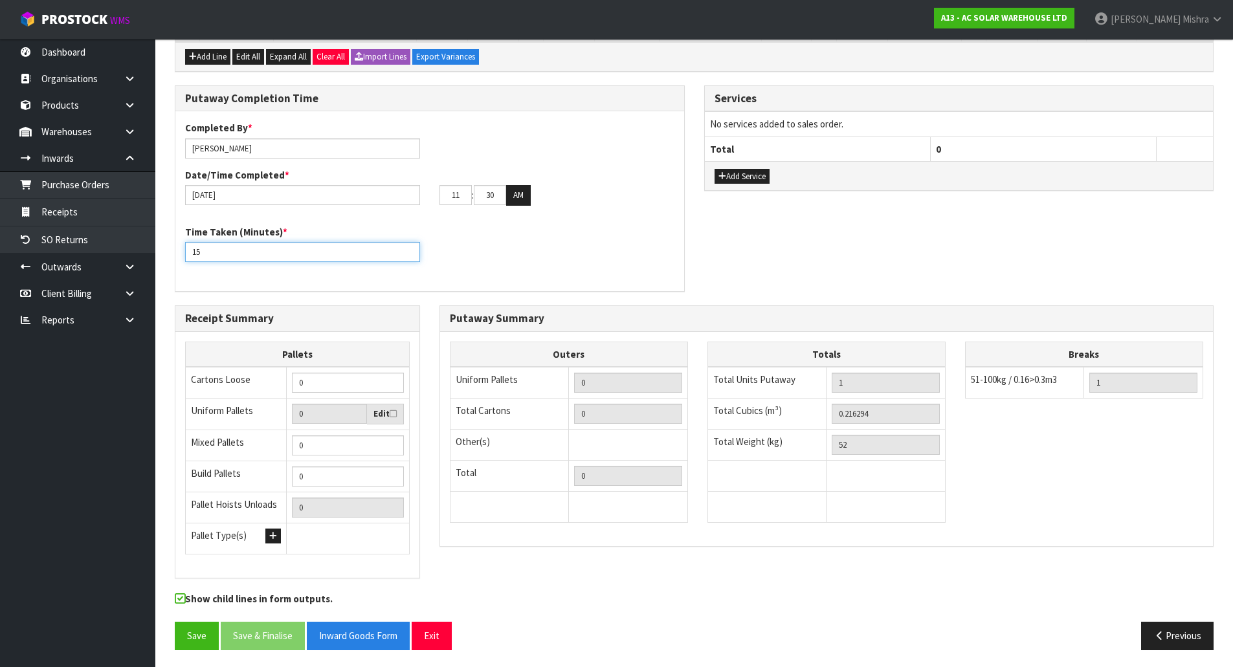
scroll to position [273, 0]
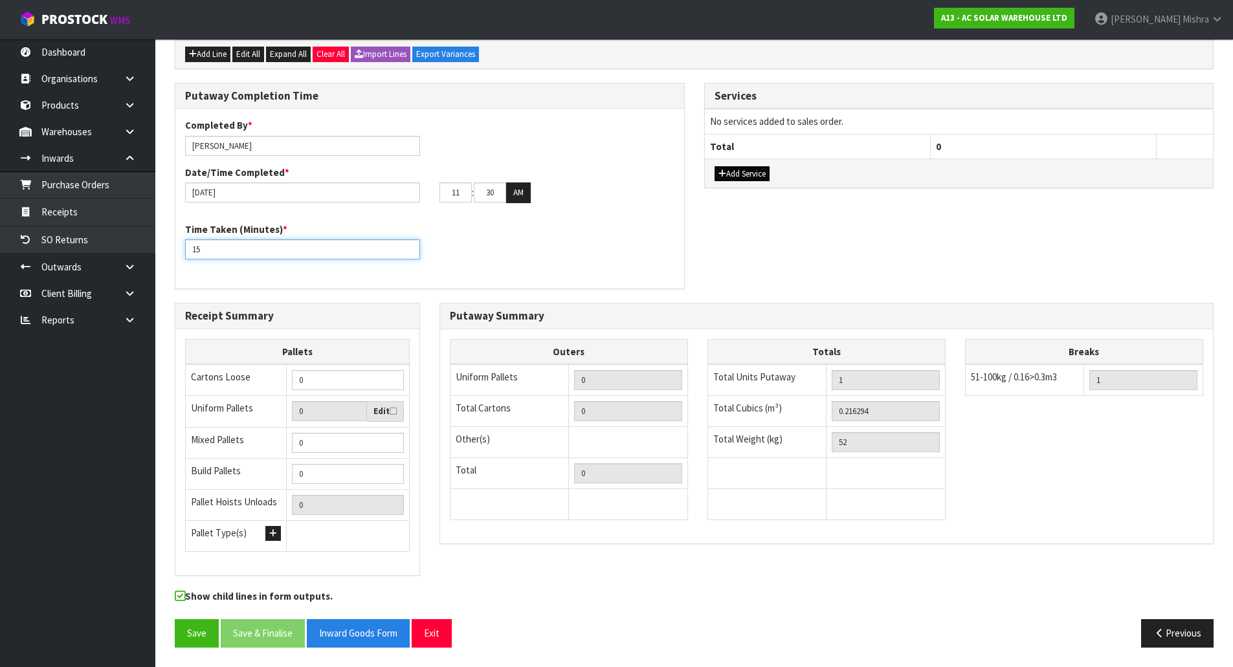
type input "15"
click at [737, 174] on button "Add Service" at bounding box center [742, 174] width 55 height 16
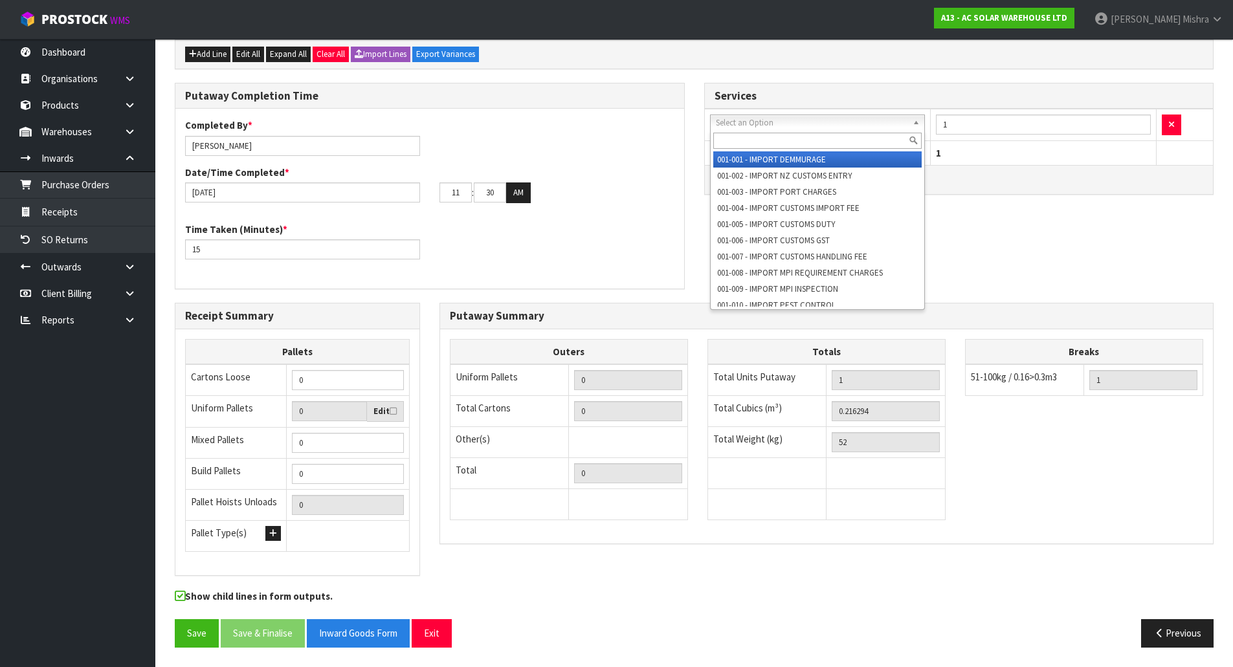
click at [789, 136] on input "text" at bounding box center [817, 141] width 209 height 16
type input "s"
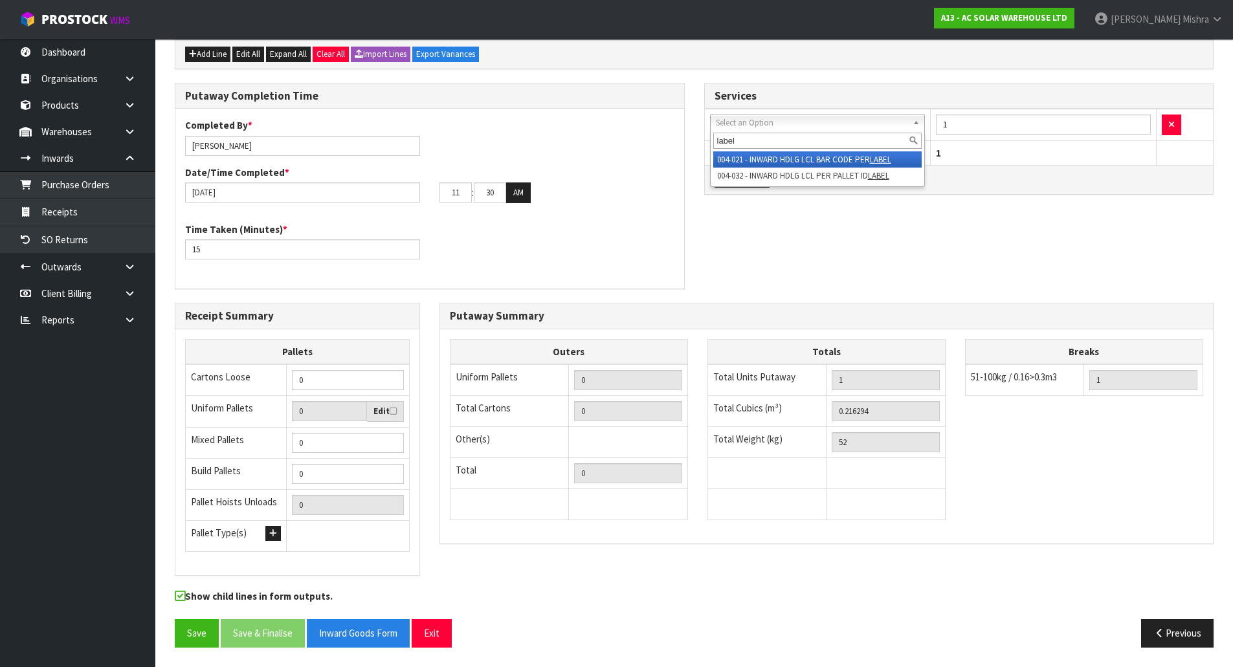
type input "label"
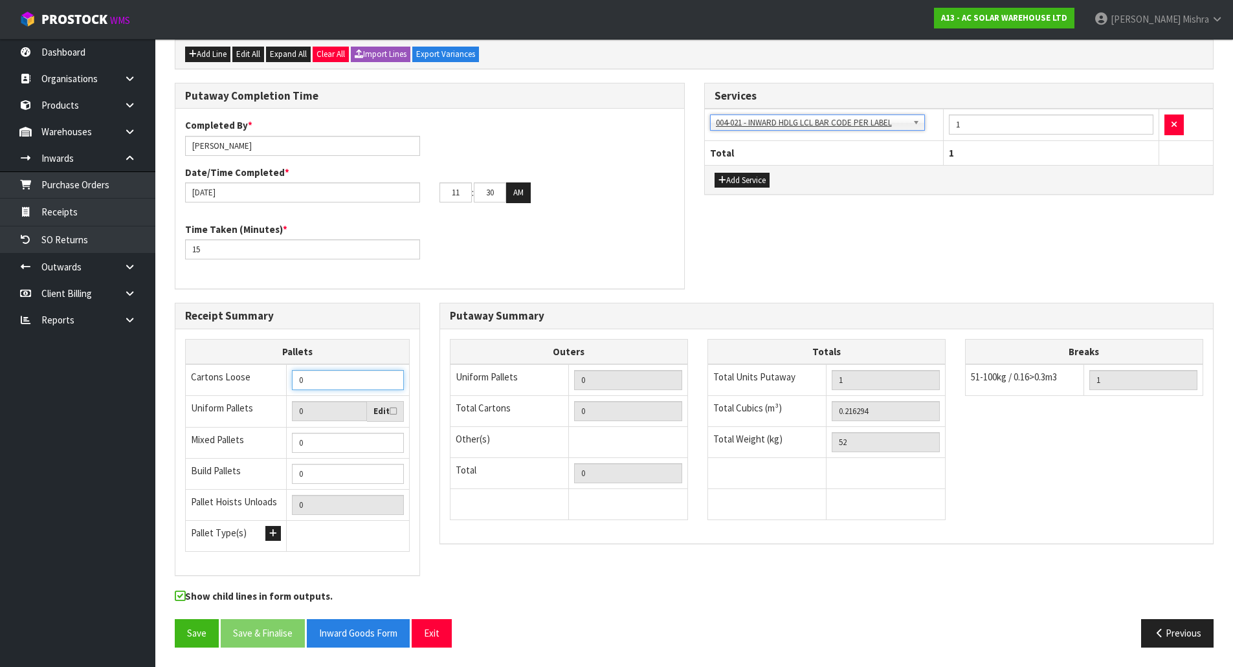
drag, startPoint x: 322, startPoint y: 374, endPoint x: 249, endPoint y: 398, distance: 77.2
click at [249, 398] on tbody "Cartons Loose 0 Uniform Pallets 0 Edit Mixed Pallets 0 Build Pallets 0 Pallet H…" at bounding box center [298, 457] width 224 height 187
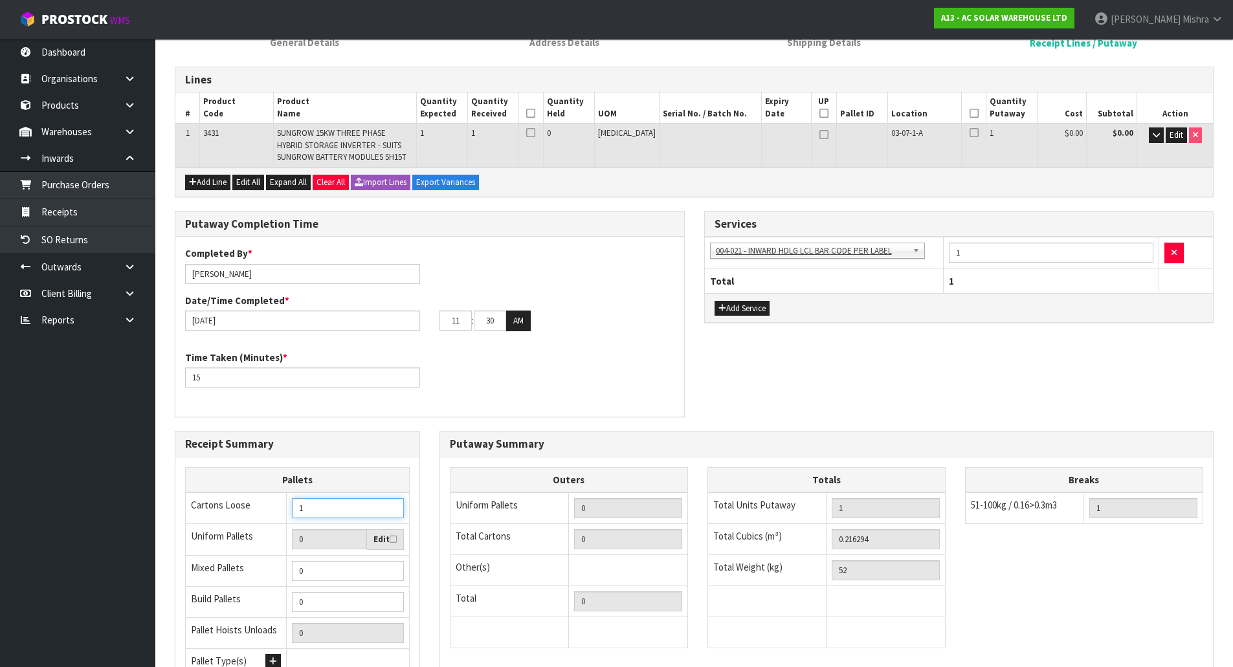
scroll to position [0, 0]
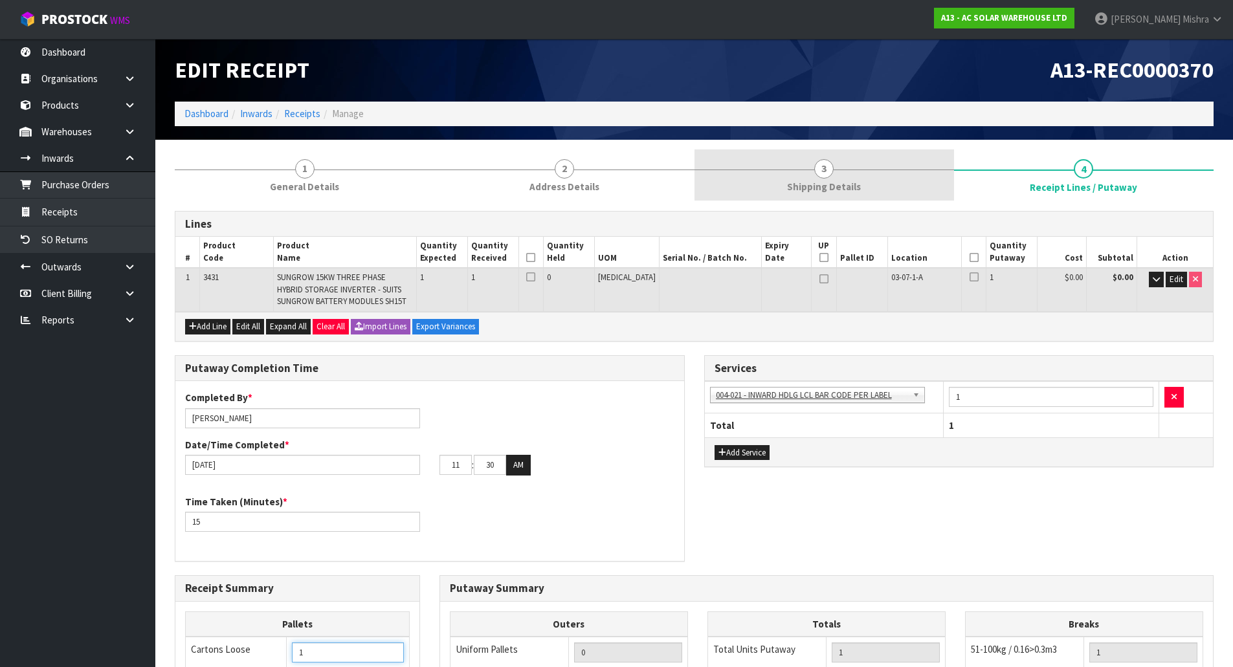
type input "1"
click at [816, 168] on span "3" at bounding box center [823, 168] width 19 height 19
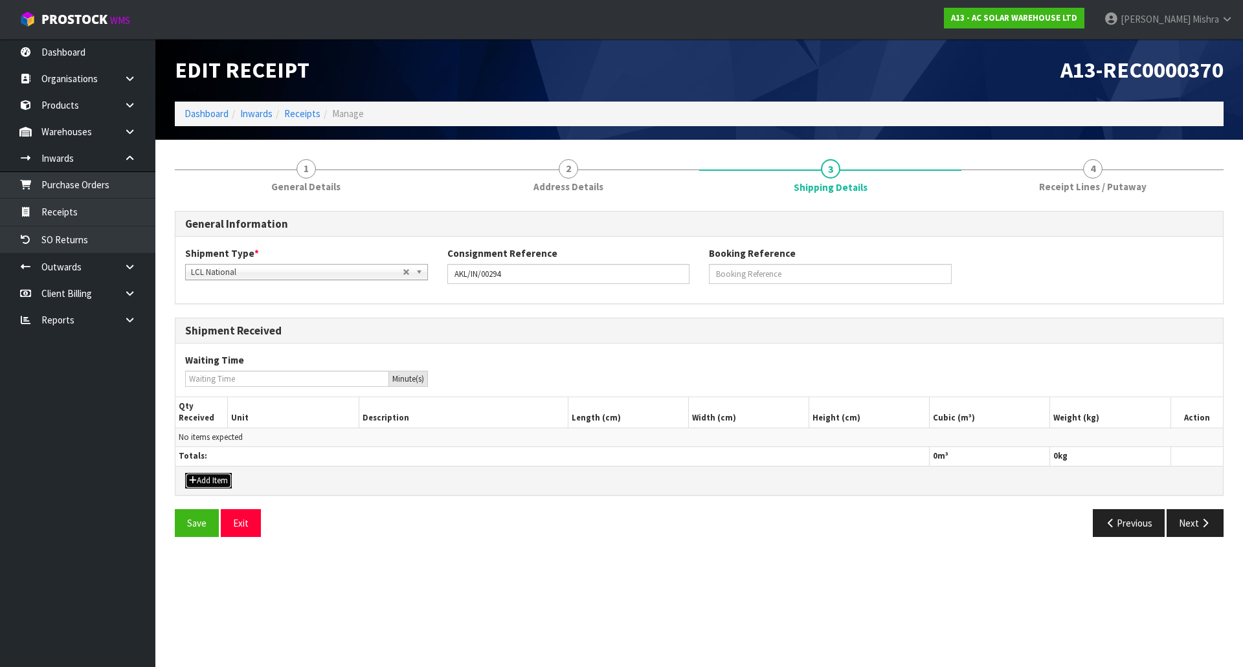
click at [232, 477] on button "Add Item" at bounding box center [208, 481] width 47 height 16
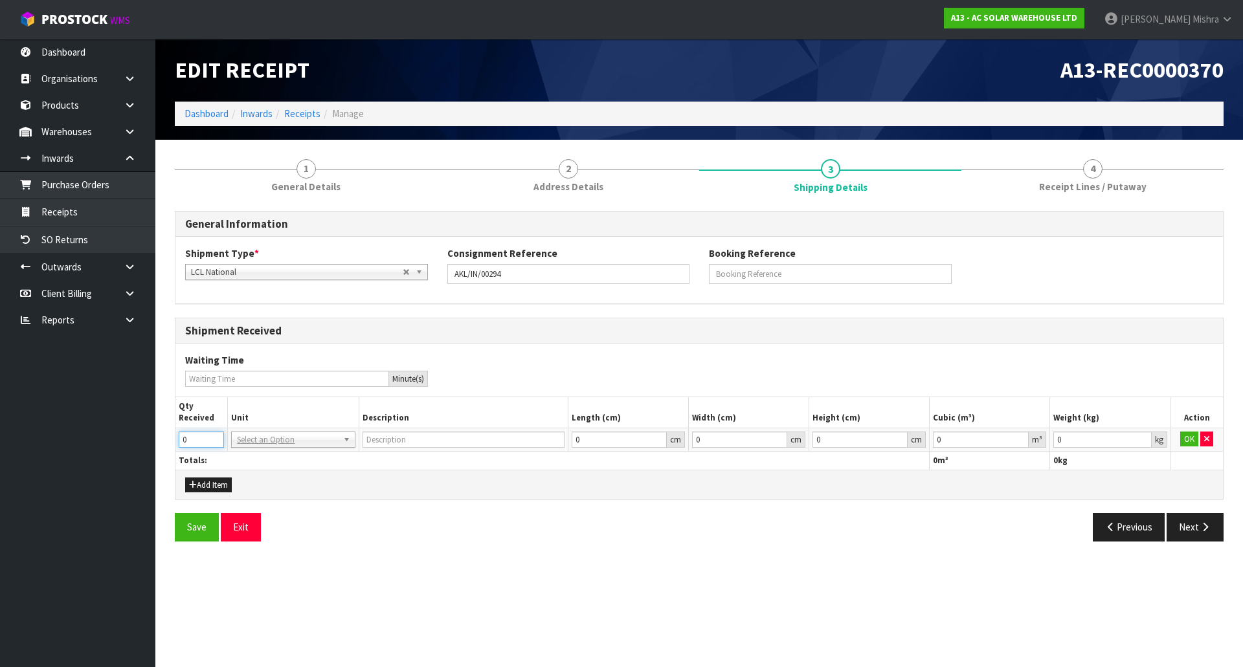
drag, startPoint x: 197, startPoint y: 441, endPoint x: 168, endPoint y: 444, distance: 29.3
click at [168, 444] on div "1 General Details 2 Address Details 3 Shipping Details 4 Receipt Lines / Putawa…" at bounding box center [699, 351] width 1068 height 402
type input "1"
click at [293, 465] on input "text" at bounding box center [292, 458] width 117 height 16
type input "c"
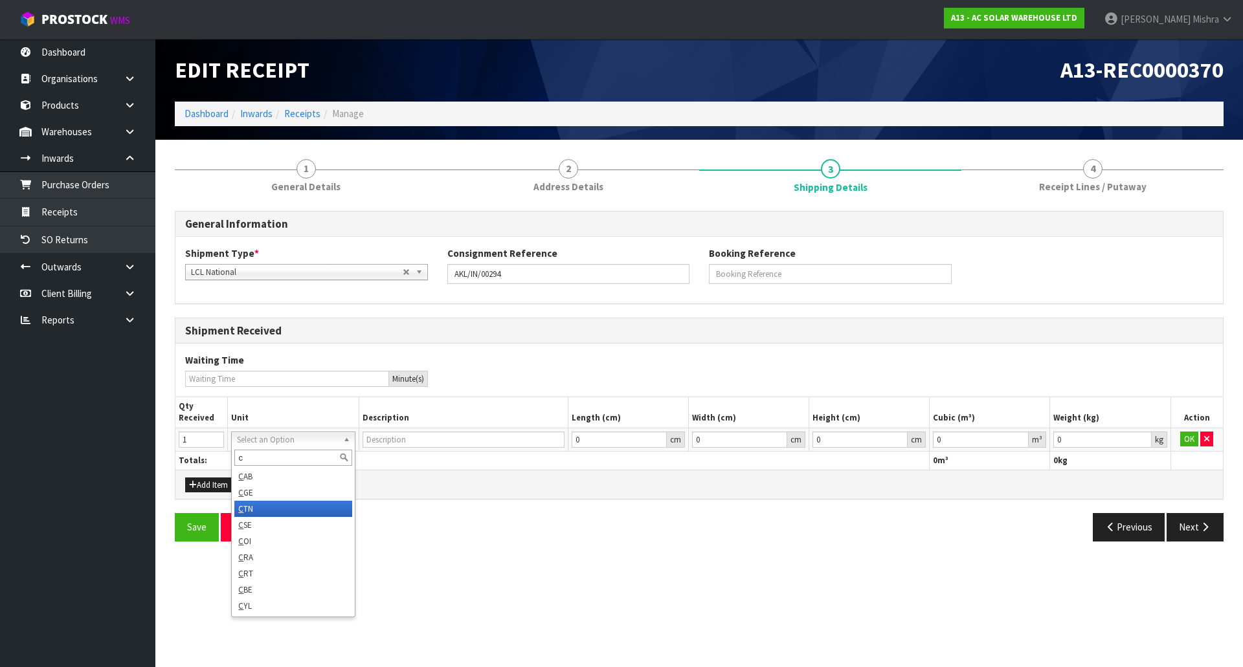
type input "CARTON"
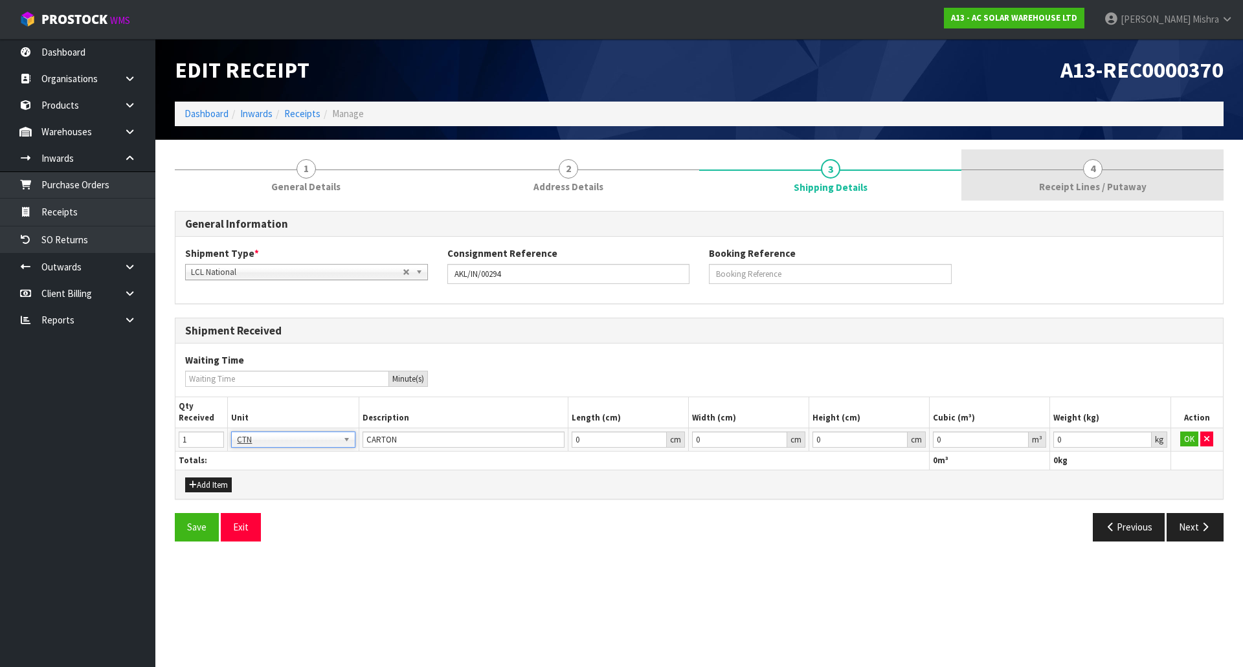
click at [1085, 177] on link "4 Receipt Lines / Putaway" at bounding box center [1092, 175] width 262 height 51
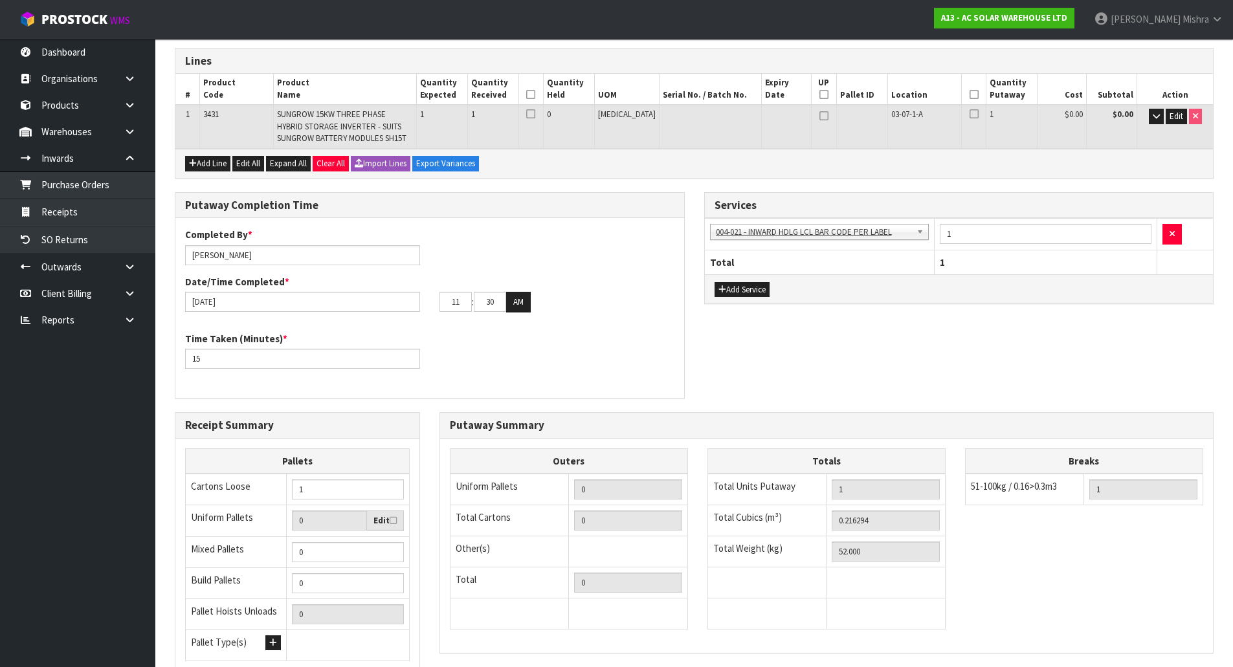
scroll to position [259, 0]
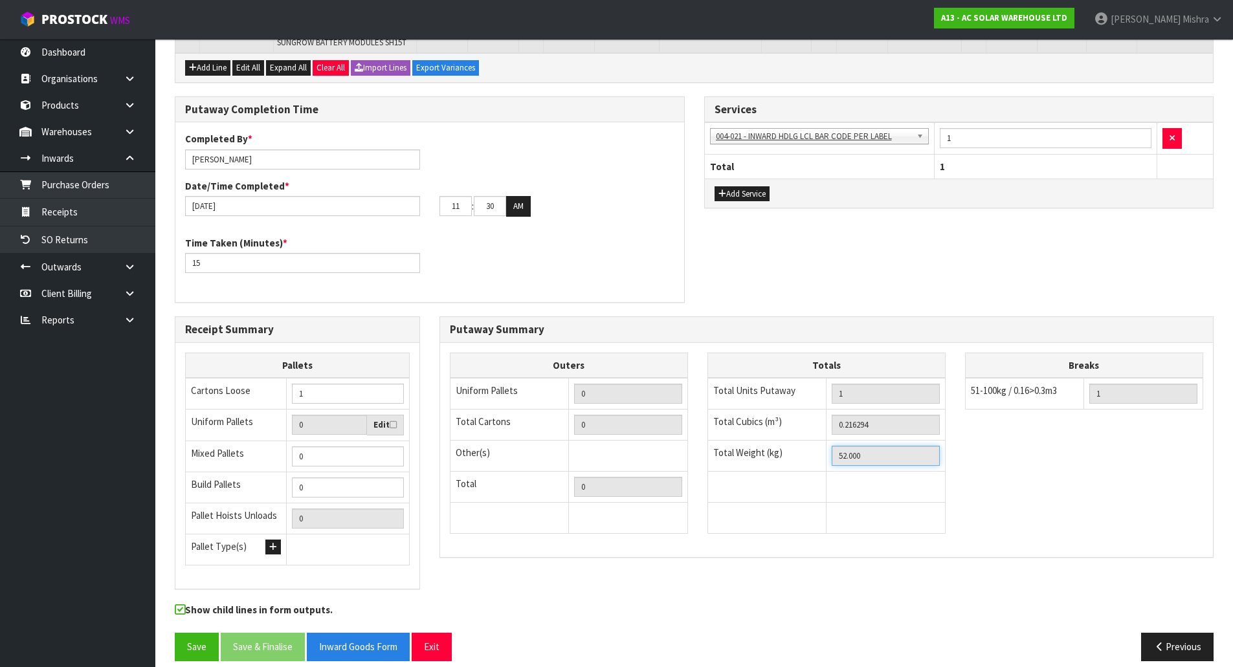
drag, startPoint x: 887, startPoint y: 460, endPoint x: 801, endPoint y: 462, distance: 85.5
click at [801, 462] on tr "Total Weight (kg) 52.000" at bounding box center [827, 456] width 238 height 31
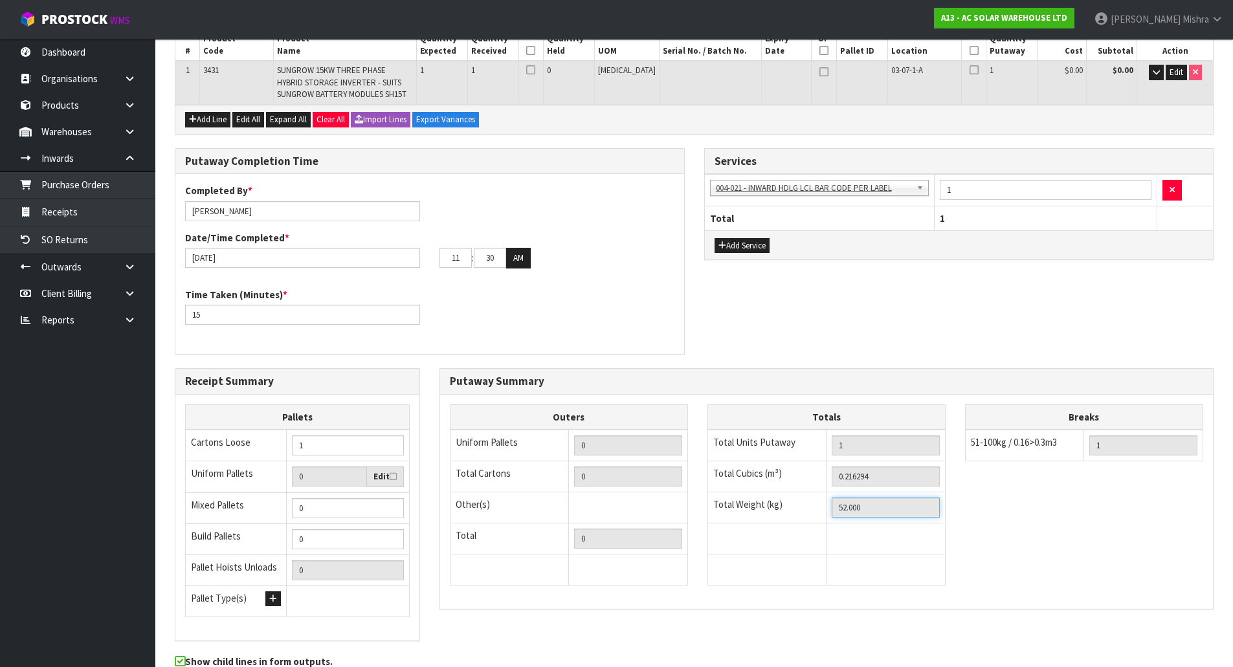
scroll to position [0, 0]
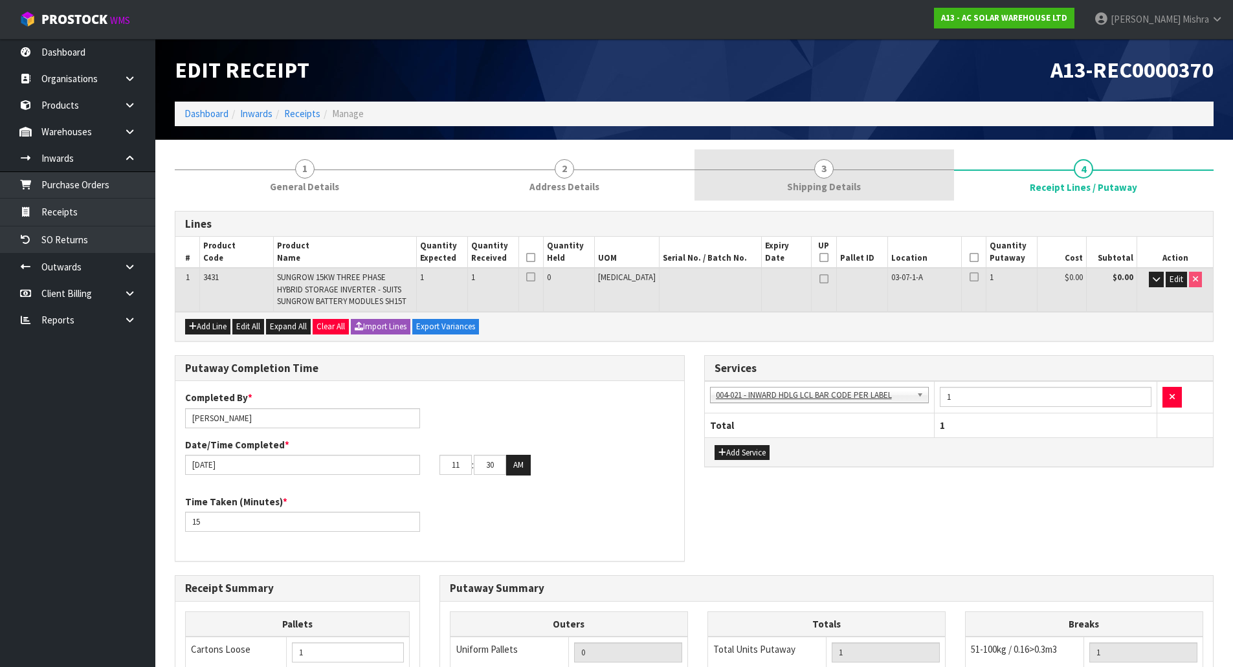
click at [873, 185] on link "3 Shipping Details" at bounding box center [825, 175] width 260 height 51
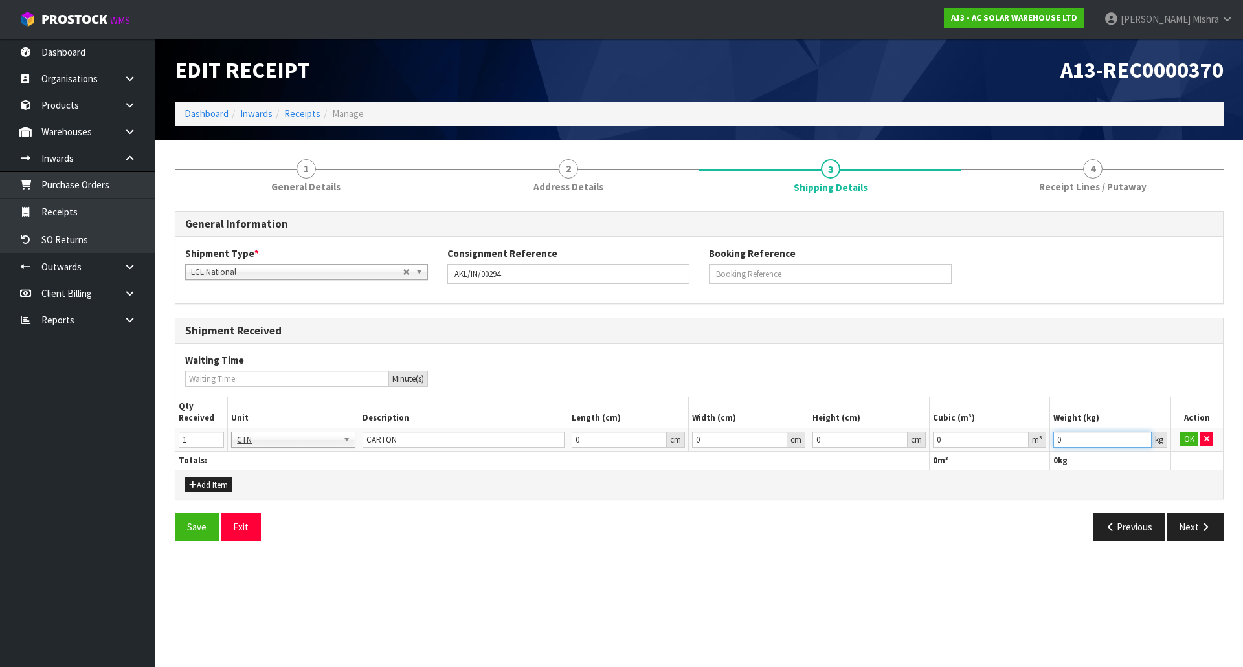
drag, startPoint x: 1076, startPoint y: 443, endPoint x: 1023, endPoint y: 443, distance: 53.1
click at [1023, 443] on tr "1 BAG BAR BSK BIN BTL BOX BDL CAB CGE CTN CSE COI CRA CRT CBE CYL DRM JAR MTR P…" at bounding box center [698, 439] width 1047 height 23
paste input "52"
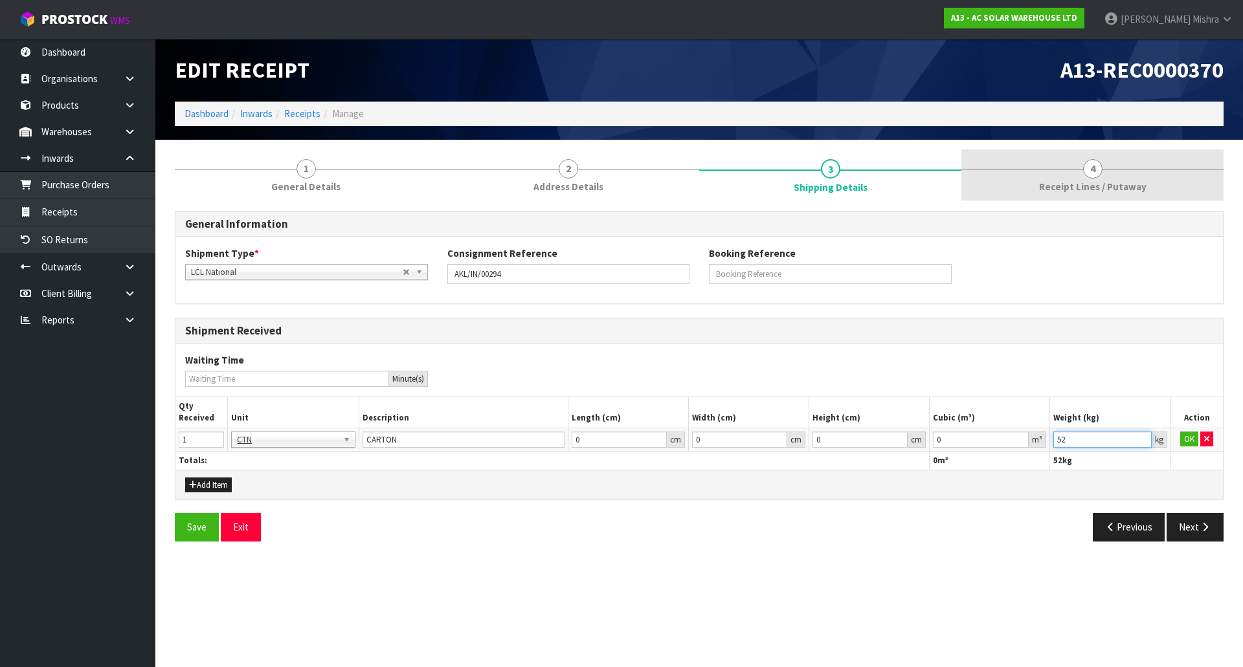
type input "52"
click at [1084, 181] on span "Receipt Lines / Putaway" at bounding box center [1092, 187] width 107 height 14
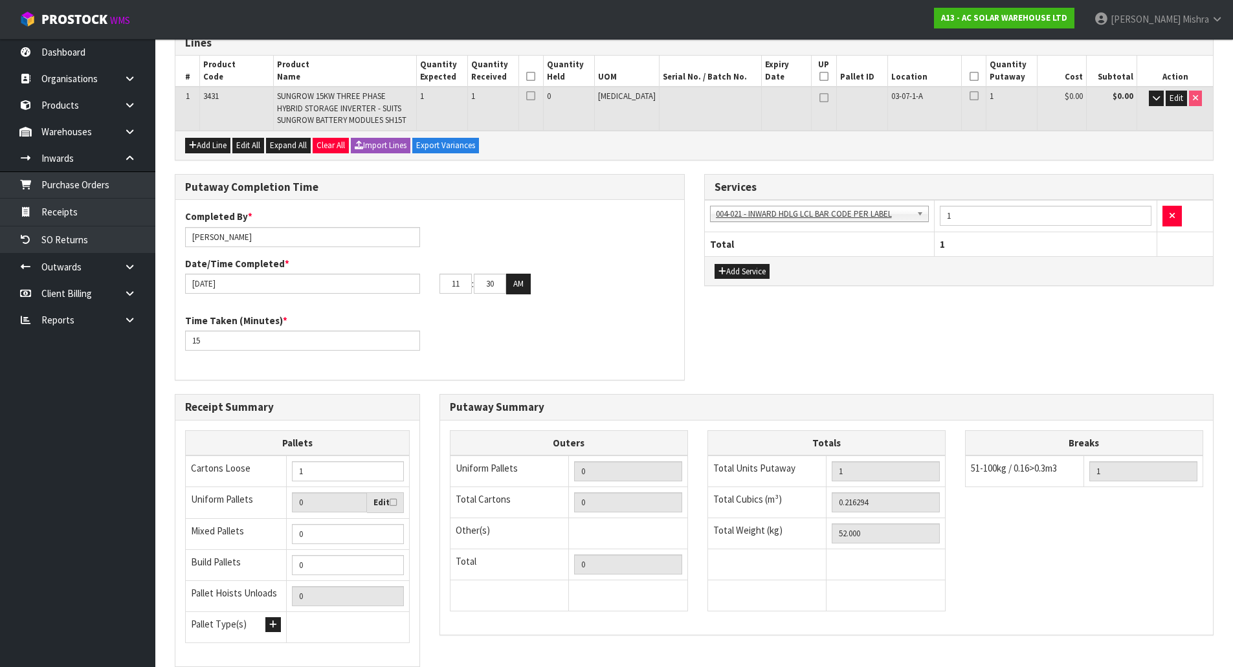
scroll to position [273, 0]
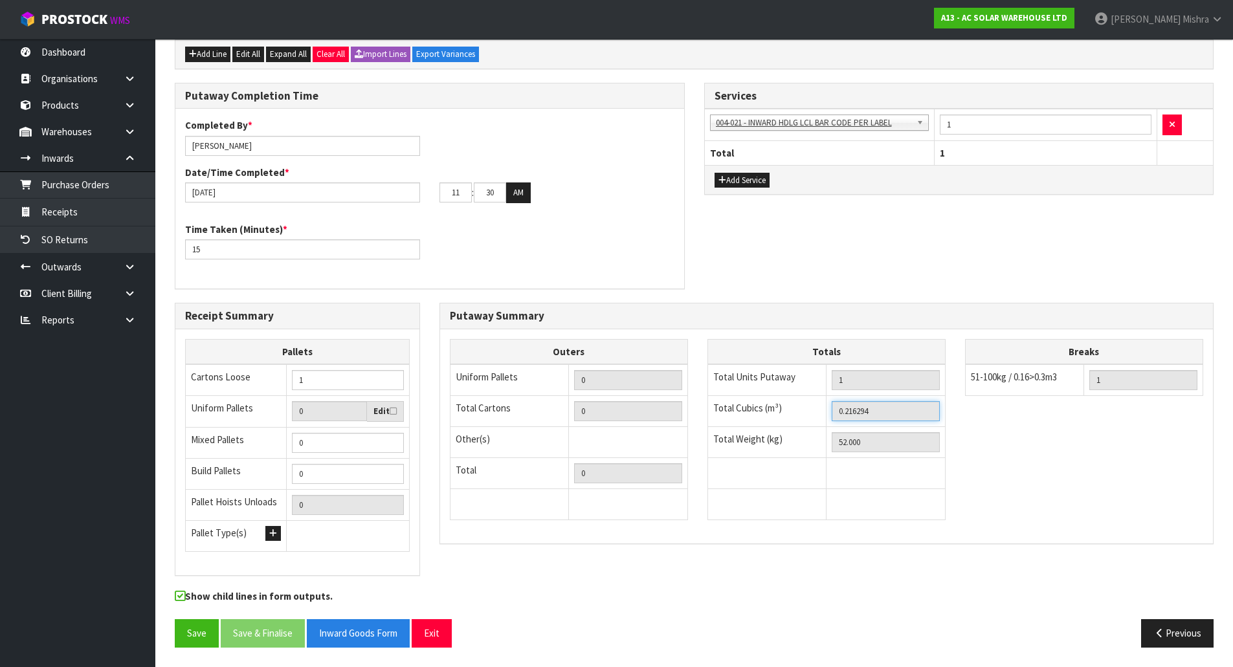
drag, startPoint x: 893, startPoint y: 408, endPoint x: 790, endPoint y: 423, distance: 104.0
click at [790, 423] on tr "Total Cubics (m³) 0.216294" at bounding box center [827, 411] width 238 height 31
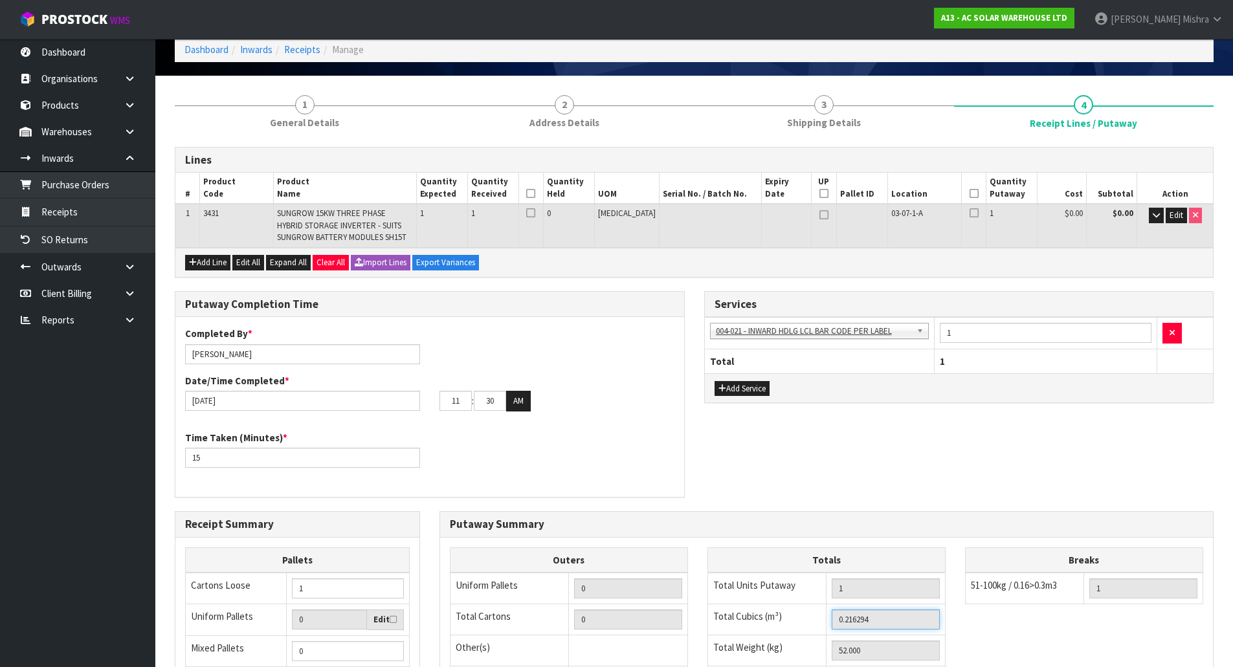
scroll to position [0, 0]
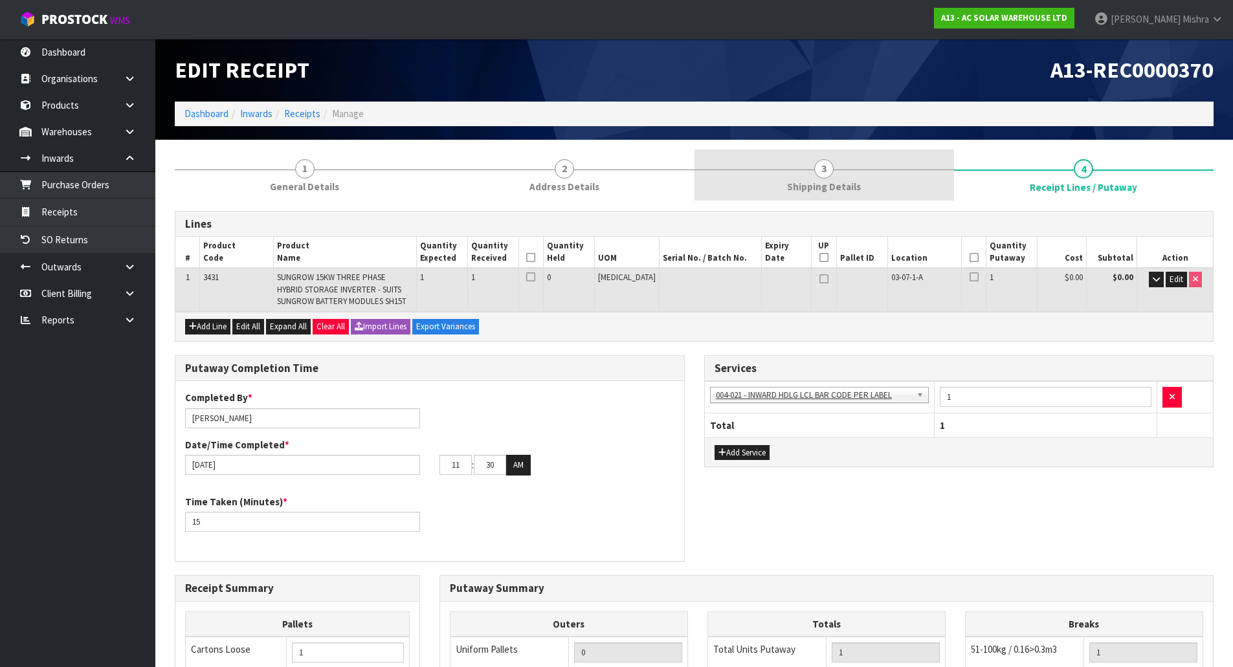
click at [802, 178] on link "3 Shipping Details" at bounding box center [825, 175] width 260 height 51
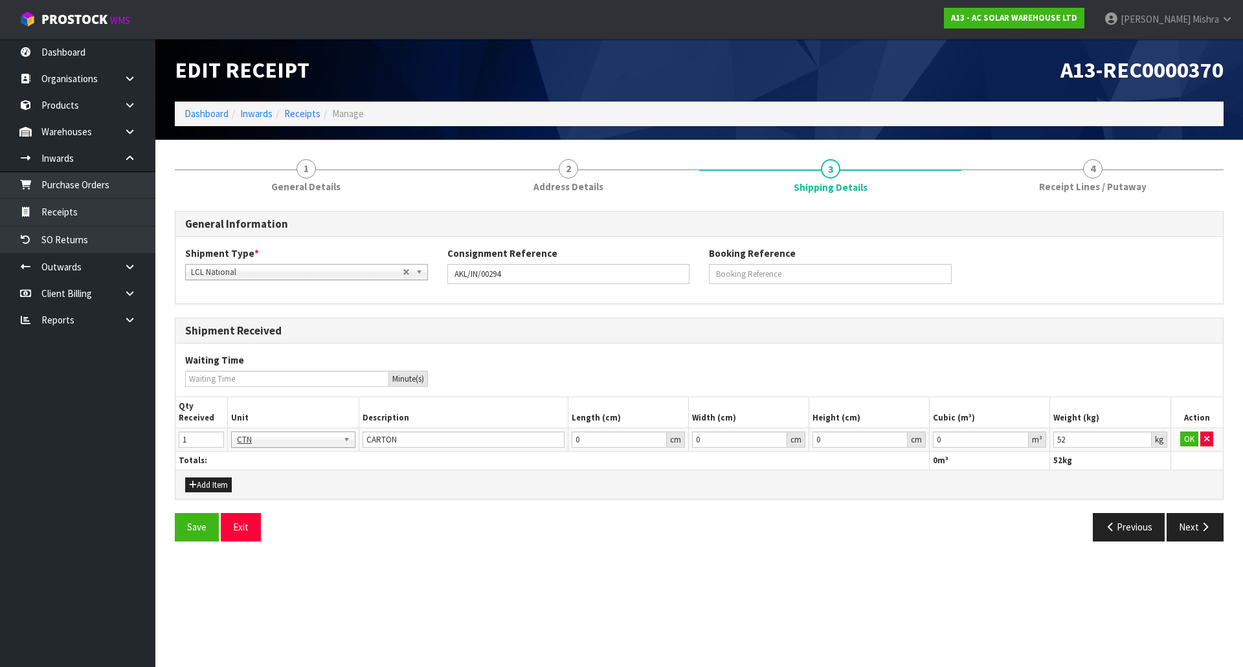
click at [952, 433] on td "0 m³" at bounding box center [990, 439] width 120 height 23
drag, startPoint x: 954, startPoint y: 440, endPoint x: 849, endPoint y: 440, distance: 104.2
click at [849, 440] on tr "1 BAG BAR BSK BIN BTL BOX BDL CAB CGE CTN CSE COI CRA CRT CBE CYL DRM JAR MTR P…" at bounding box center [698, 439] width 1047 height 23
paste input ".216294"
type input "0.216294"
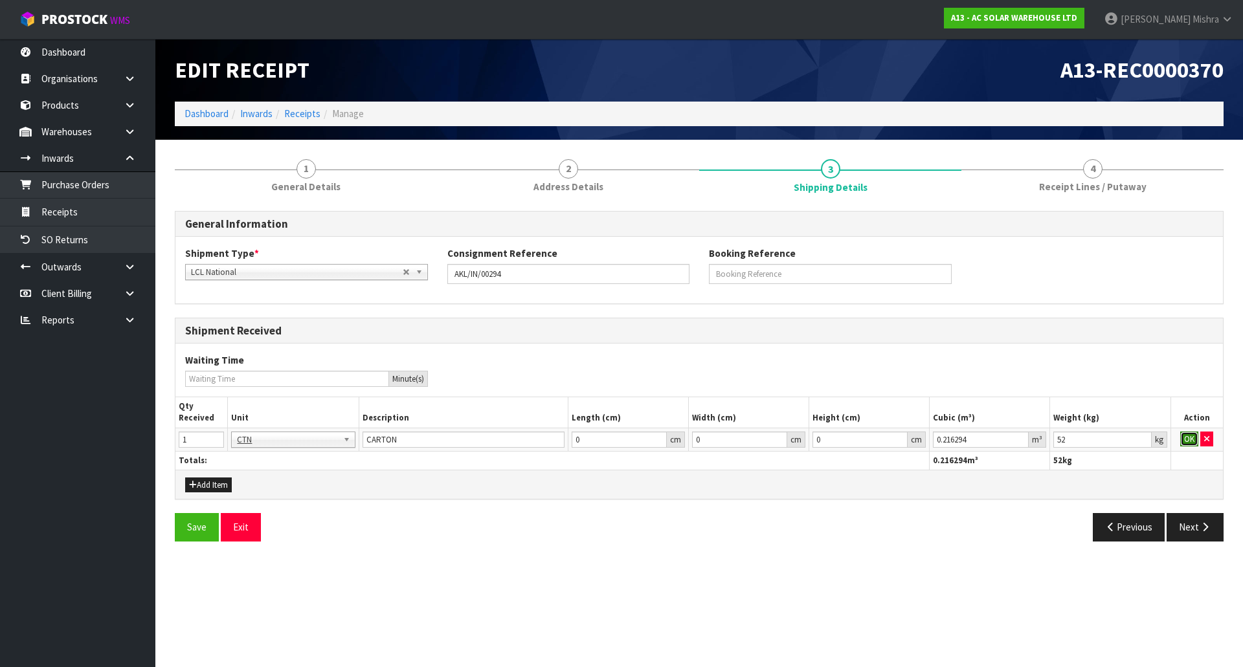
click at [1195, 441] on button "OK" at bounding box center [1189, 440] width 18 height 16
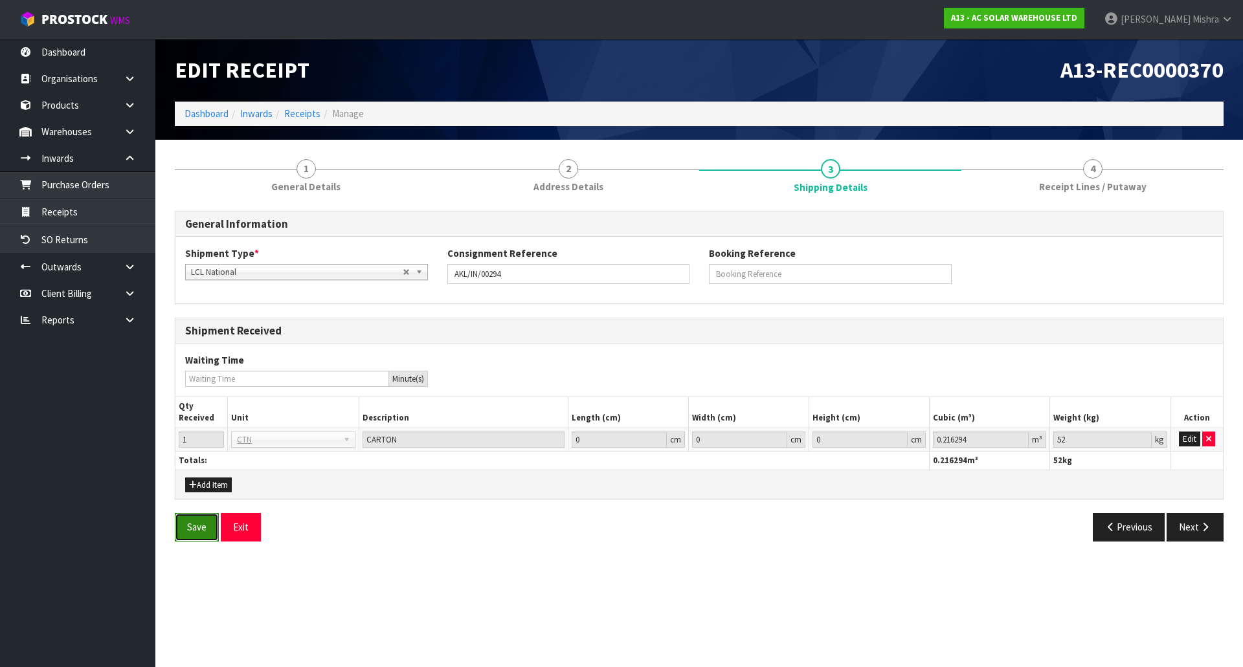
click at [200, 524] on button "Save" at bounding box center [197, 527] width 44 height 28
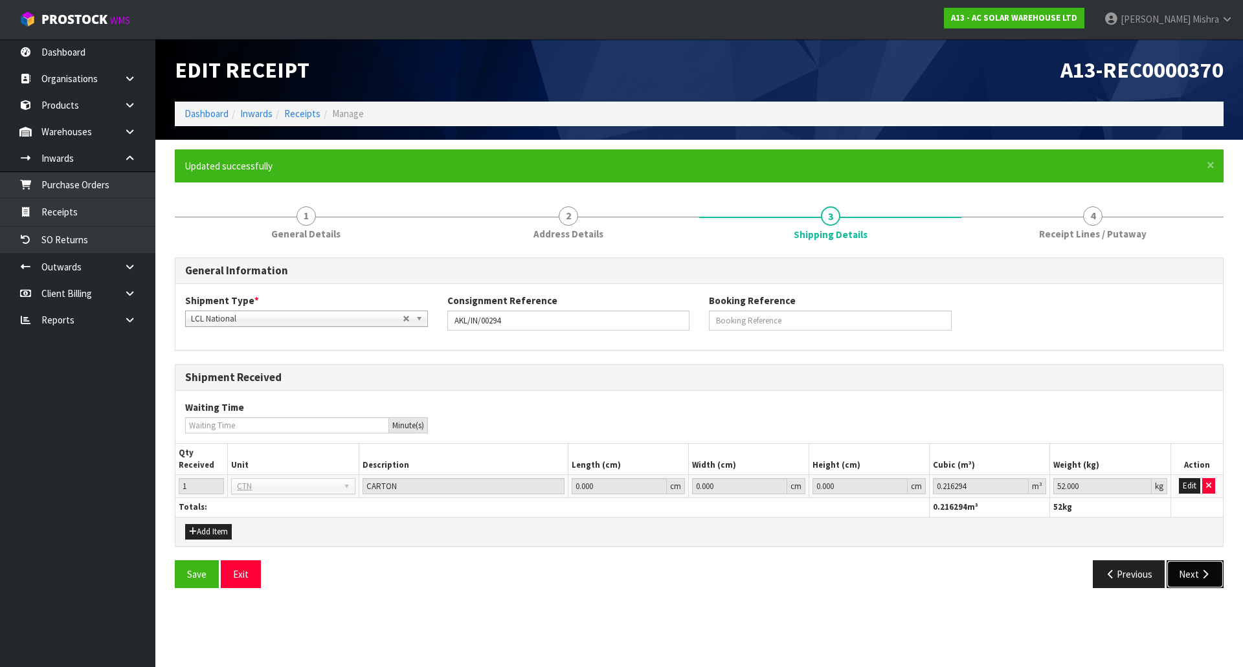
click at [1200, 571] on icon "button" at bounding box center [1205, 575] width 12 height 10
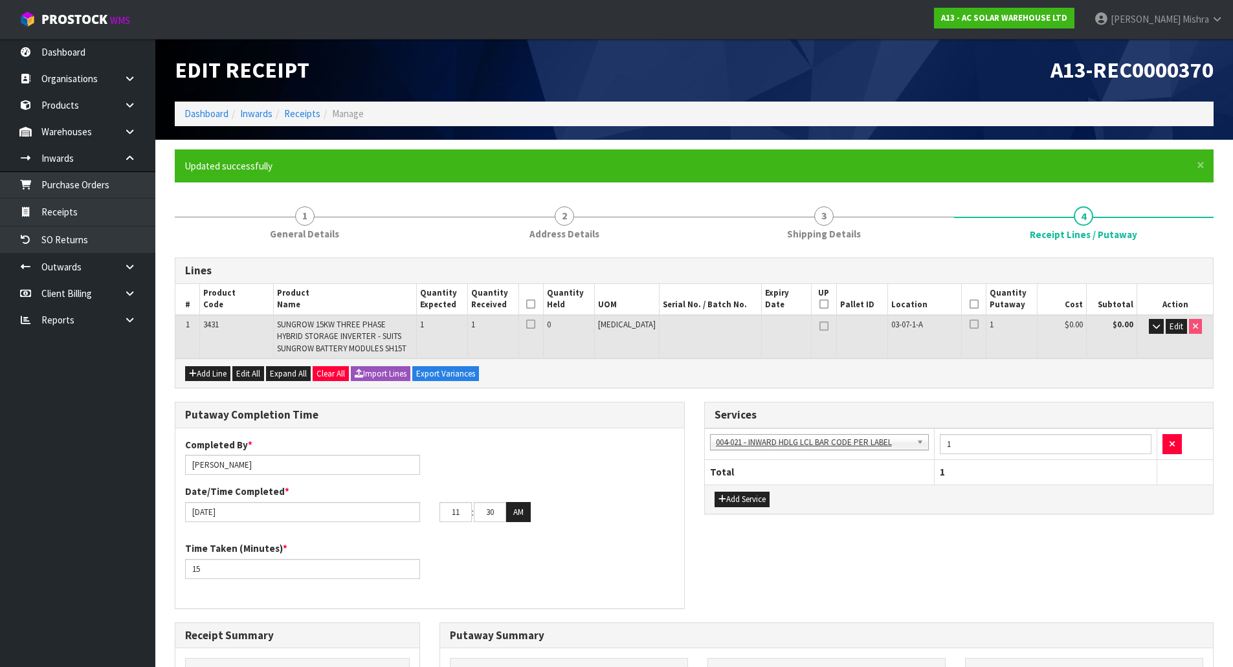
click at [535, 305] on icon at bounding box center [530, 304] width 9 height 1
click at [970, 305] on icon at bounding box center [974, 304] width 9 height 1
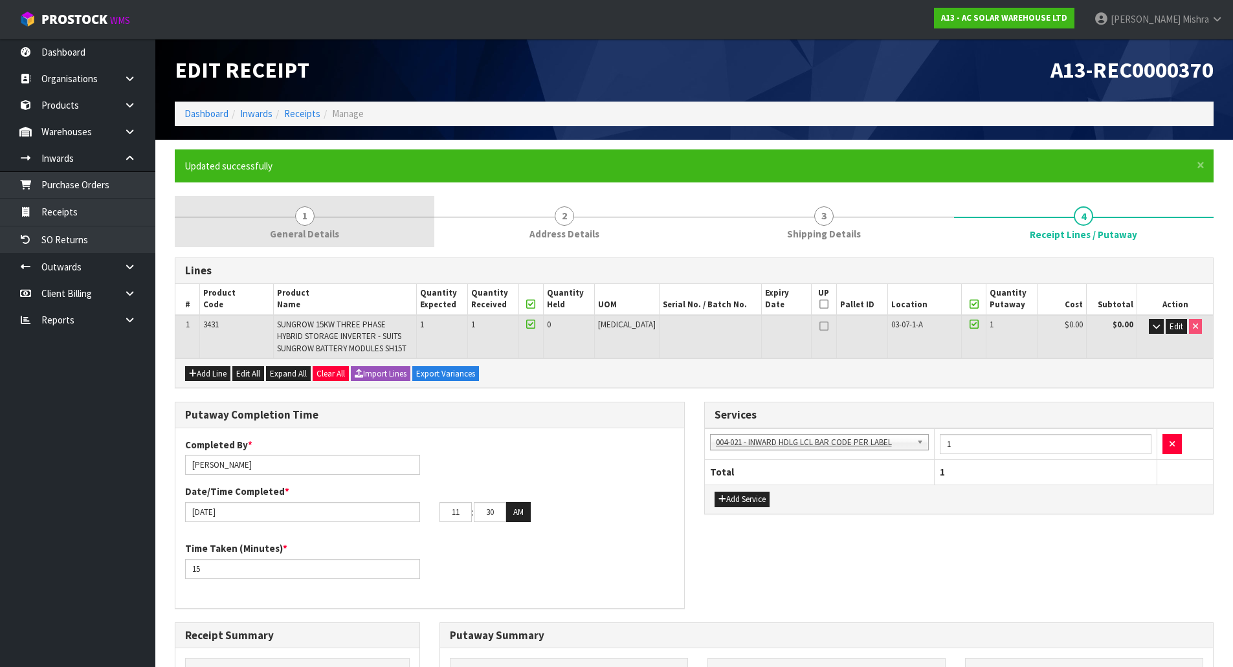
drag, startPoint x: 391, startPoint y: 226, endPoint x: 405, endPoint y: 227, distance: 14.3
click at [390, 226] on link "1 General Details" at bounding box center [305, 221] width 260 height 51
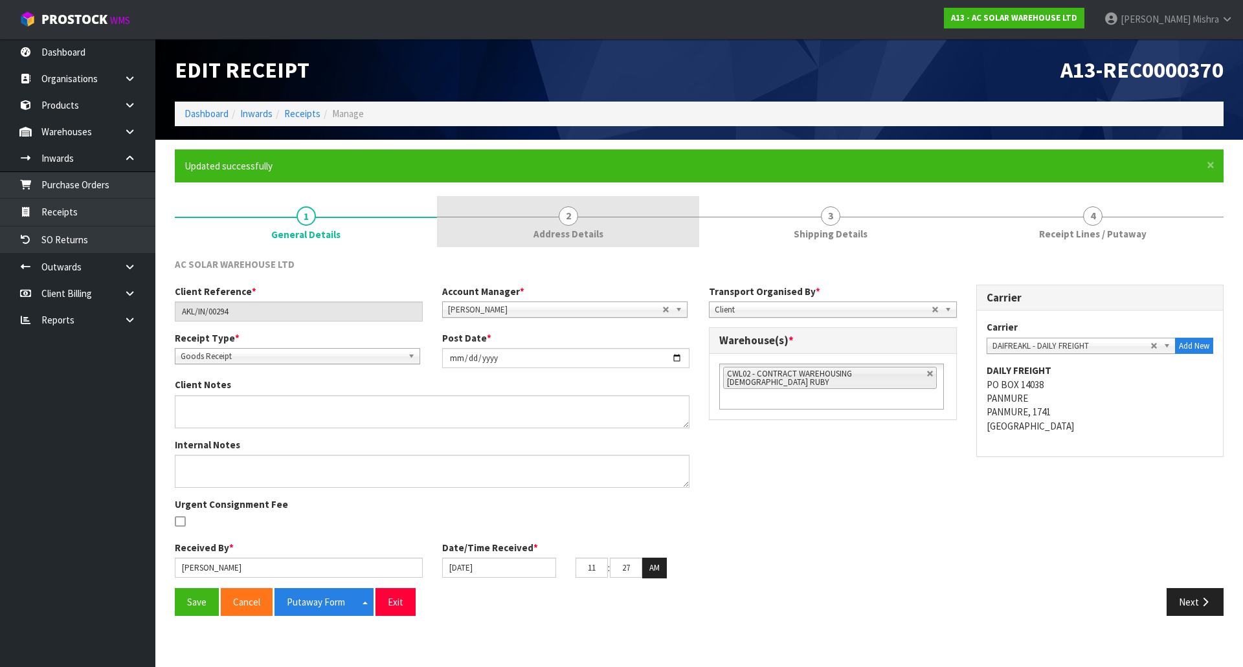
click at [513, 241] on link "2 Address Details" at bounding box center [568, 221] width 262 height 51
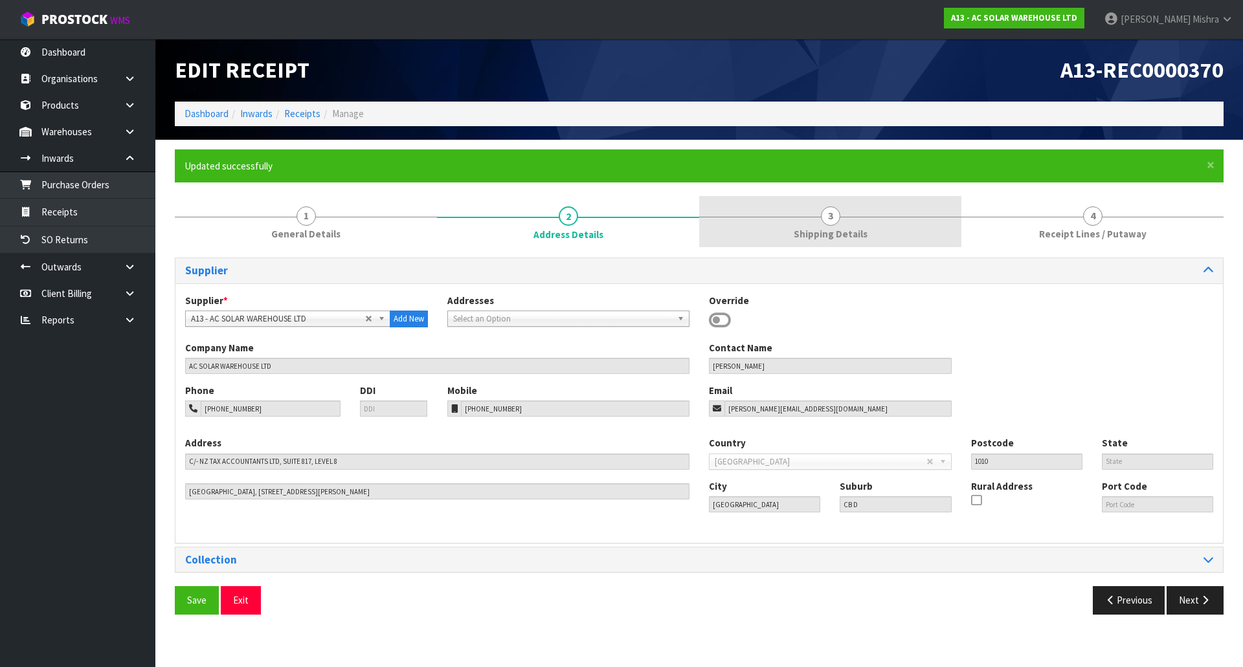
click at [827, 229] on span "Shipping Details" at bounding box center [831, 234] width 74 height 14
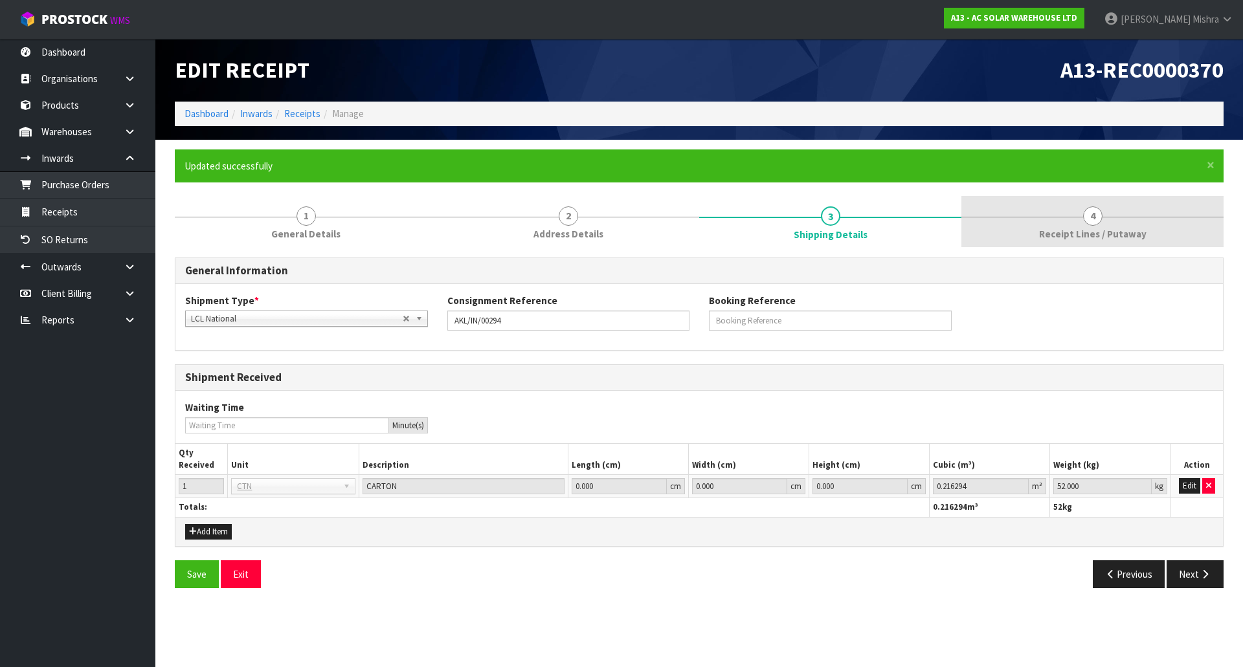
click at [1152, 227] on link "4 Receipt Lines / Putaway" at bounding box center [1092, 221] width 262 height 51
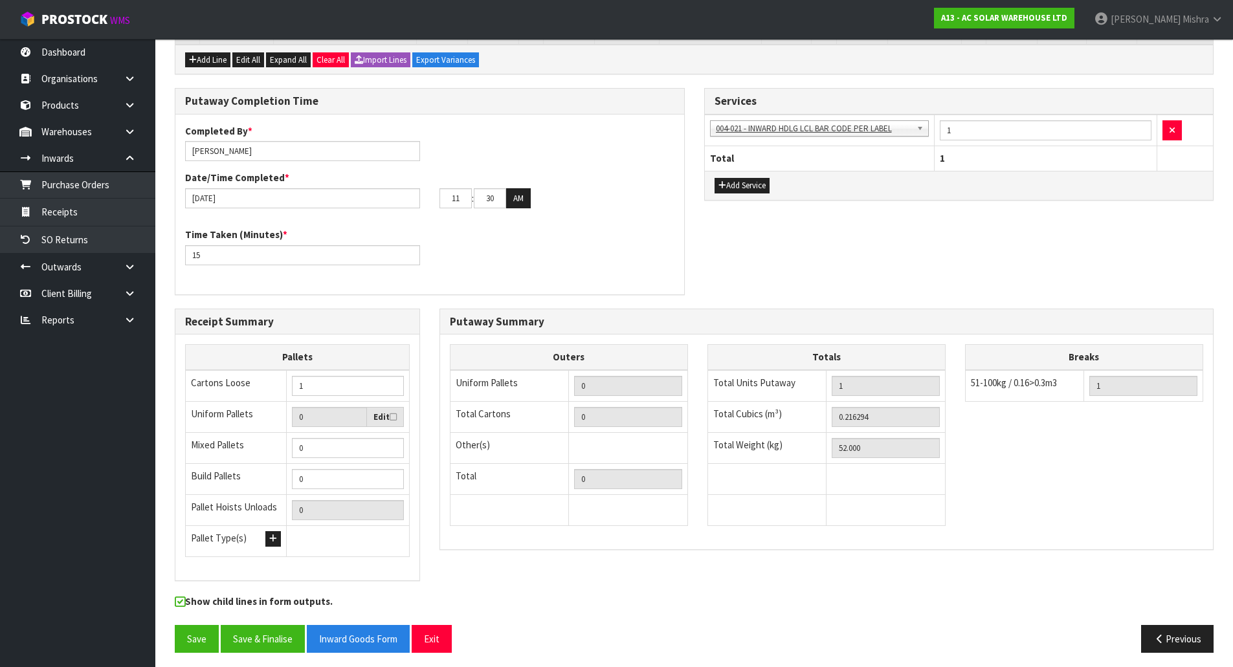
scroll to position [319, 0]
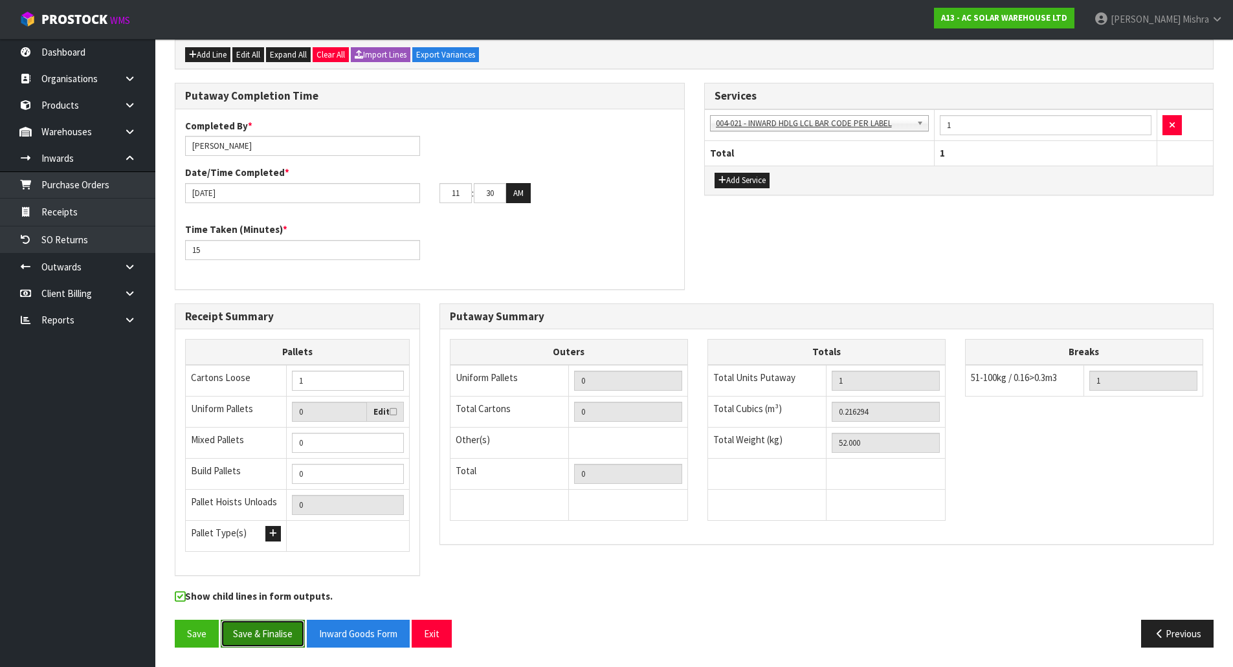
click at [277, 634] on button "Save & Finalise" at bounding box center [263, 634] width 84 height 28
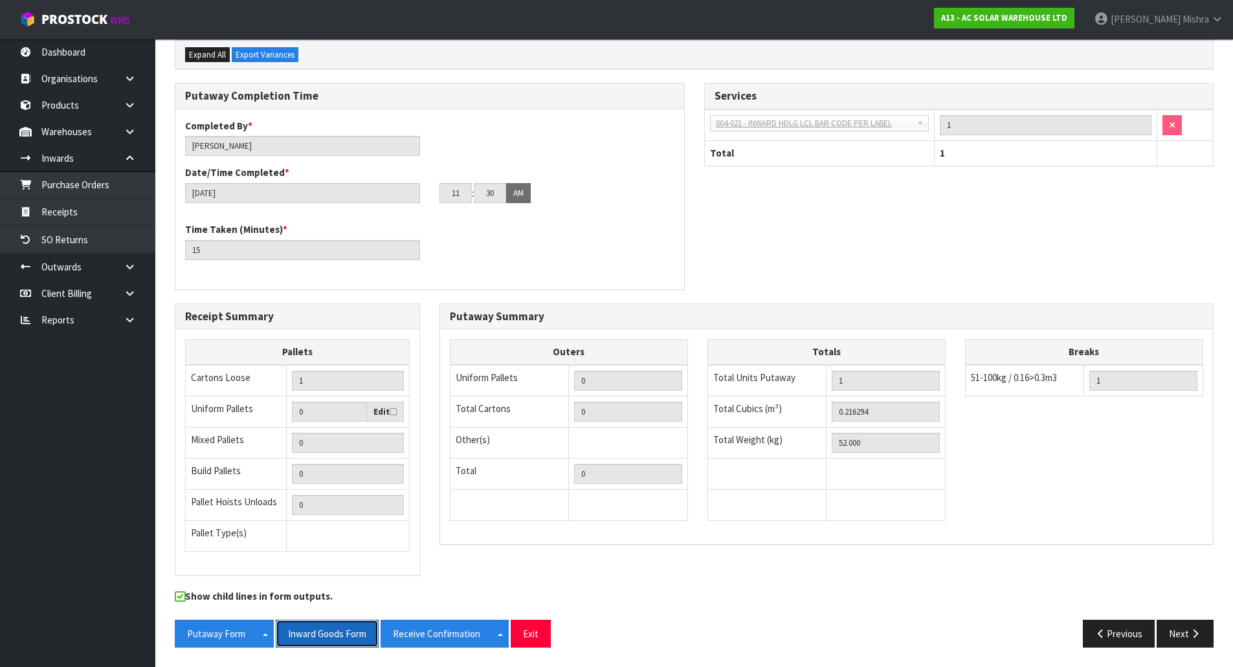
click at [313, 631] on button "Inward Goods Form" at bounding box center [327, 634] width 103 height 28
